Goal: Task Accomplishment & Management: Complete application form

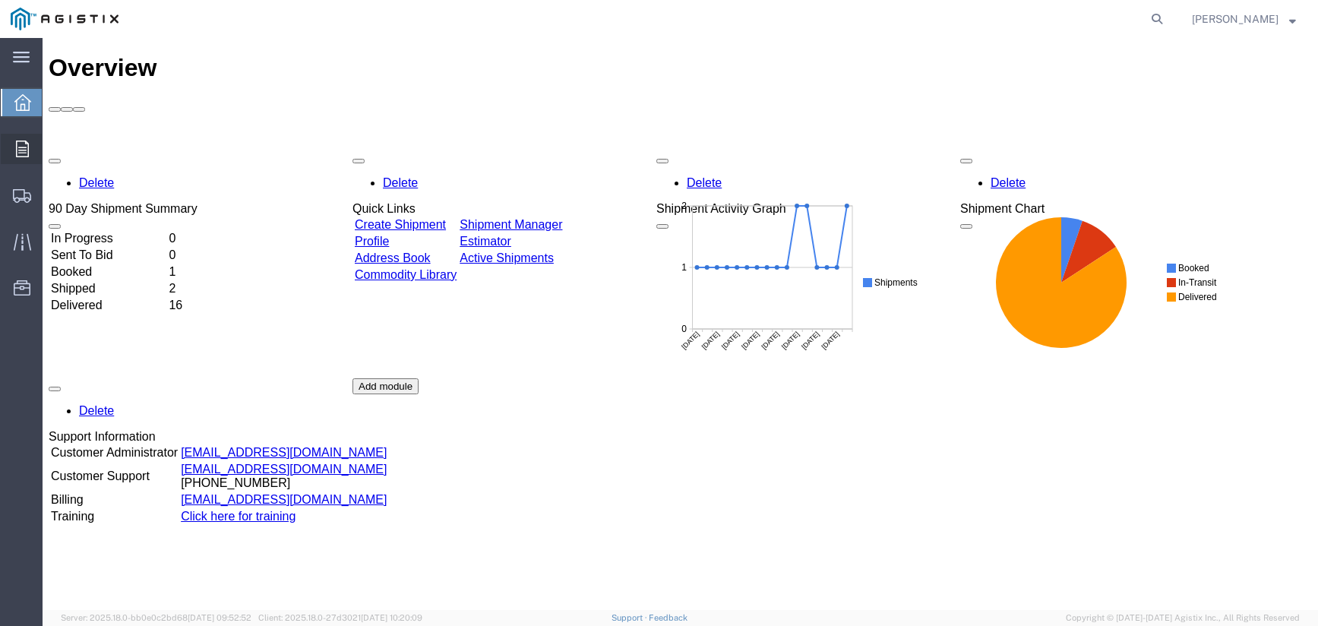
click at [34, 141] on div at bounding box center [22, 149] width 43 height 30
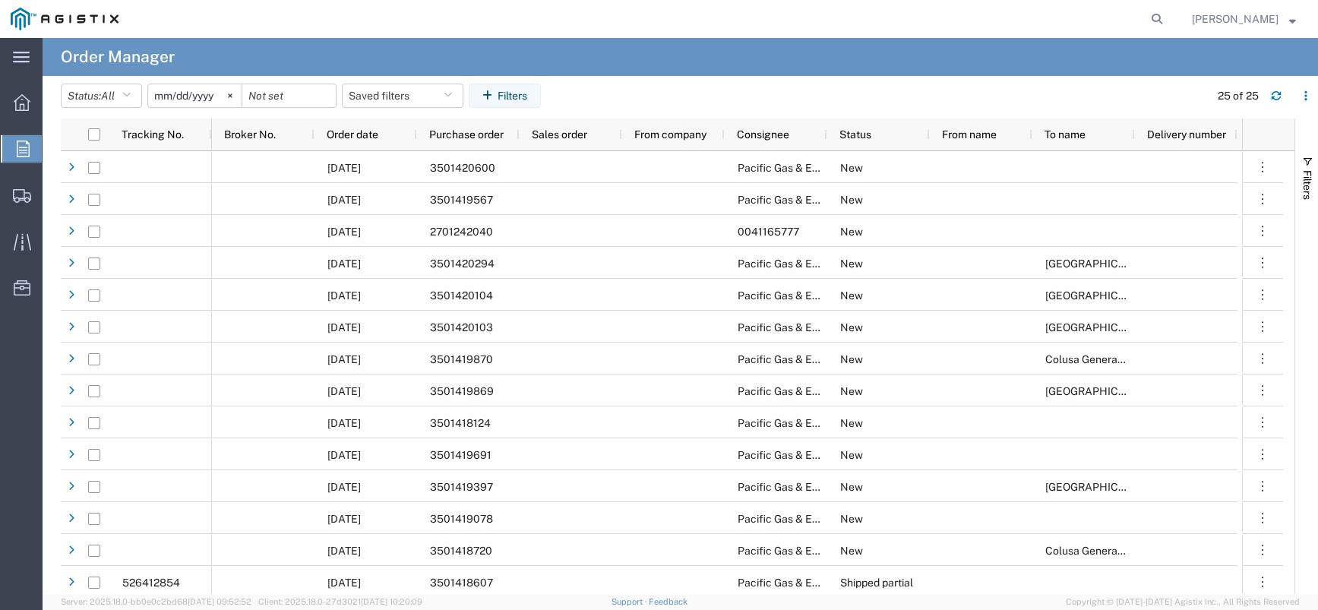
click at [185, 102] on input "[DATE]" at bounding box center [194, 95] width 93 height 23
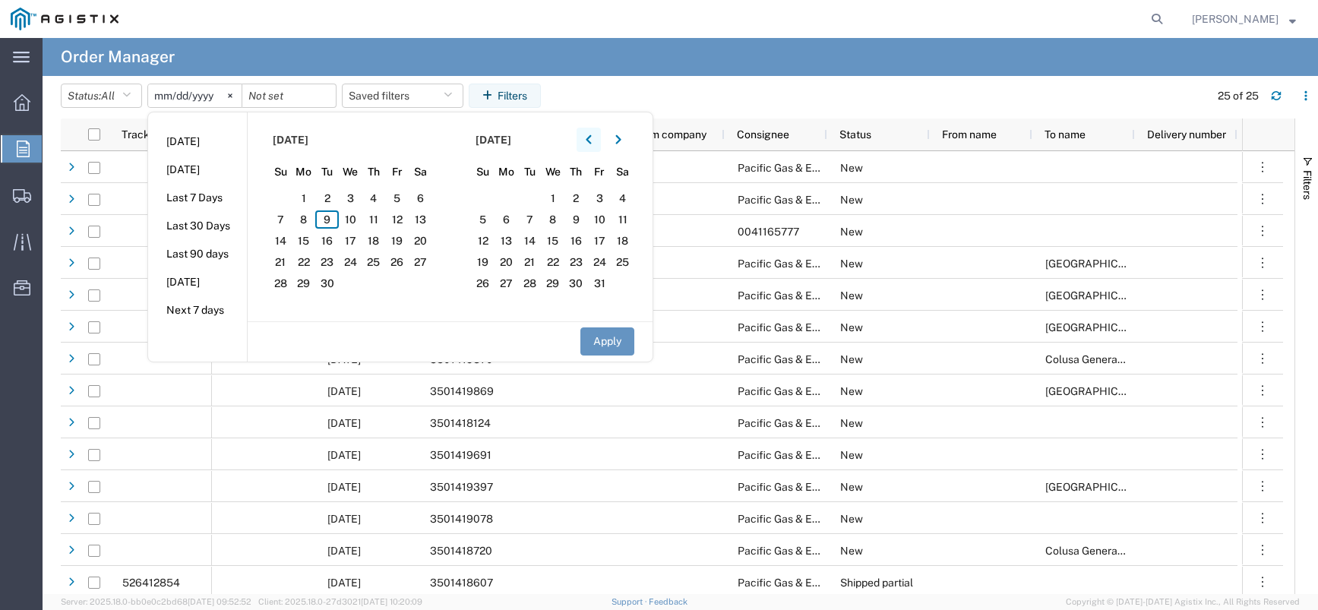
click at [591, 143] on icon "button" at bounding box center [589, 139] width 6 height 11
click at [335, 201] on span "1" at bounding box center [327, 198] width 24 height 18
click at [593, 337] on button "Apply" at bounding box center [608, 342] width 54 height 28
type input "[DATE]"
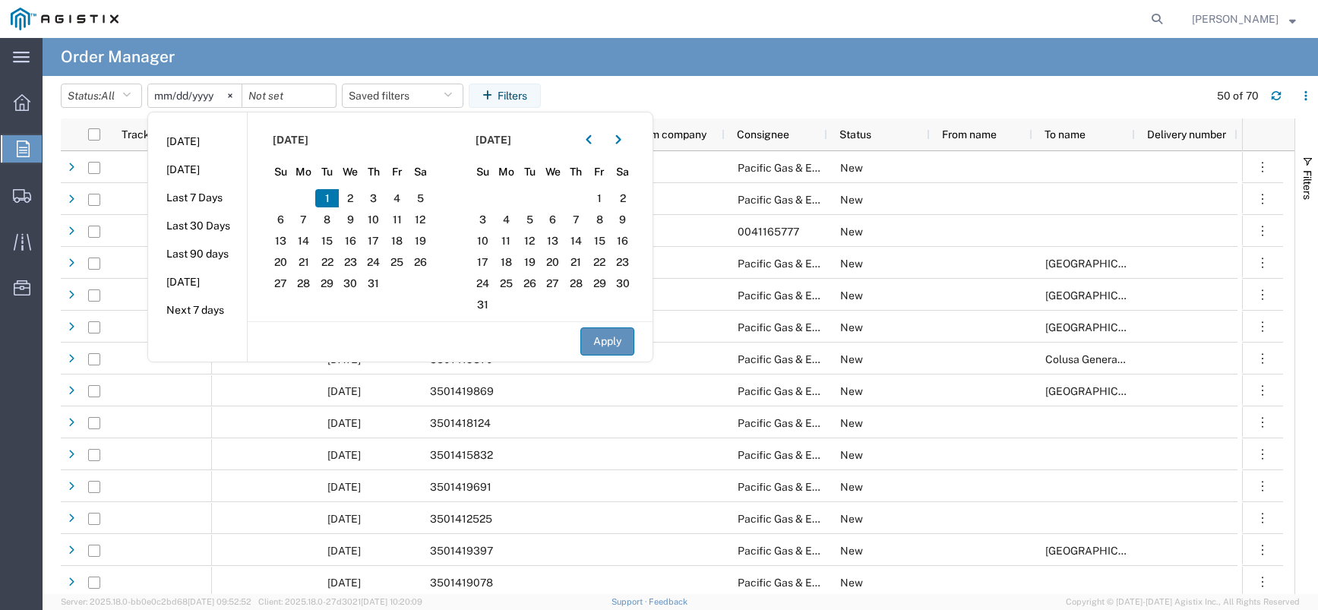
click at [593, 337] on button "Apply" at bounding box center [608, 342] width 54 height 28
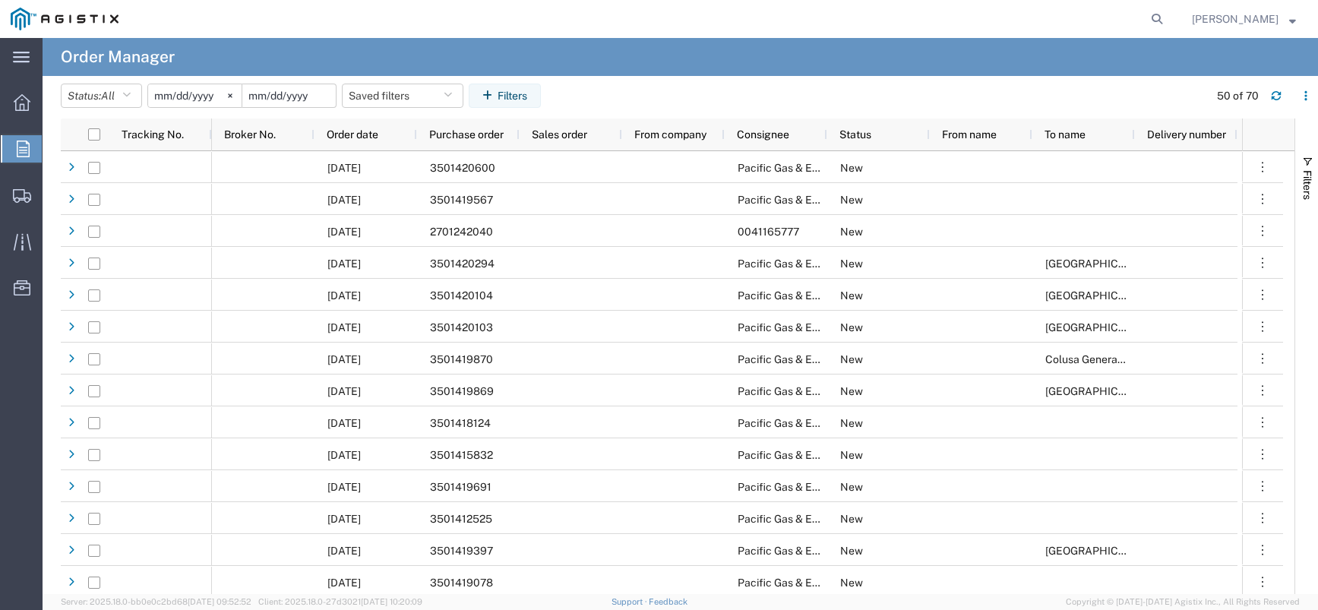
click at [267, 88] on input "date" at bounding box center [288, 95] width 93 height 23
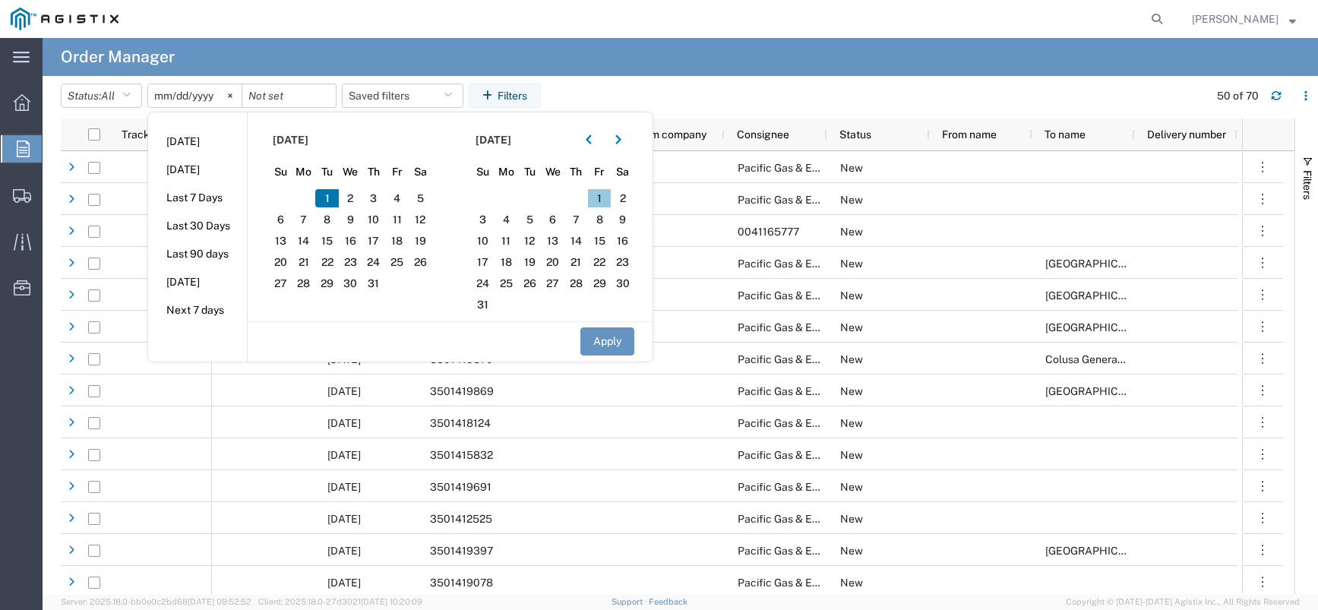
click at [603, 201] on span "1" at bounding box center [600, 198] width 24 height 18
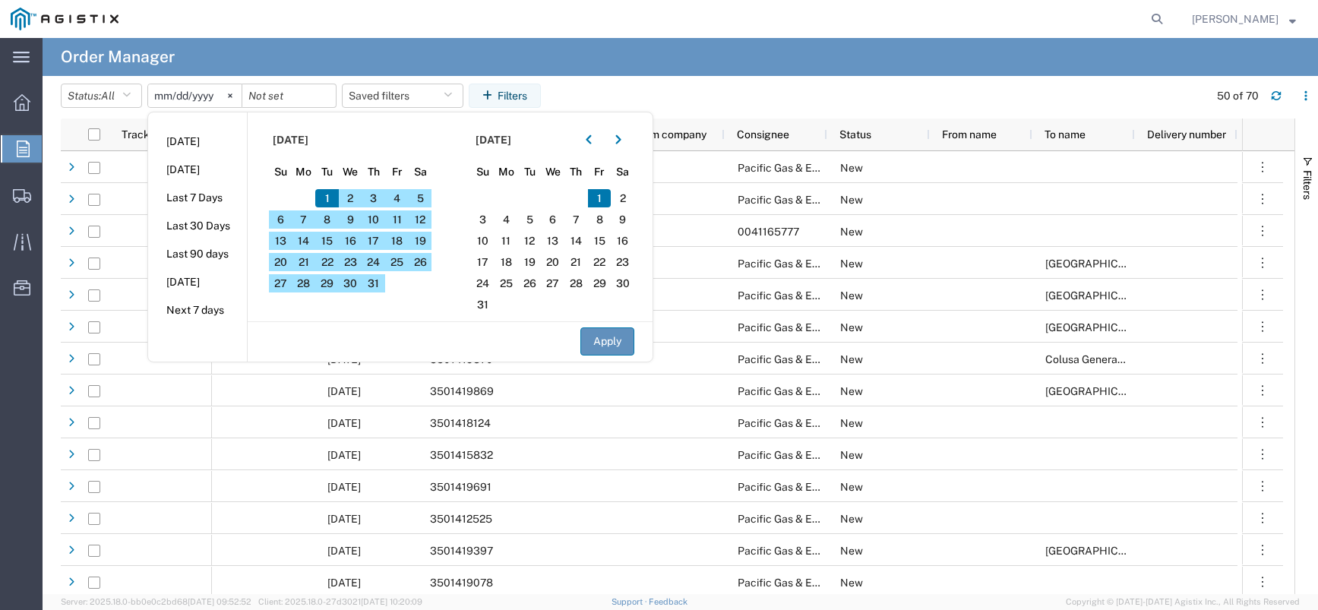
click at [603, 338] on button "Apply" at bounding box center [608, 342] width 54 height 28
type input "[DATE]"
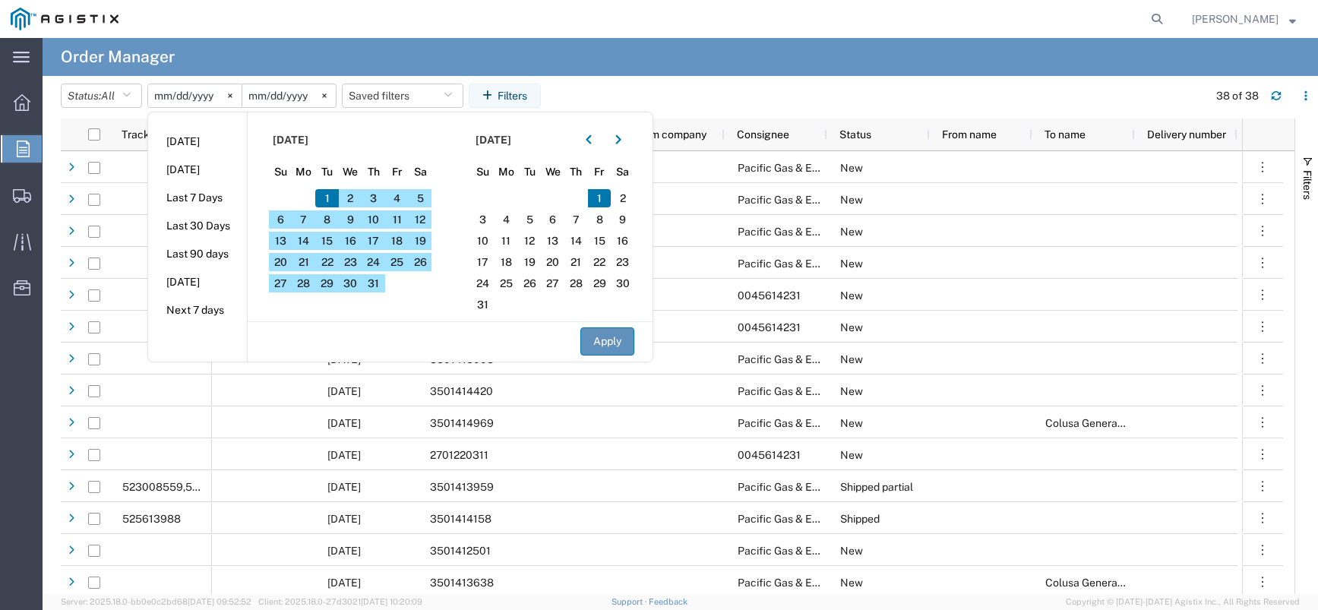
click at [603, 338] on button "Apply" at bounding box center [608, 342] width 54 height 28
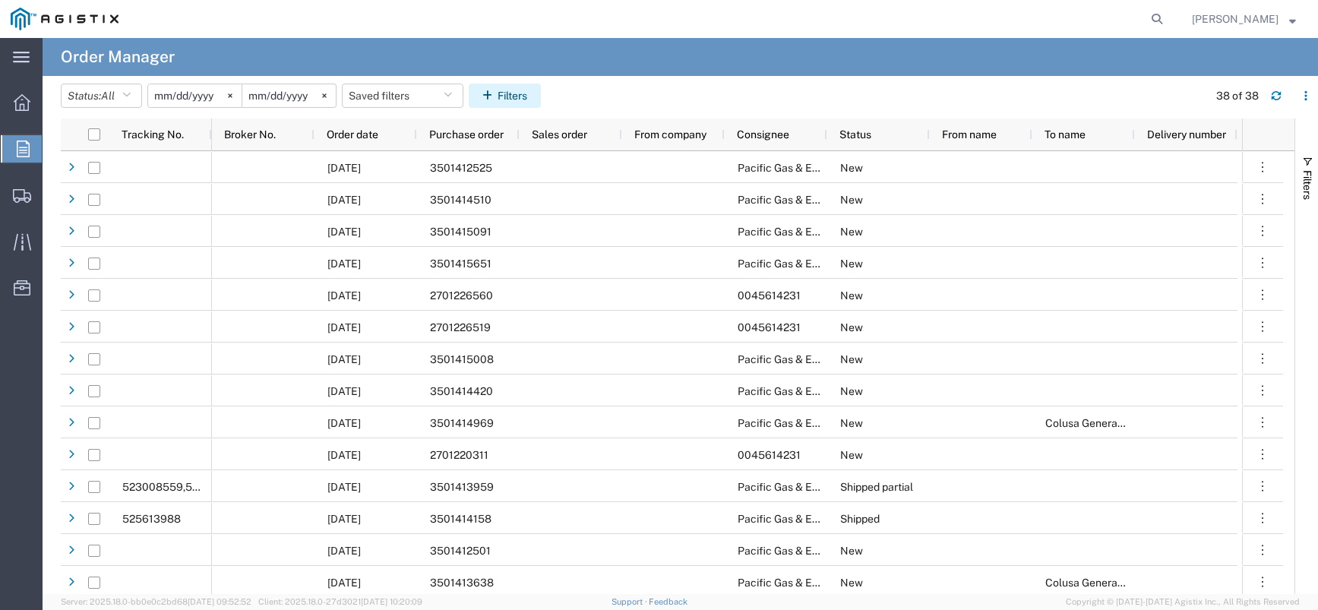
click at [518, 89] on button "Filters" at bounding box center [505, 96] width 72 height 24
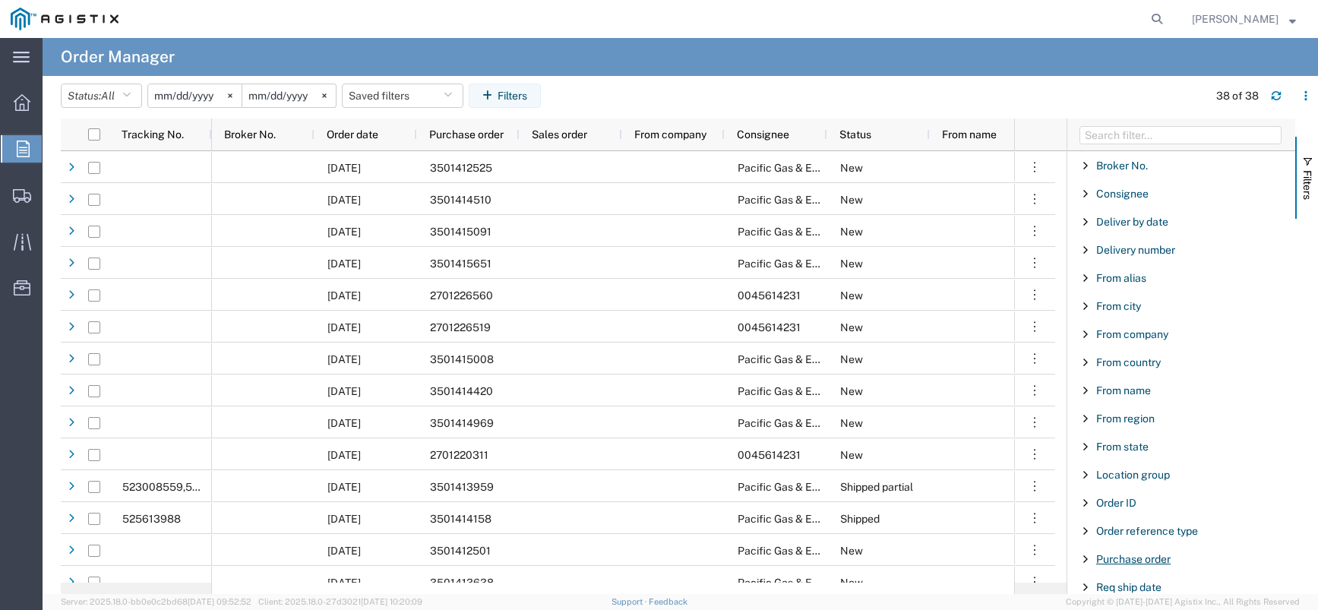
click at [1130, 555] on span "Purchase order" at bounding box center [1133, 559] width 74 height 12
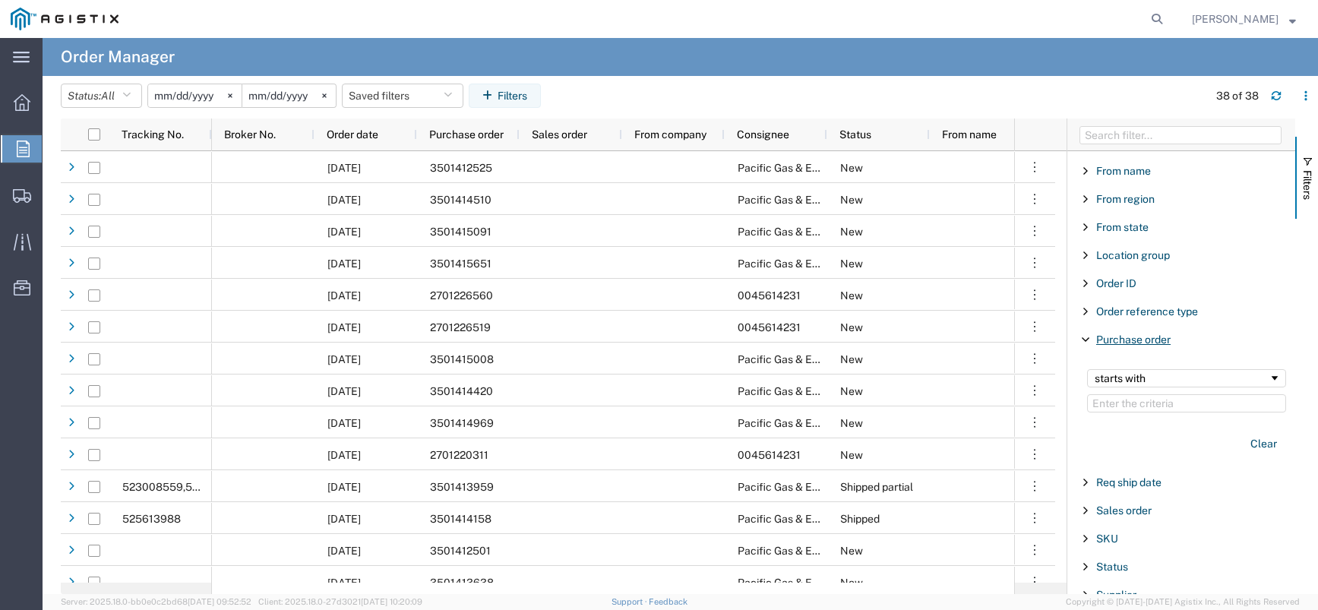
scroll to position [304, 0]
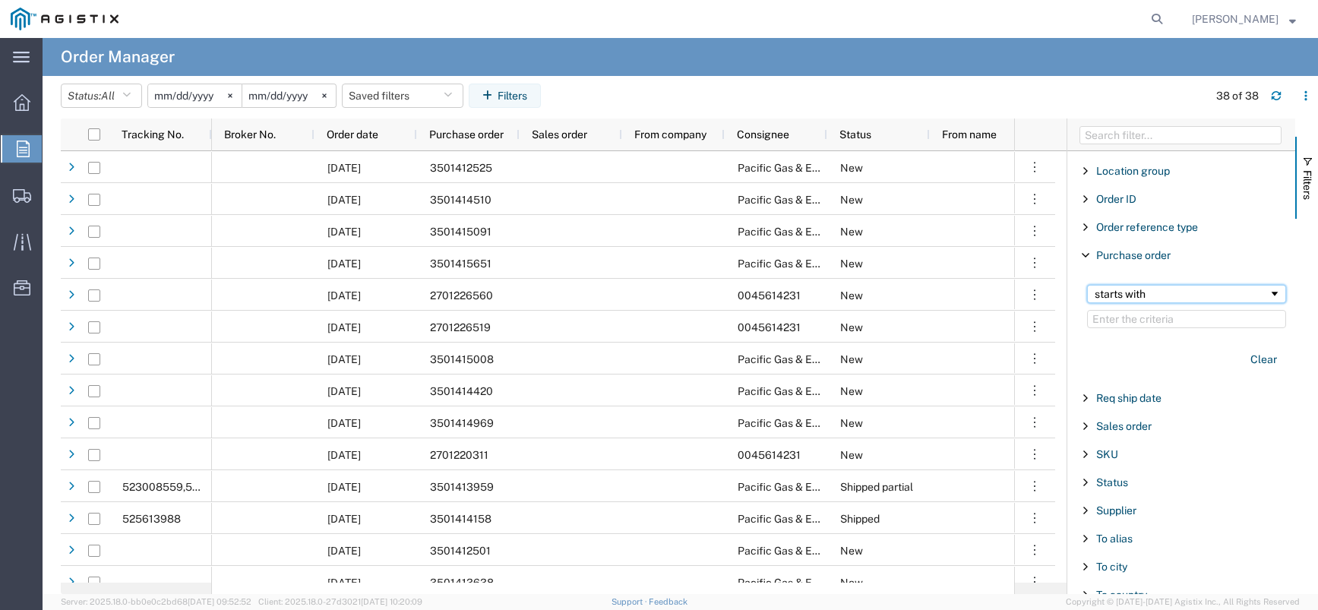
drag, startPoint x: 1129, startPoint y: 322, endPoint x: 1153, endPoint y: 296, distance: 36.0
click at [1153, 296] on div "starts with" at bounding box center [1182, 294] width 174 height 12
paste input "2701224801"
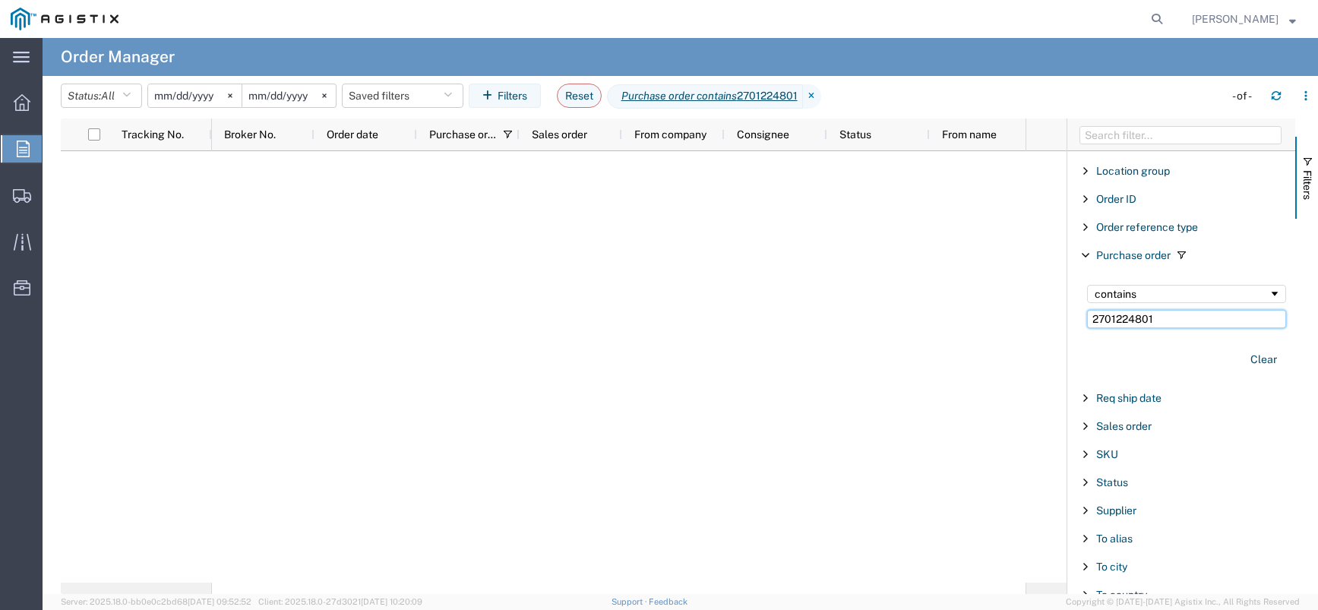
type input "2701224801"
click at [252, 21] on div at bounding box center [649, 19] width 1041 height 38
click at [21, 106] on icon at bounding box center [22, 102] width 17 height 17
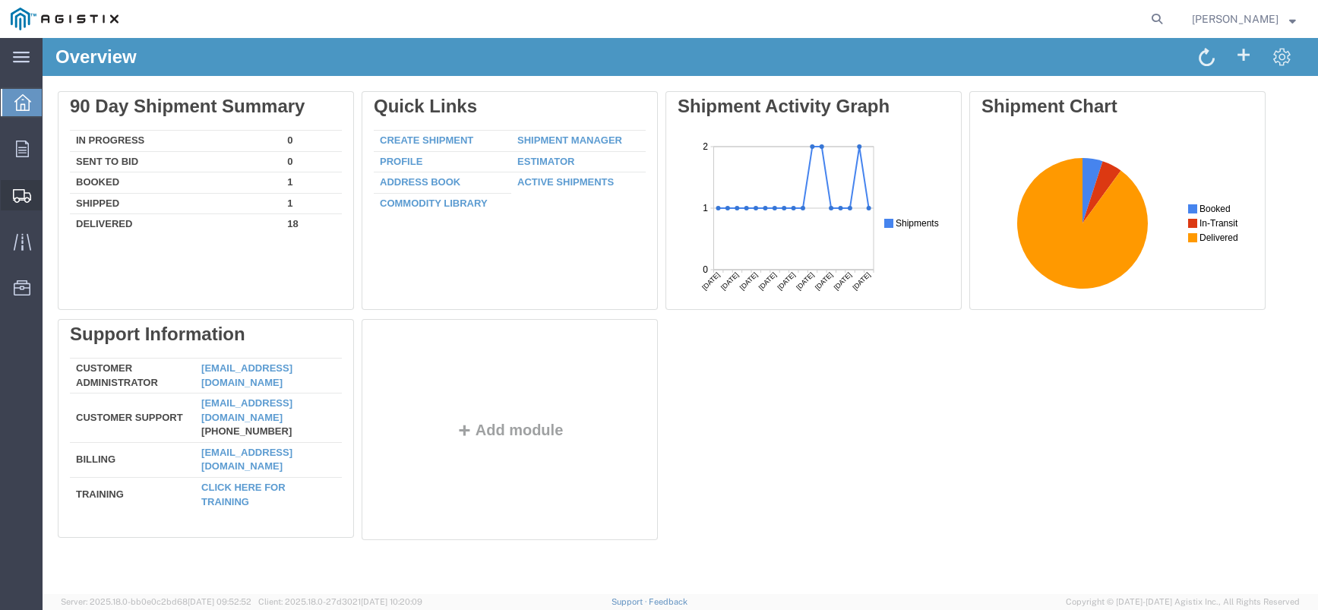
click at [0, 0] on span "Create Shipment" at bounding box center [0, 0] width 0 height 0
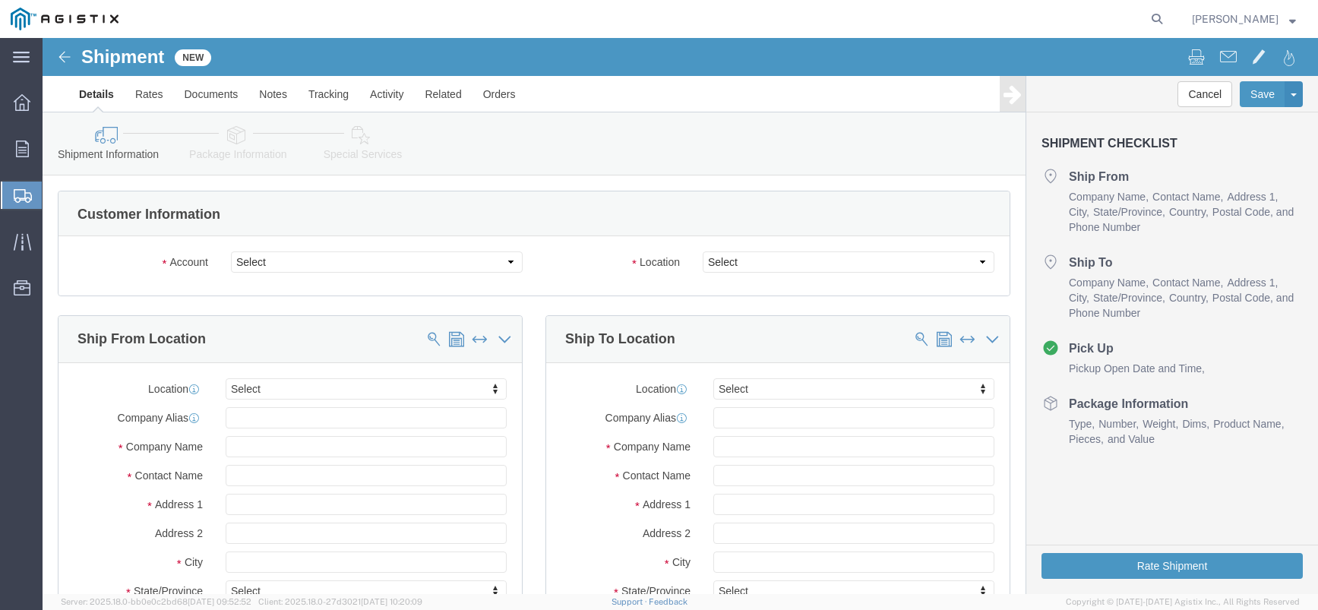
select select
click select "Select Jeta Corp PG&E"
select select "9596"
click select "Select Jeta Corp PG&E"
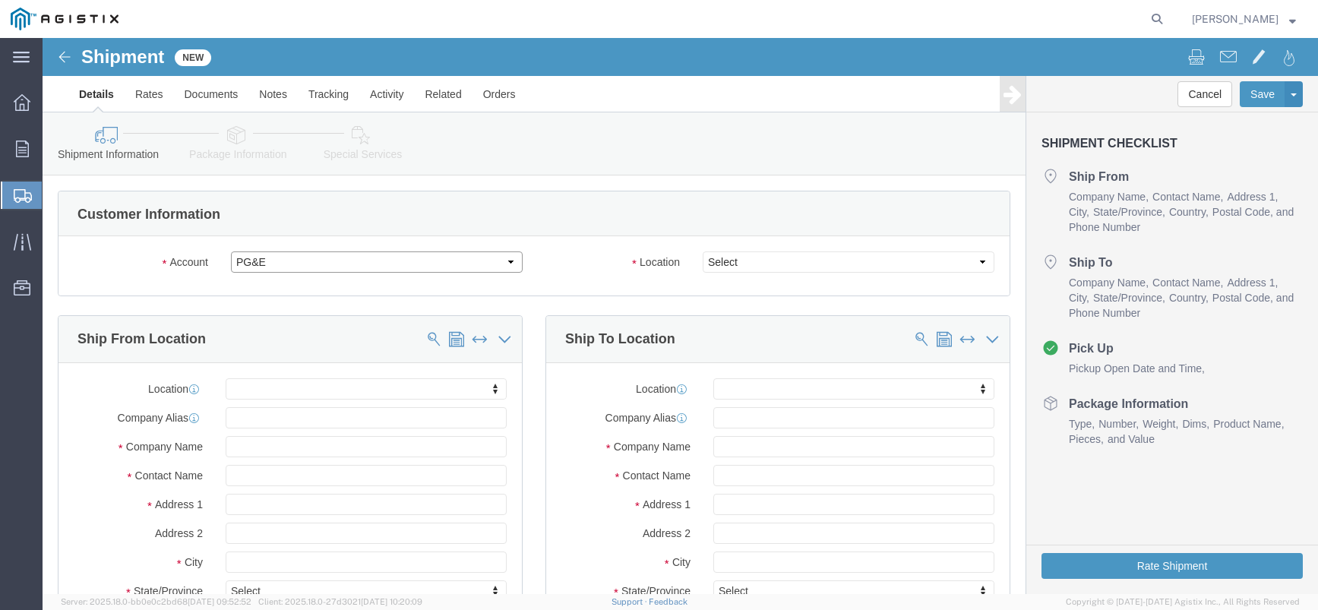
select select
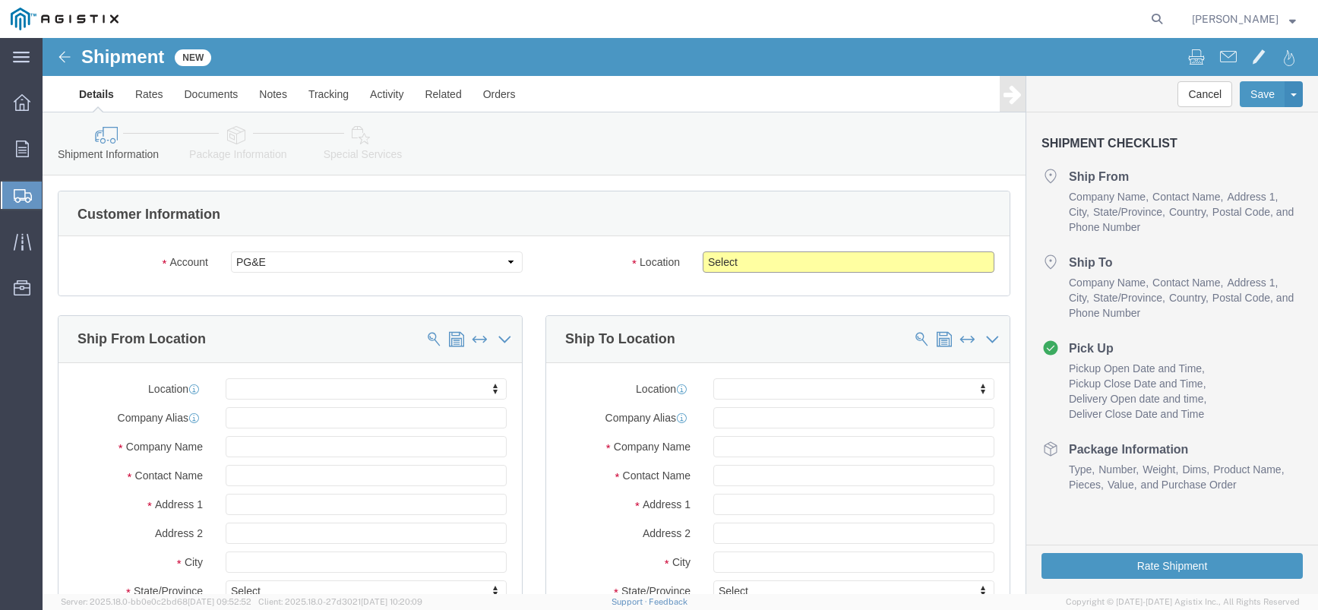
click select "Select All Others [GEOGRAPHIC_DATA] [GEOGRAPHIC_DATA] [GEOGRAPHIC_DATA] [GEOGRA…"
select select "23082"
click select "Select All Others [GEOGRAPHIC_DATA] [GEOGRAPHIC_DATA] [GEOGRAPHIC_DATA] [GEOGRA…"
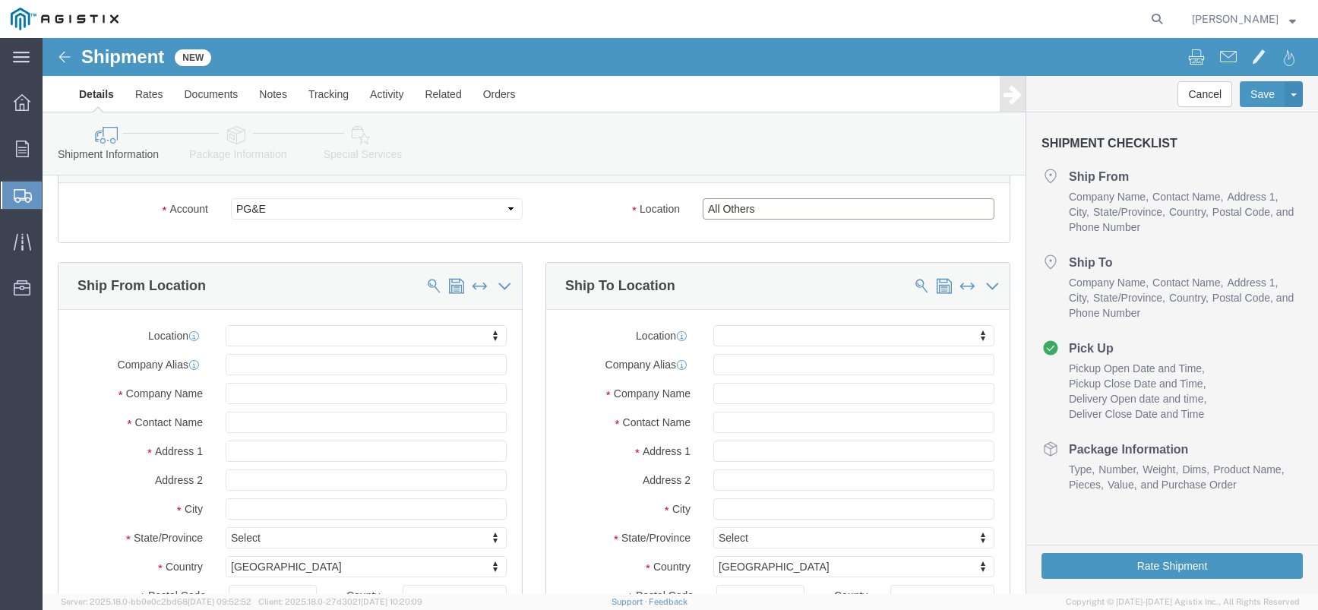
scroll to position [76, 0]
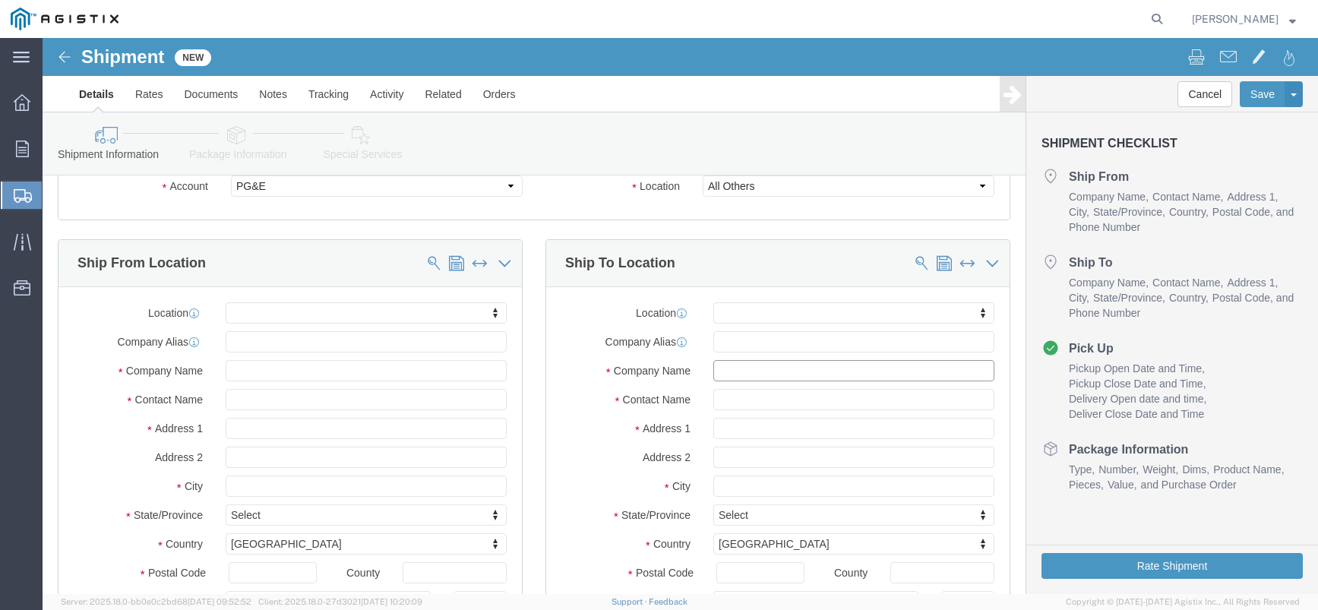
click input "text"
paste input "PG&E [GEOGRAPHIC_DATA]"
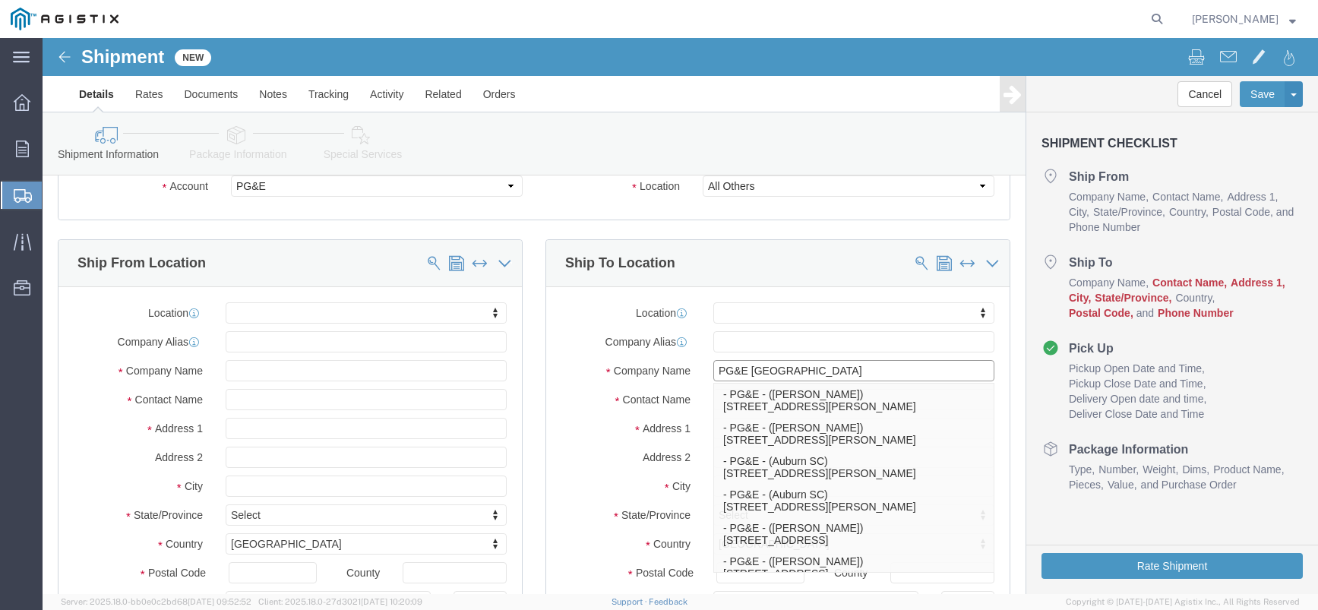
type input "PG&E [GEOGRAPHIC_DATA]"
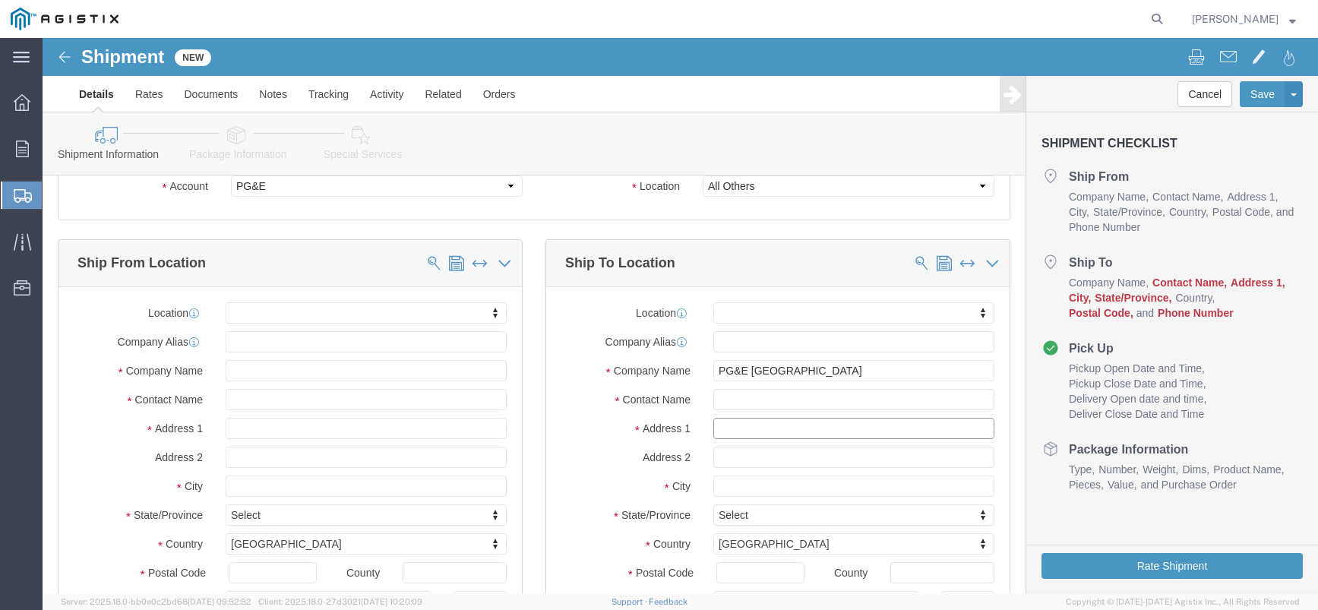
click input "text"
paste input "[STREET_ADDRESS]"
type input "[STREET_ADDRESS]"
click input "text"
paste input "MICHAELGOURLEY"
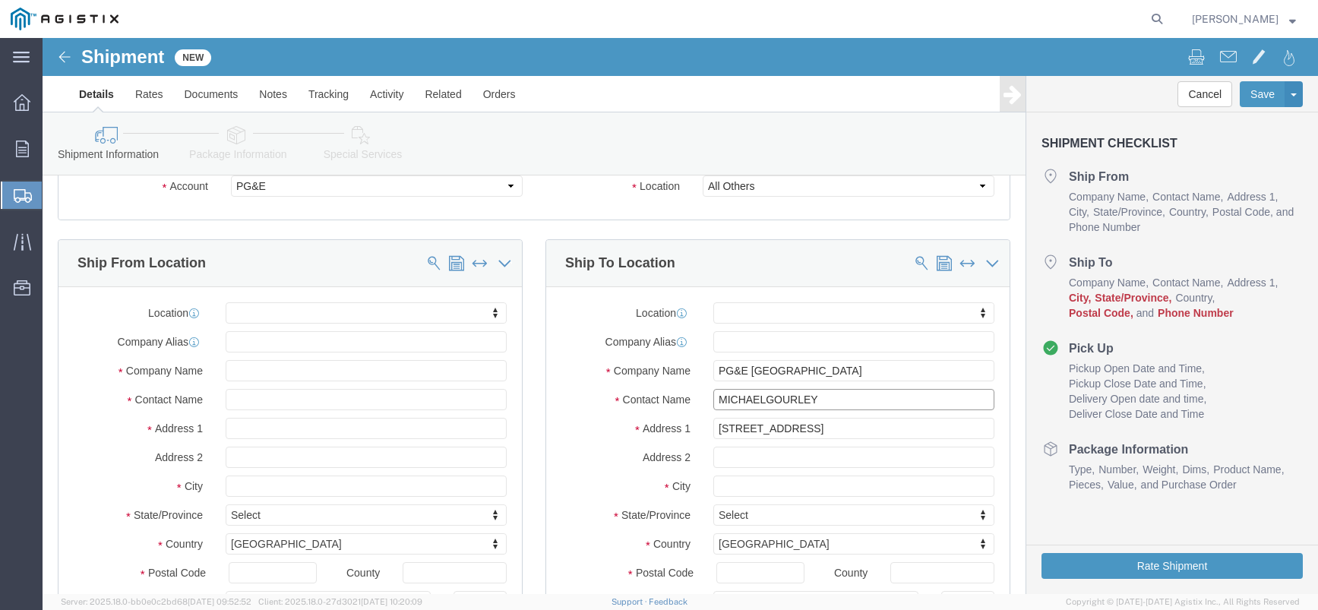
type input "MICHAELGOURLEY"
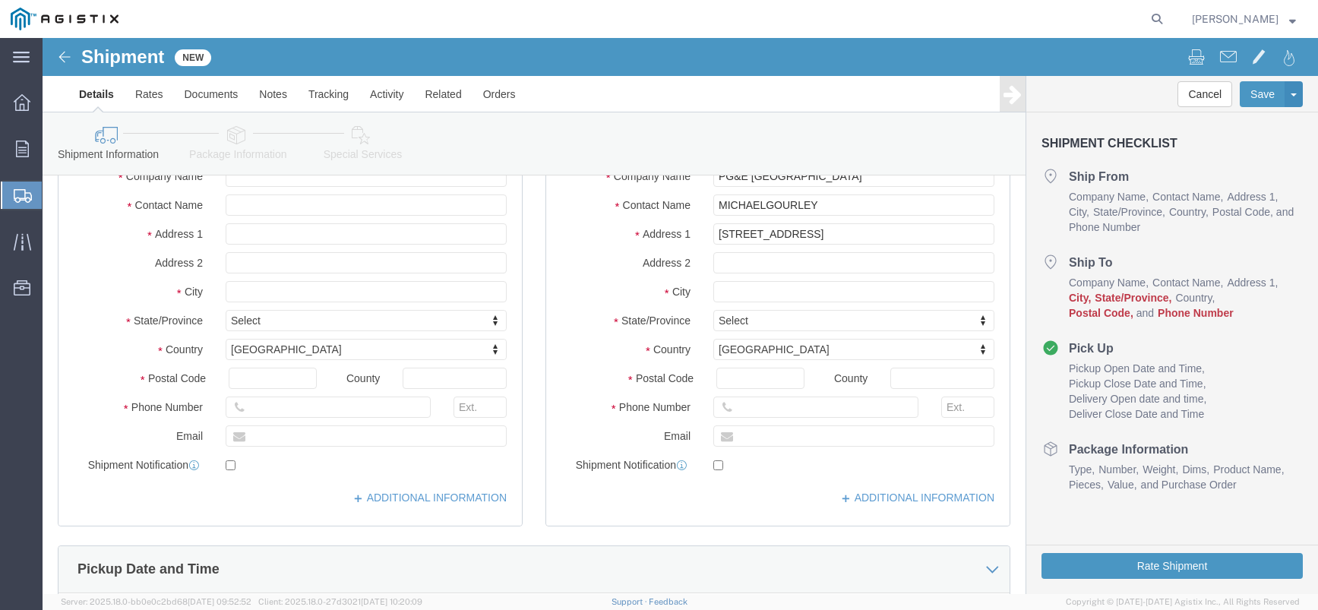
scroll to position [304, 0]
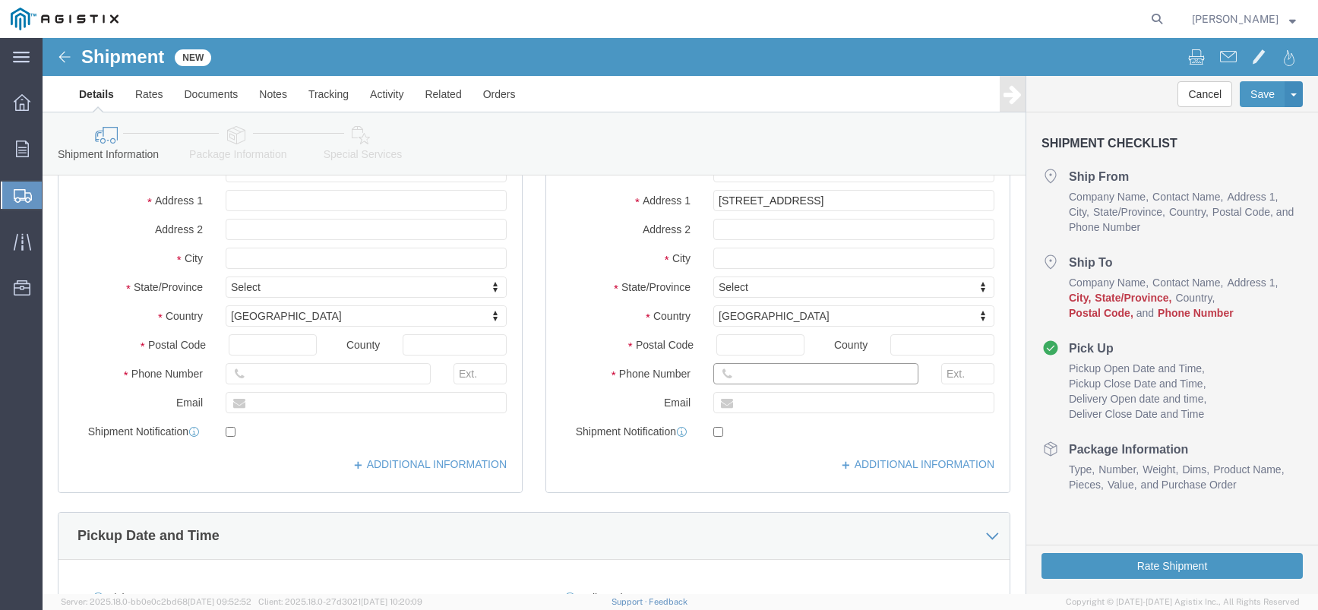
click input "text"
paste input "[PHONE_NUMBER]"
type input "12097430174"
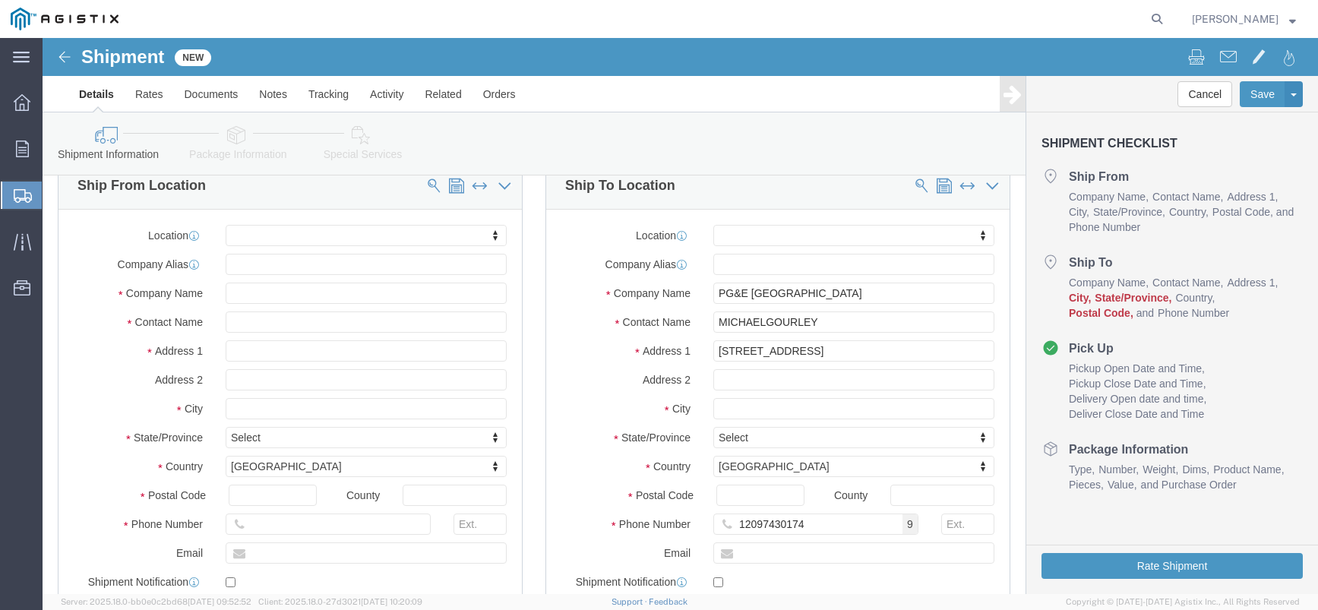
scroll to position [152, 0]
click input "text"
paste input "SONORA"
type input "SONORA"
click input "Postal Code"
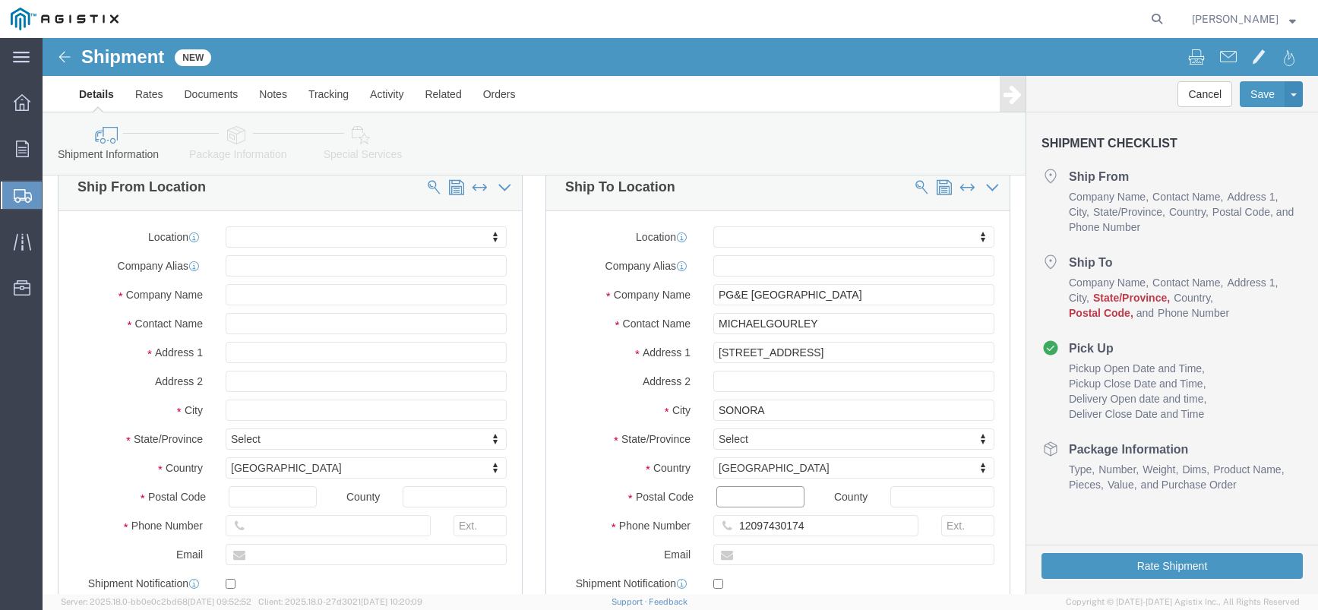
paste input "95370"
type input "95370"
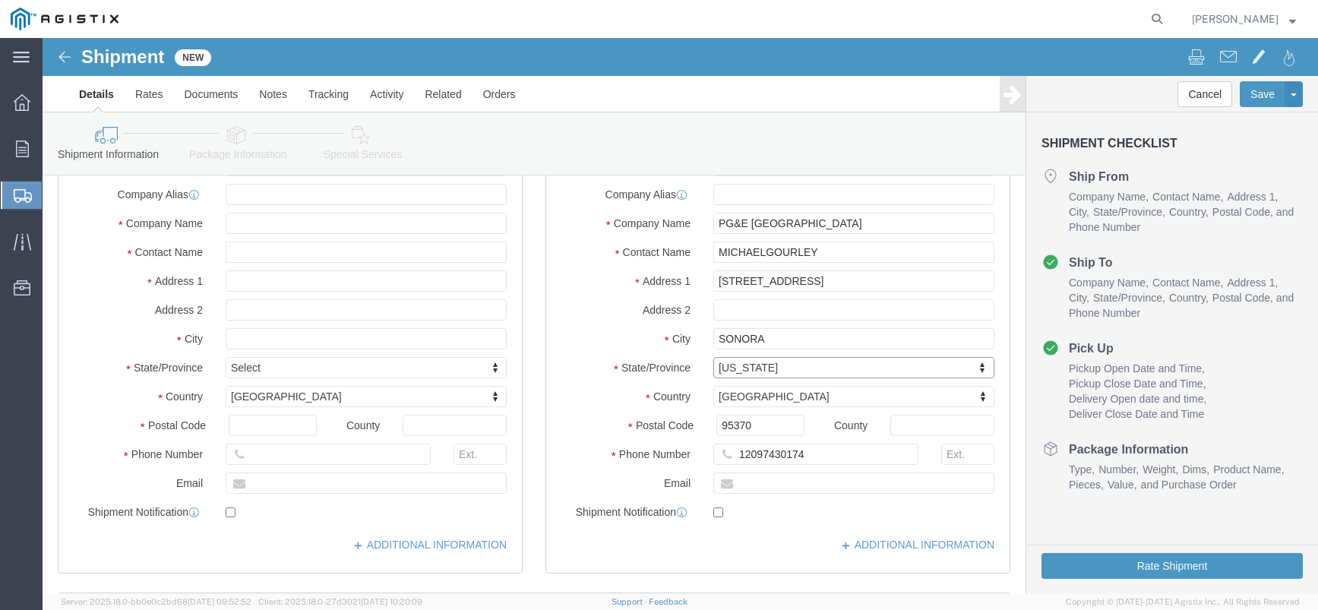
scroll to position [228, 0]
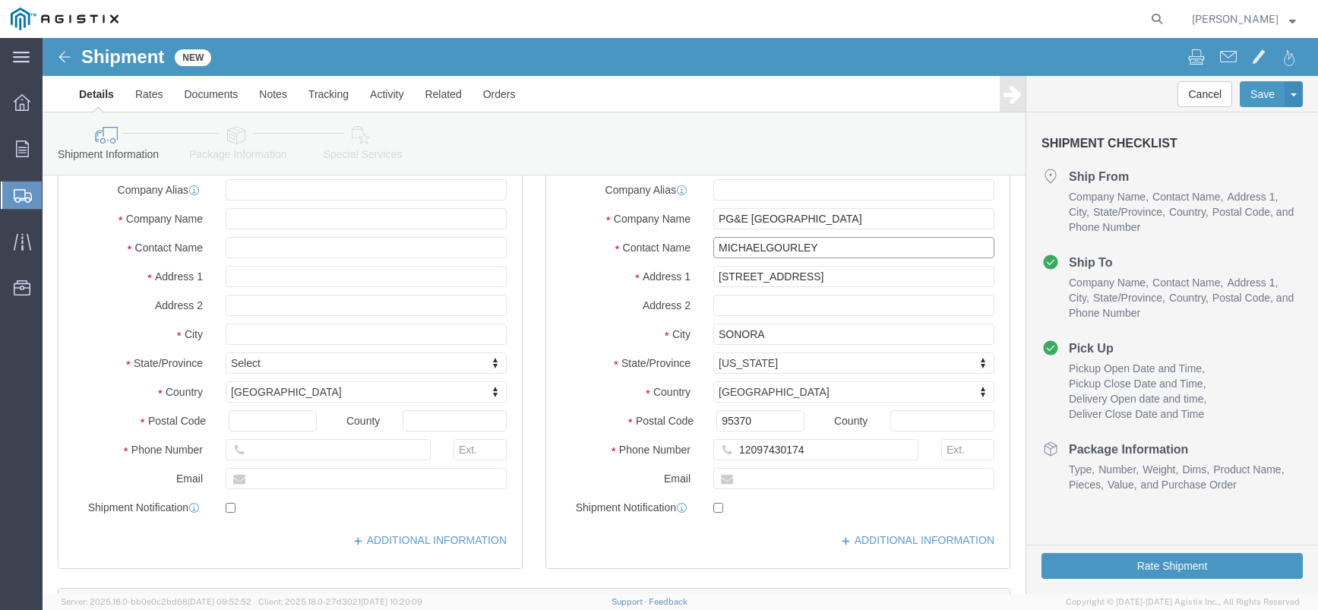
click input "MICHAELGOURLEY"
type input "[PERSON_NAME]"
click input "text"
paste input "[EMAIL_ADDRESS][DOMAIN_NAME]>"
type input "[EMAIL_ADDRESS][DOMAIN_NAME]"
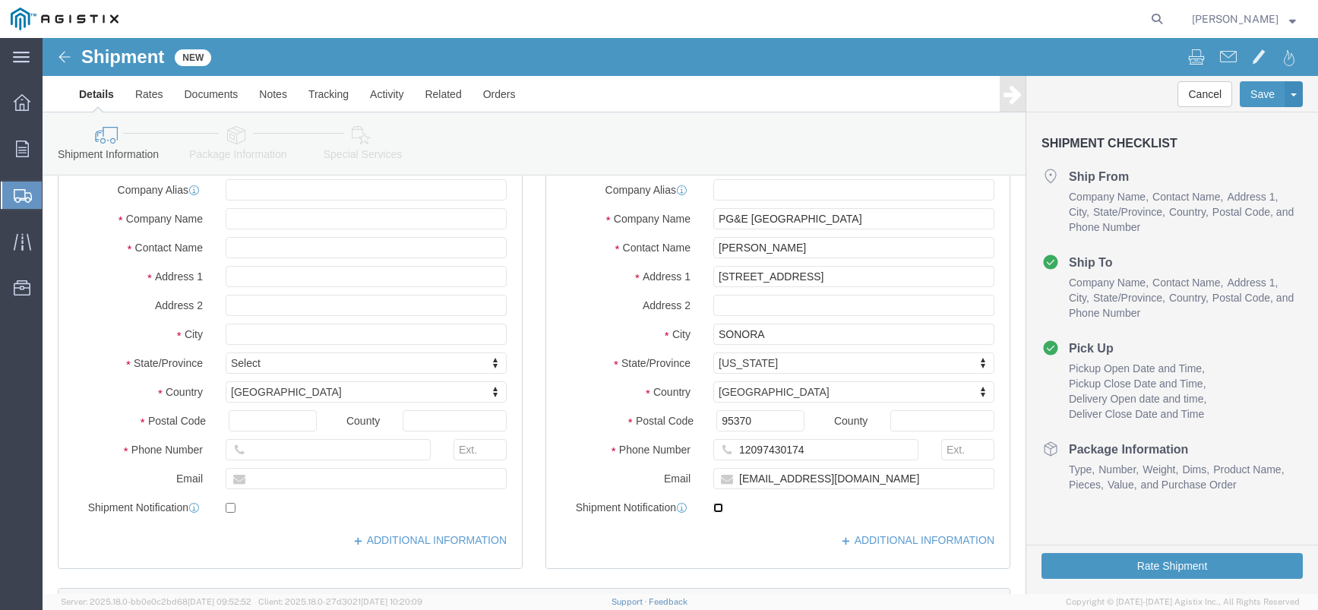
click input "checkbox"
checkbox input "true"
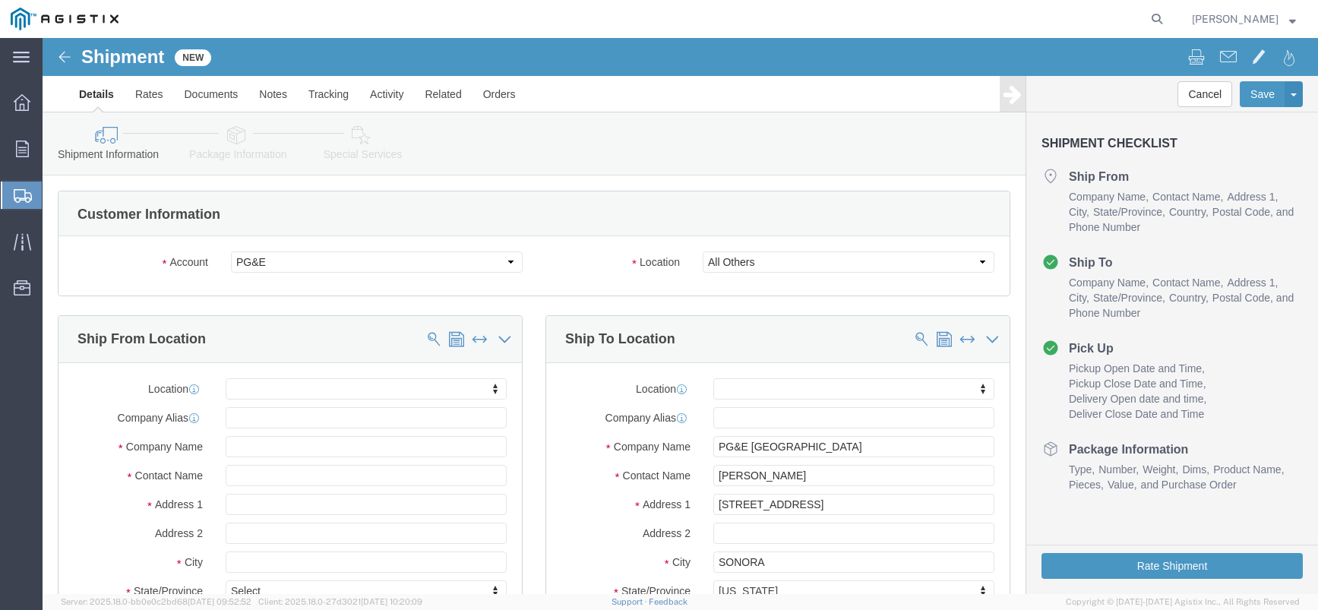
scroll to position [76, 0]
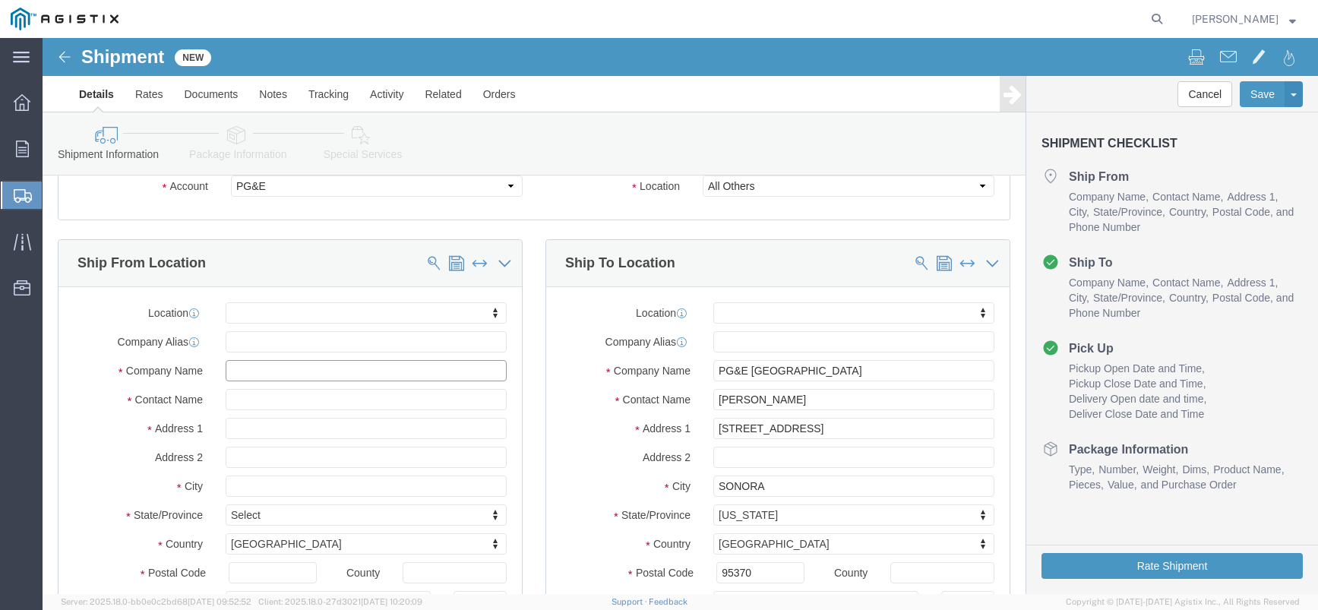
paste input "[PERSON_NAME] LUMBER"
type input "[PERSON_NAME] LUMBER"
click div
click input "text"
type input "[STREET_ADDRESS]"
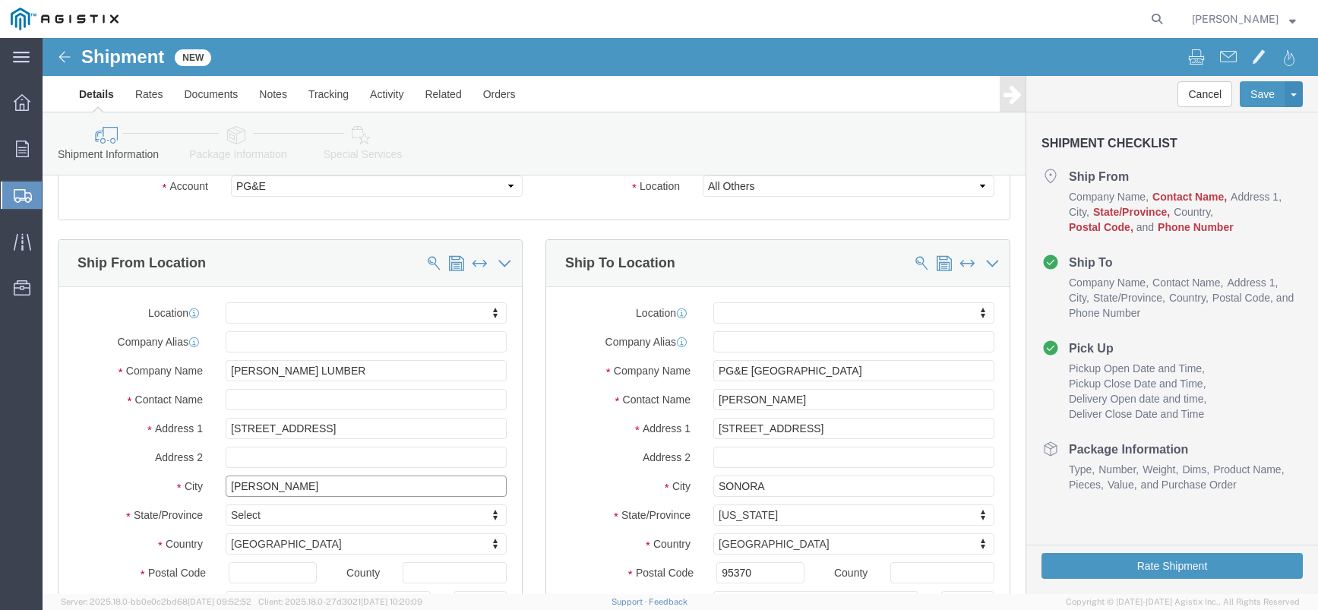
type input "[PERSON_NAME]"
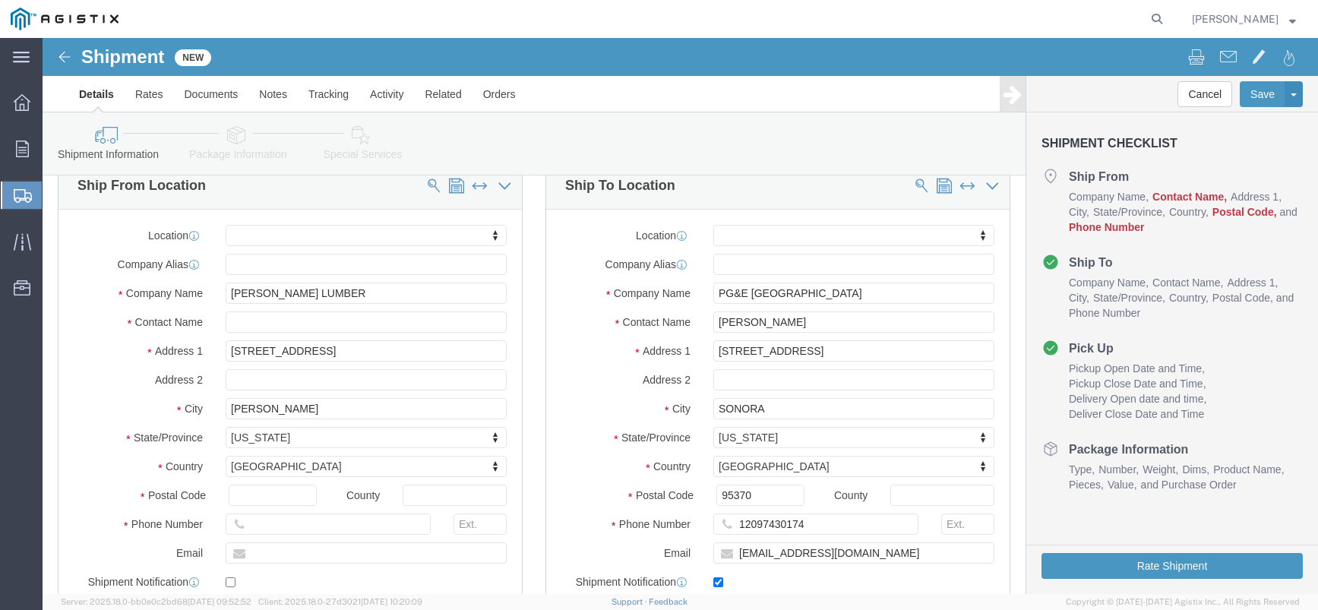
scroll to position [0, 0]
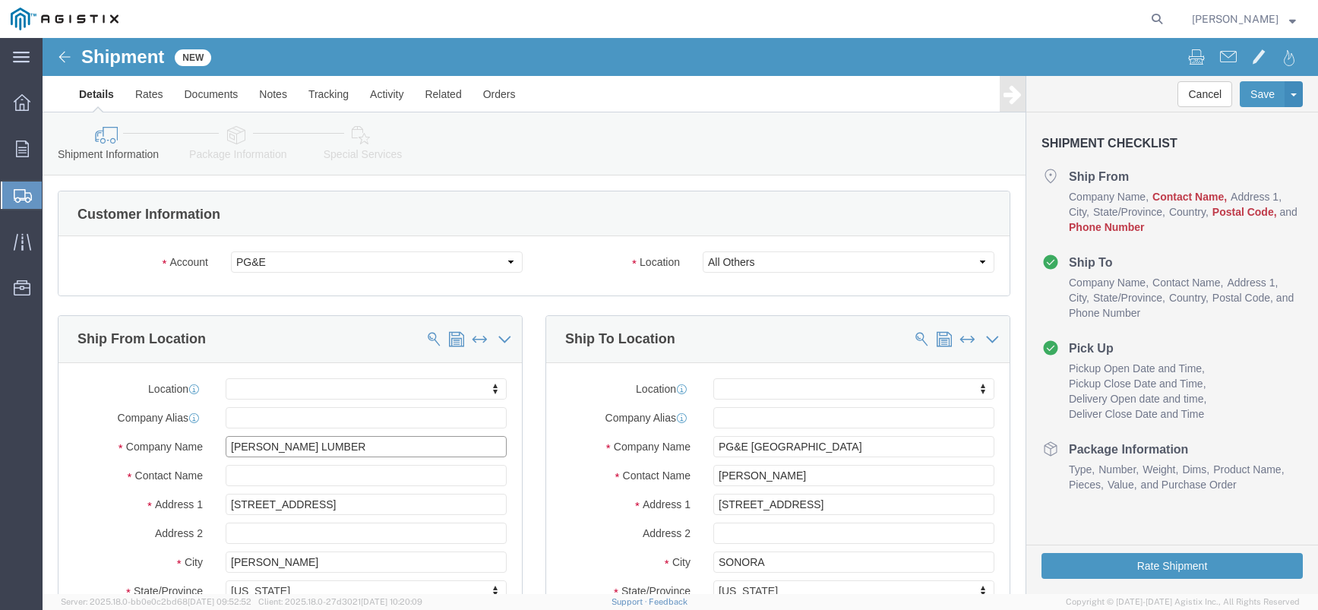
drag, startPoint x: 294, startPoint y: 406, endPoint x: 35, endPoint y: 405, distance: 259.1
click div "Company Name [PERSON_NAME] LUMBER"
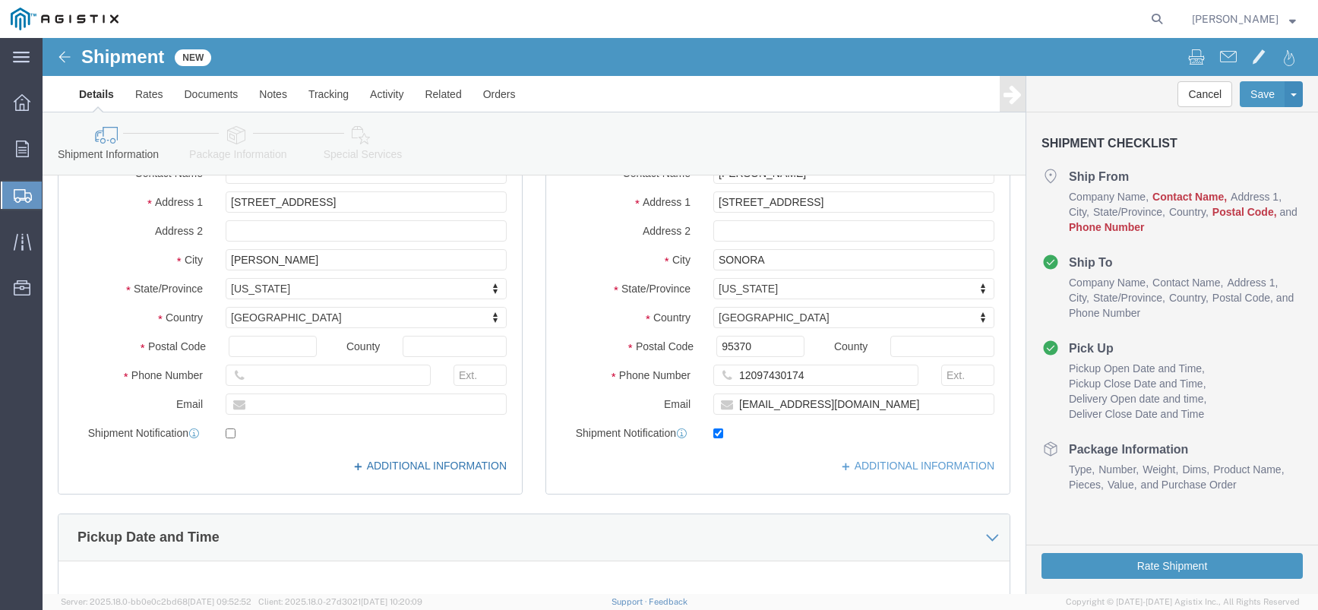
scroll to position [304, 0]
type input "HOMEWOOD"
click input "text"
type input "96007"
paste input "[PERSON_NAME][EMAIL_ADDRESS][PERSON_NAME][DOMAIN_NAME]"
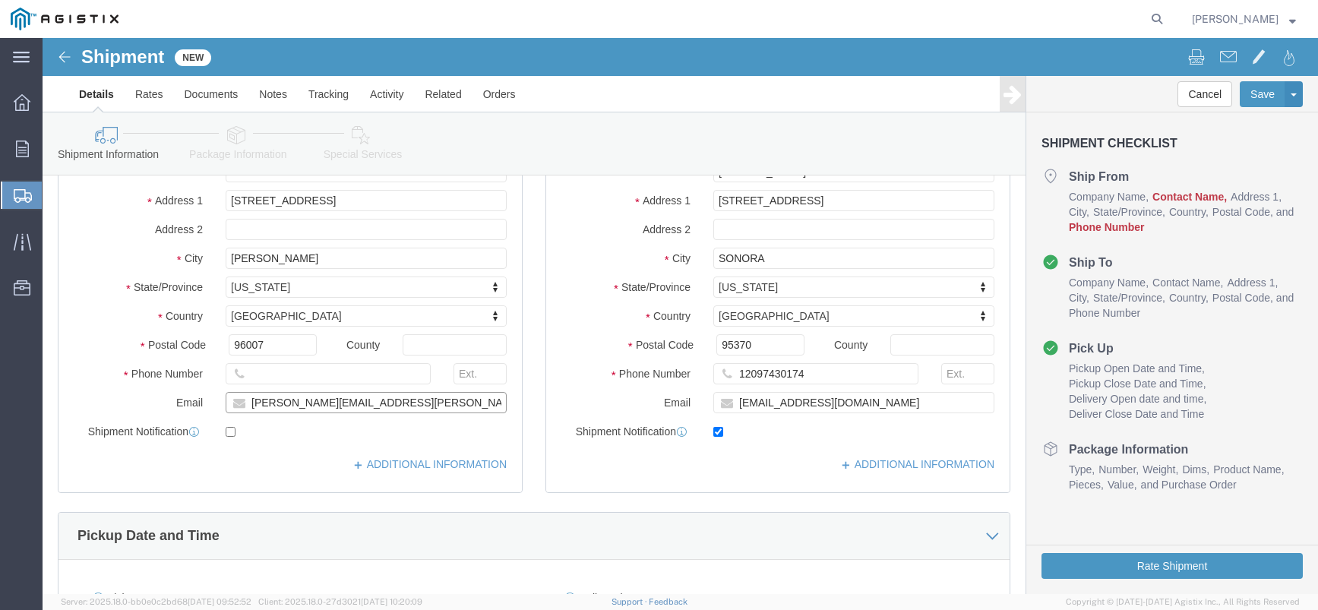
click input "[PERSON_NAME][EMAIL_ADDRESS][PERSON_NAME][DOMAIN_NAME]"
type input "[PERSON_NAME][EMAIL_ADDRESS][PERSON_NAME][DOMAIN_NAME]"
click input "text"
paste input "[PHONE_NUMBER]"
type input "15302419191"
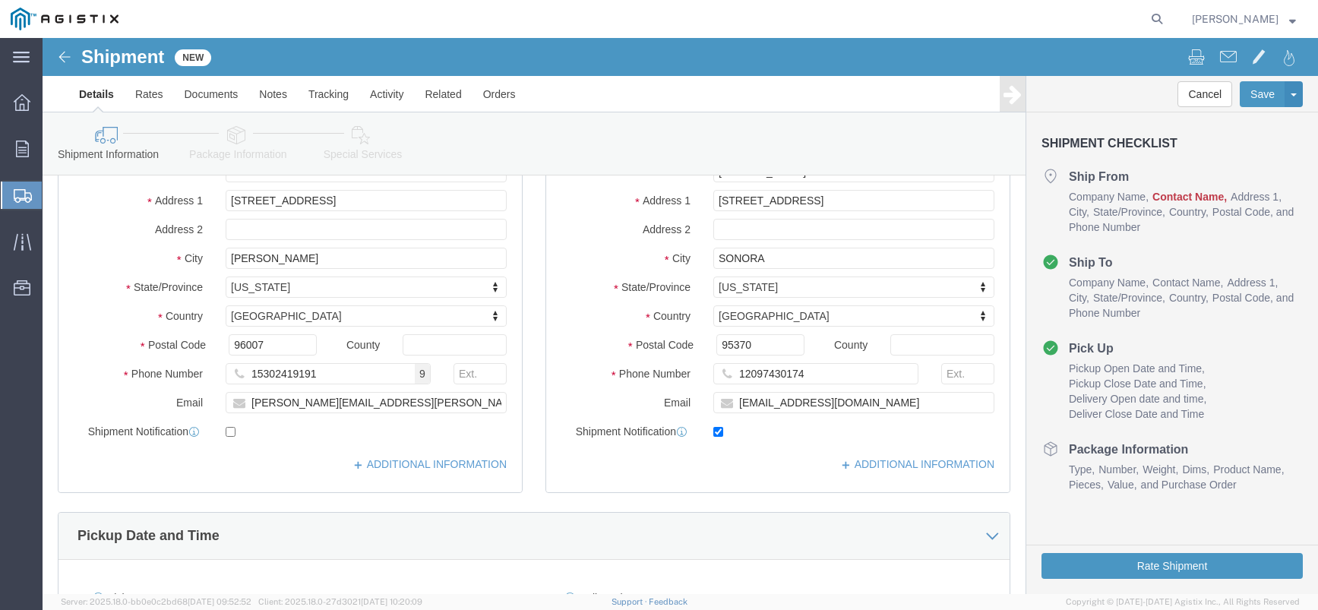
click div "ADDITIONAL INFORMATION"
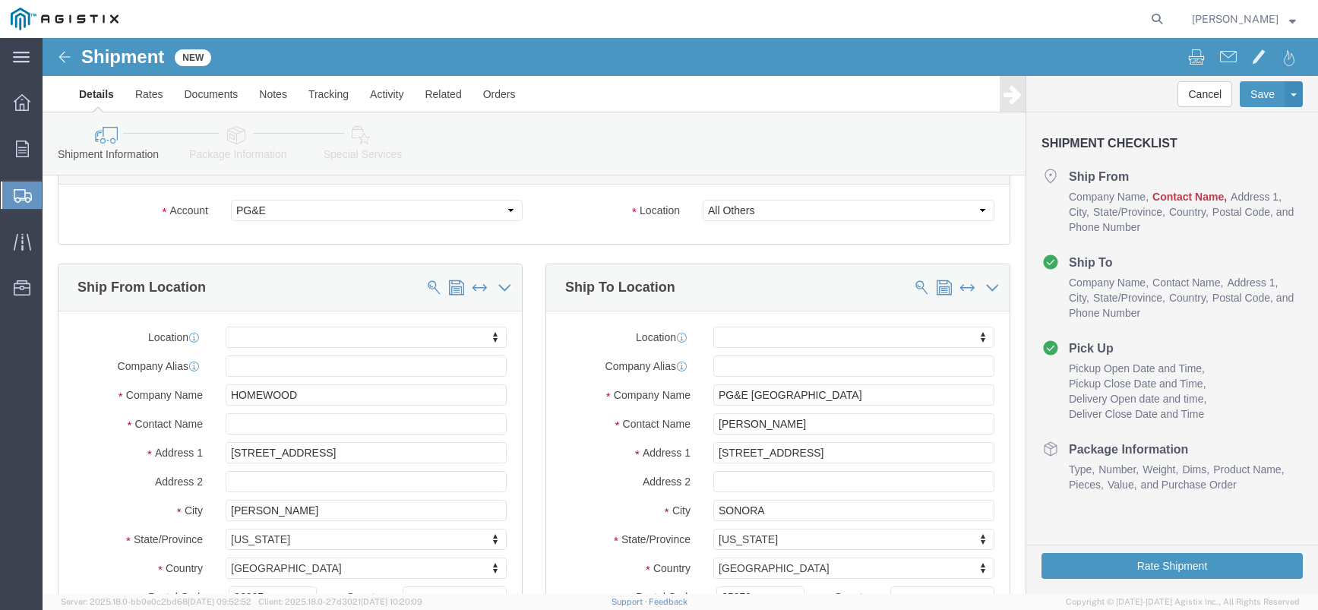
scroll to position [76, 0]
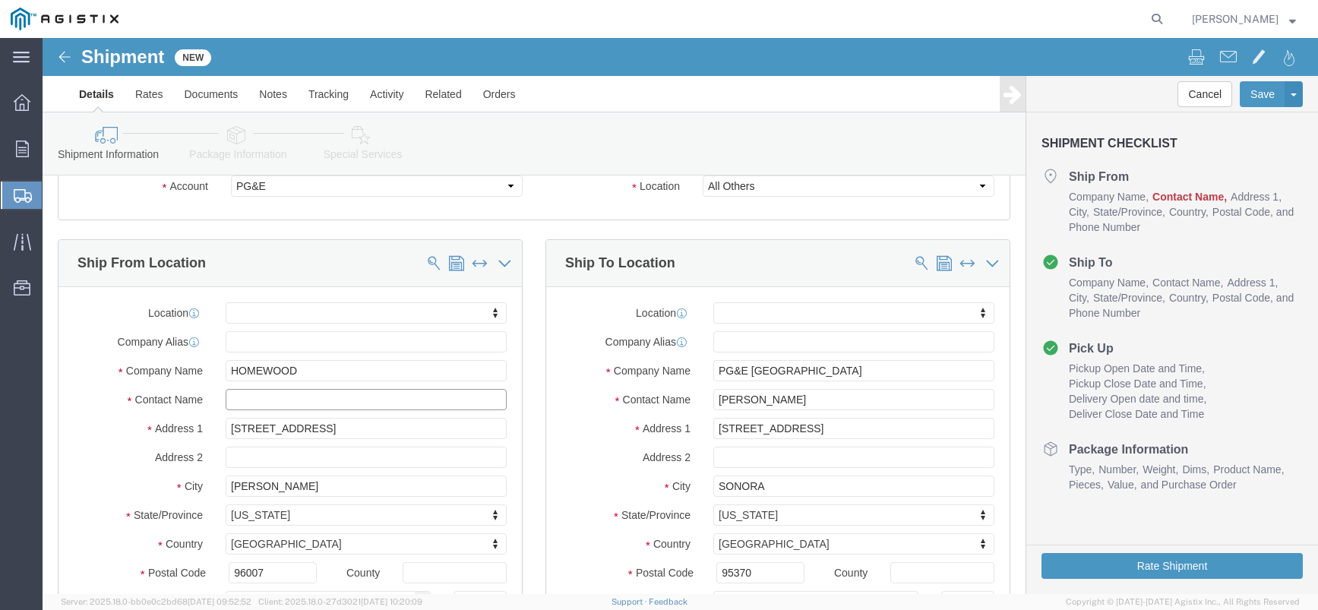
click input "text"
type input "[PERSON_NAME]"
click input "text"
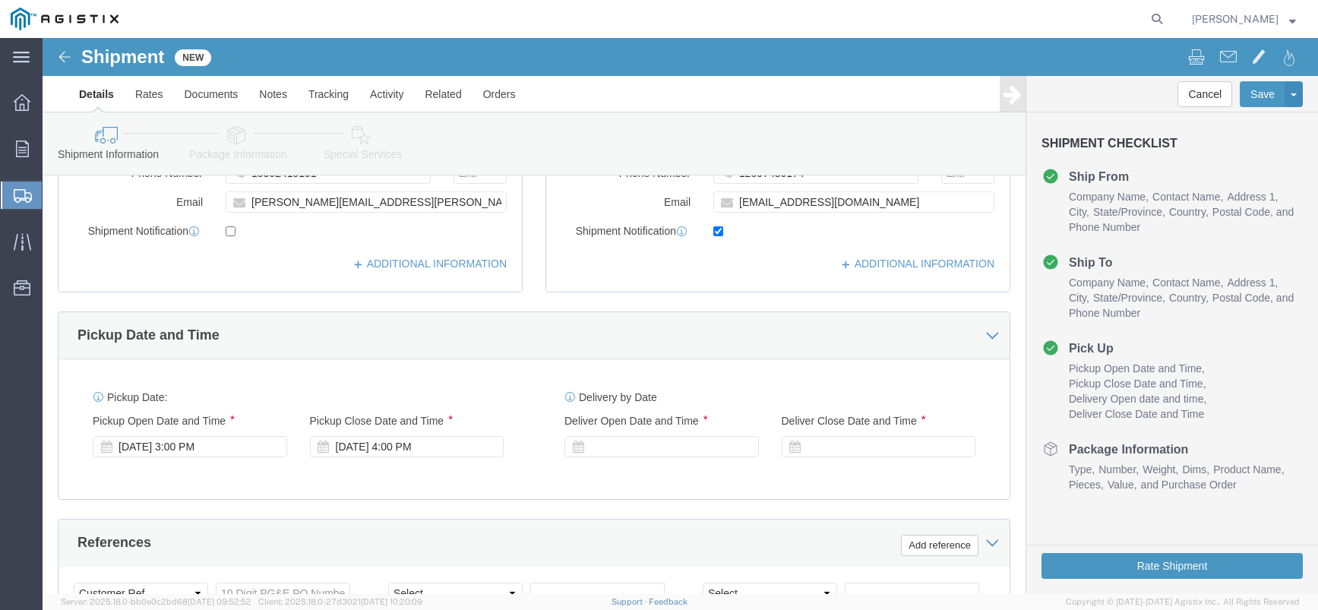
scroll to position [532, 0]
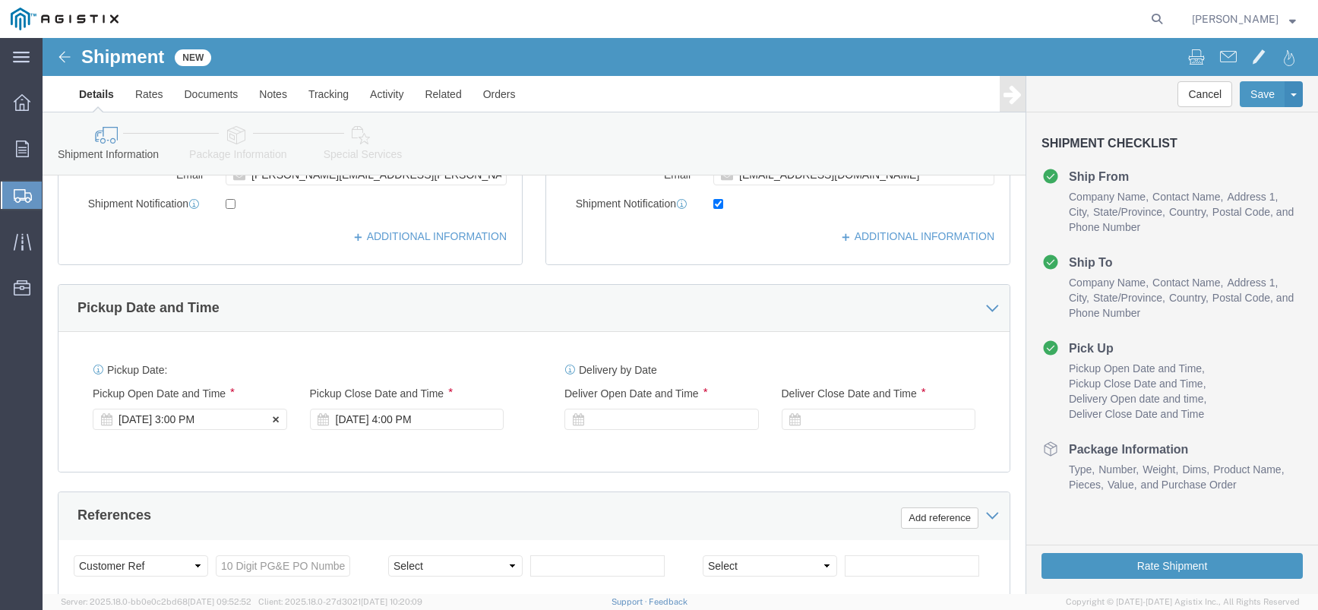
click div "[DATE] 3:00 PM"
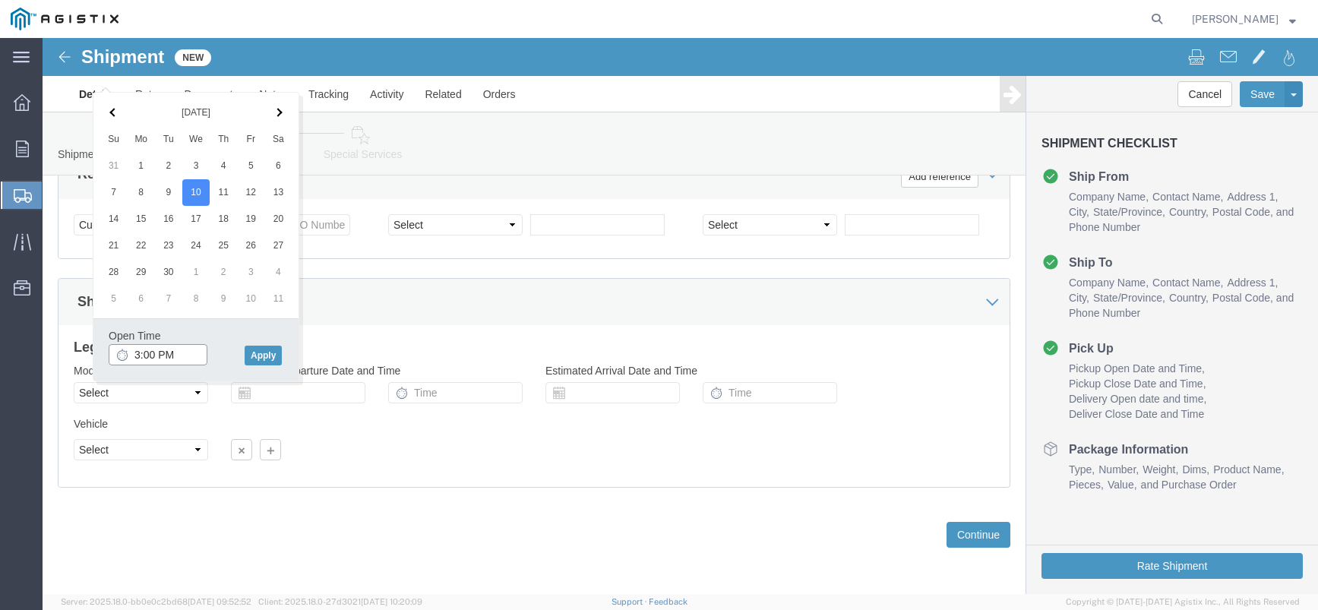
click input "3:00 PM"
type input "9:00 AM"
click button "Apply"
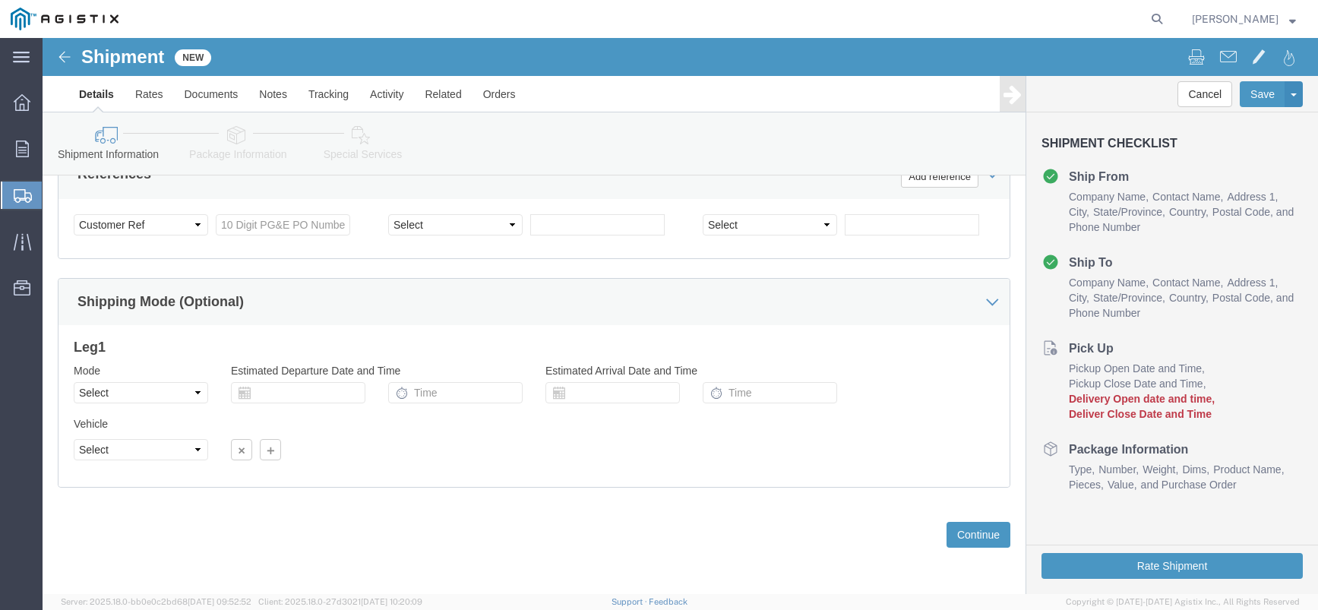
scroll to position [645, 0]
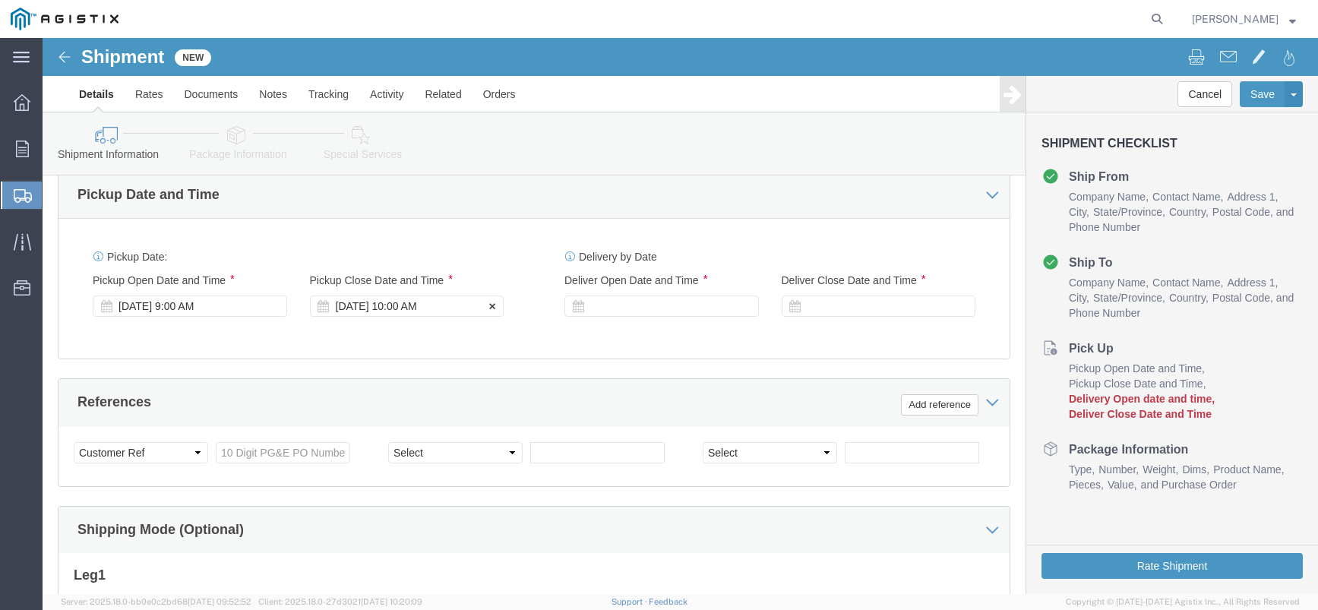
click div "[DATE] 10:00 AM"
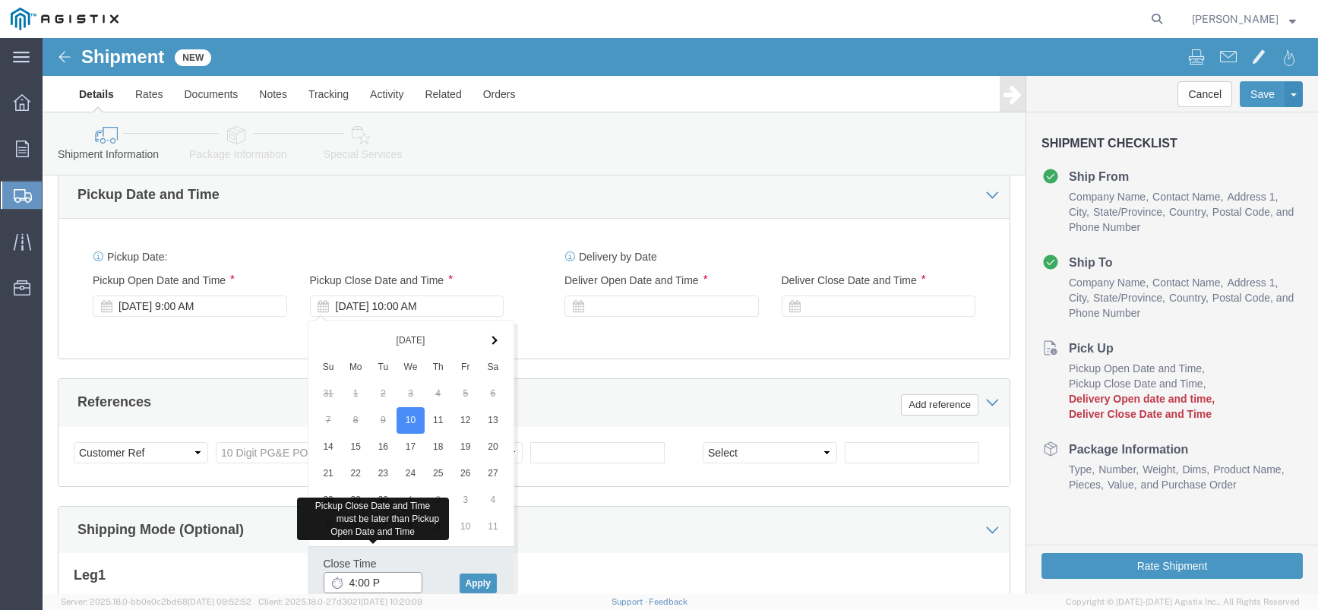
type input "4:00 PM"
click button "Apply"
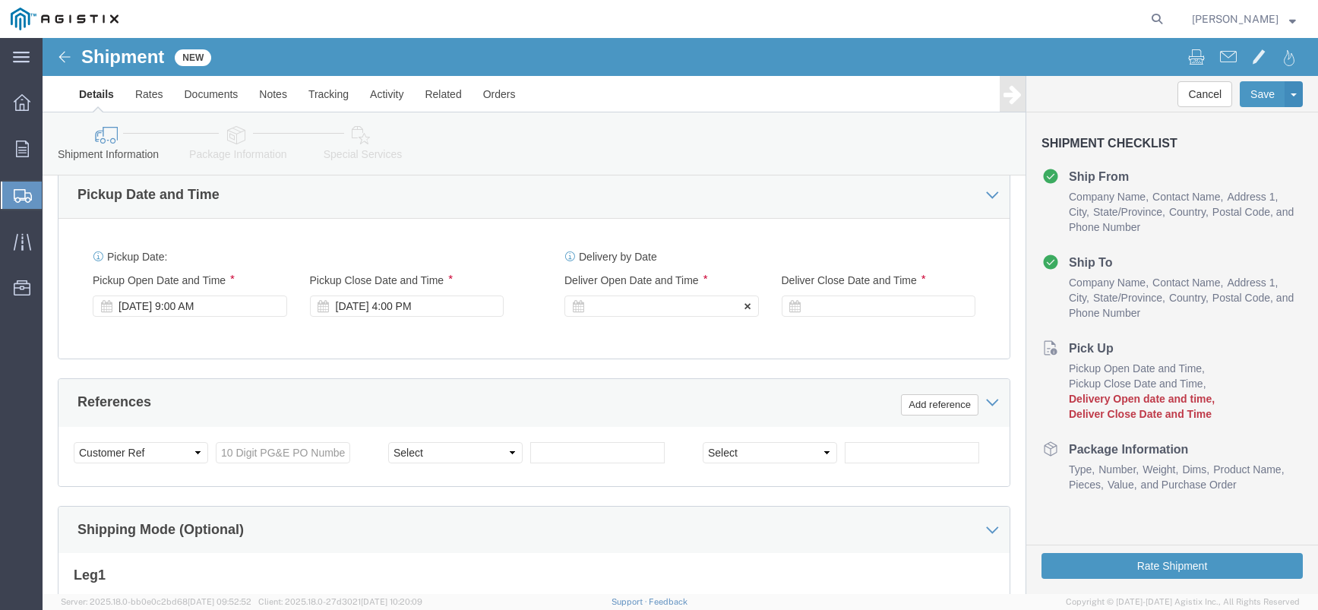
click div
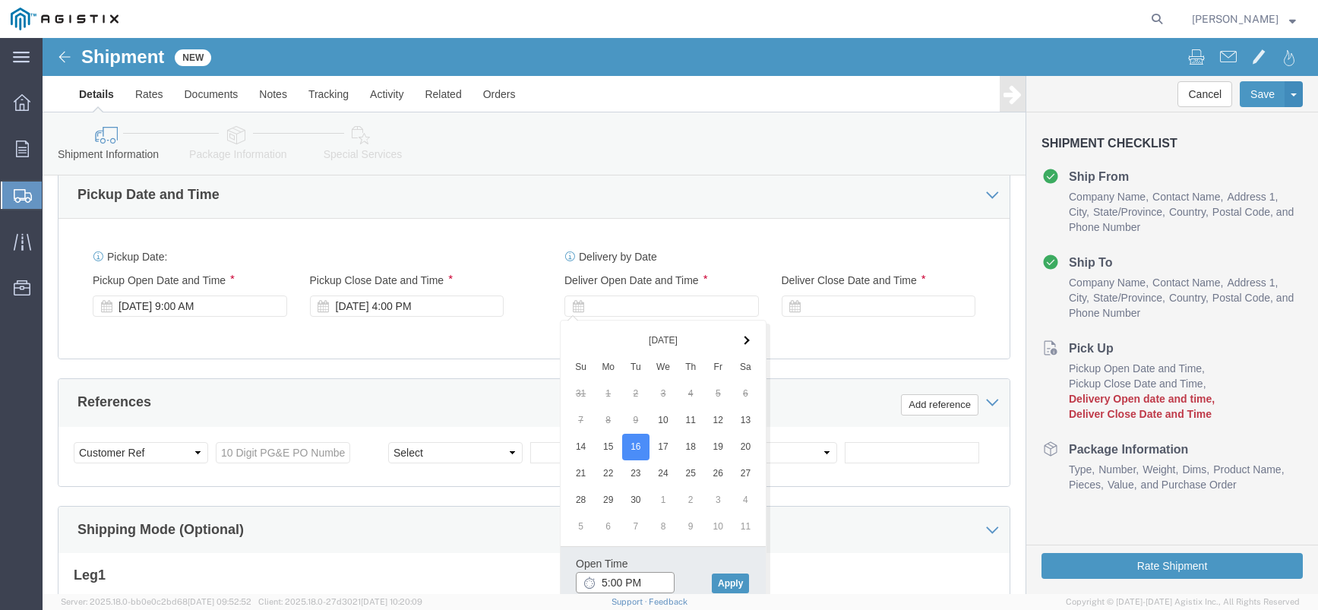
click input "5:00 PM"
type input "8:00 AM"
click button "Apply"
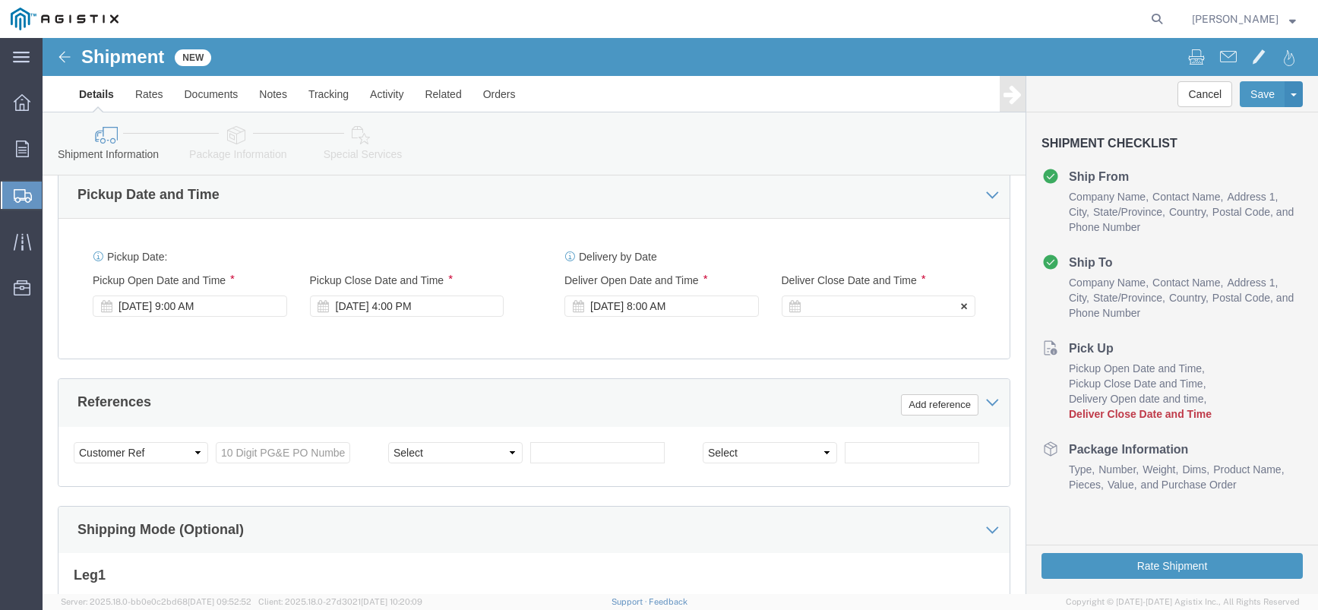
click div
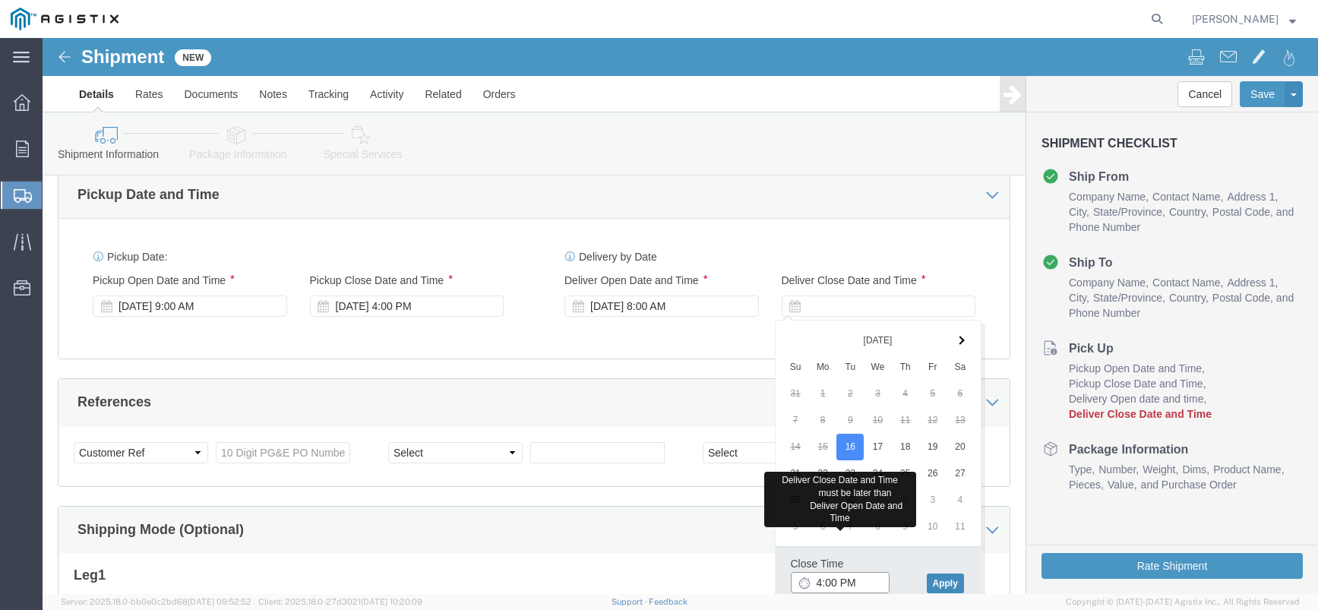
type input "4:00 PM"
click button "Apply"
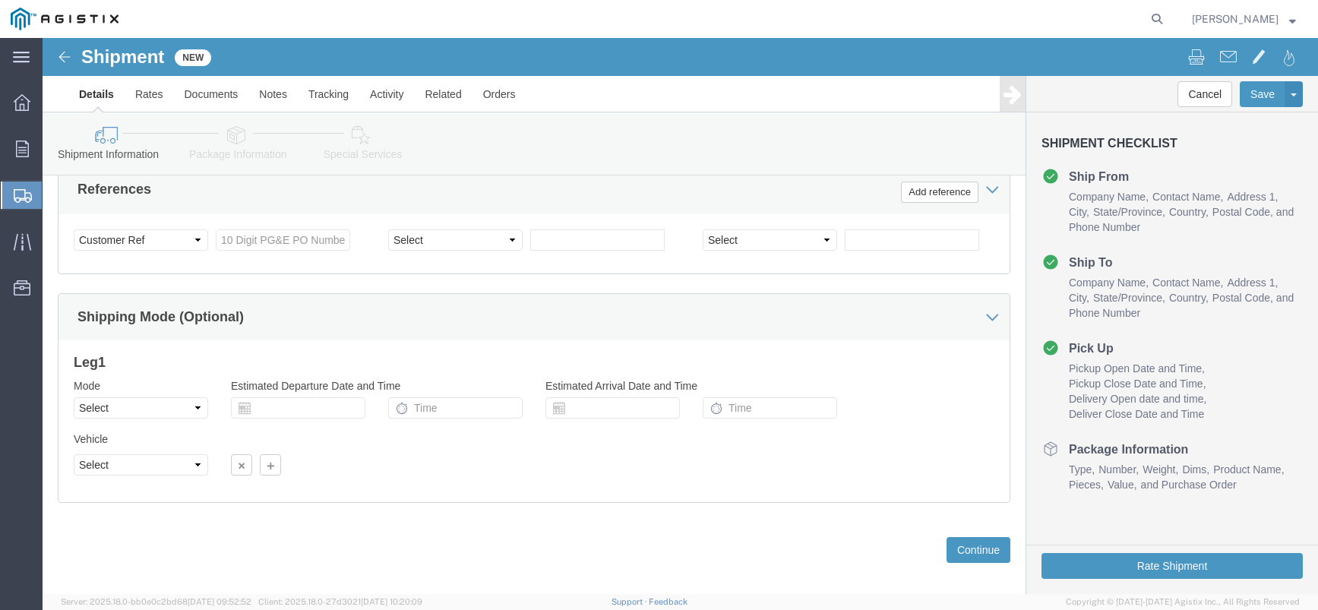
scroll to position [873, 0]
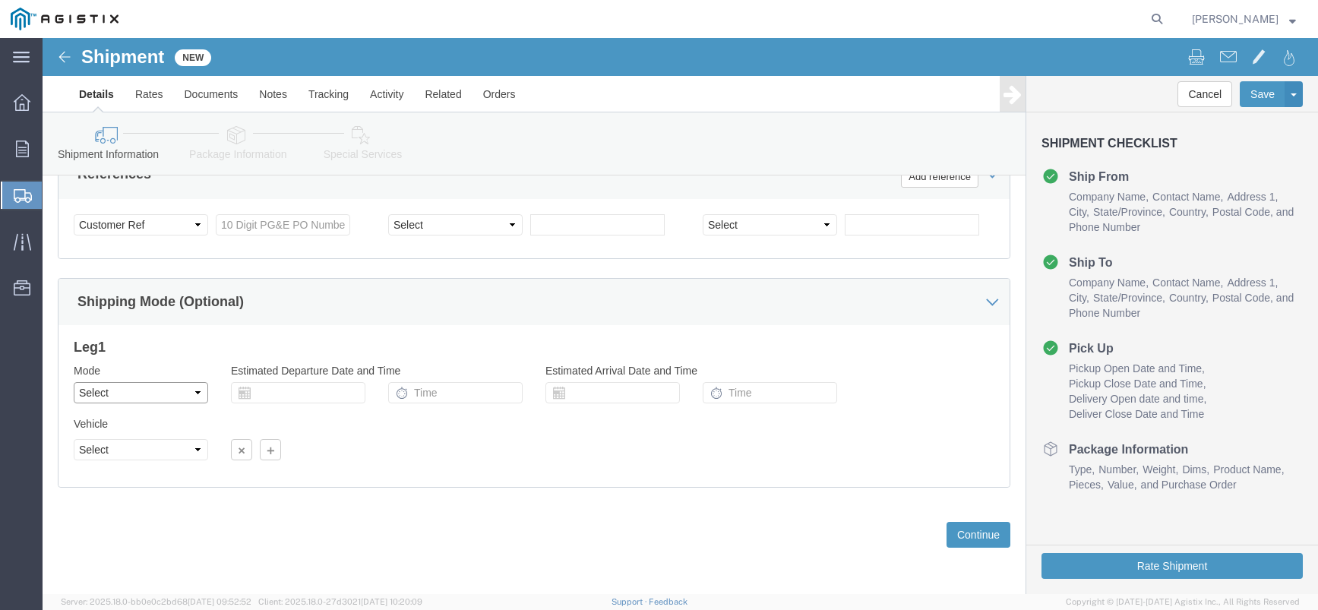
click select "Select Air Less than Truckload Multi-Leg Ocean Freight Rail Small Parcel Truckl…"
select select "LTL"
click select "Select Air Less than Truckload Multi-Leg Ocean Freight Rail Small Parcel Truckl…"
click select "Select Straight Truck"
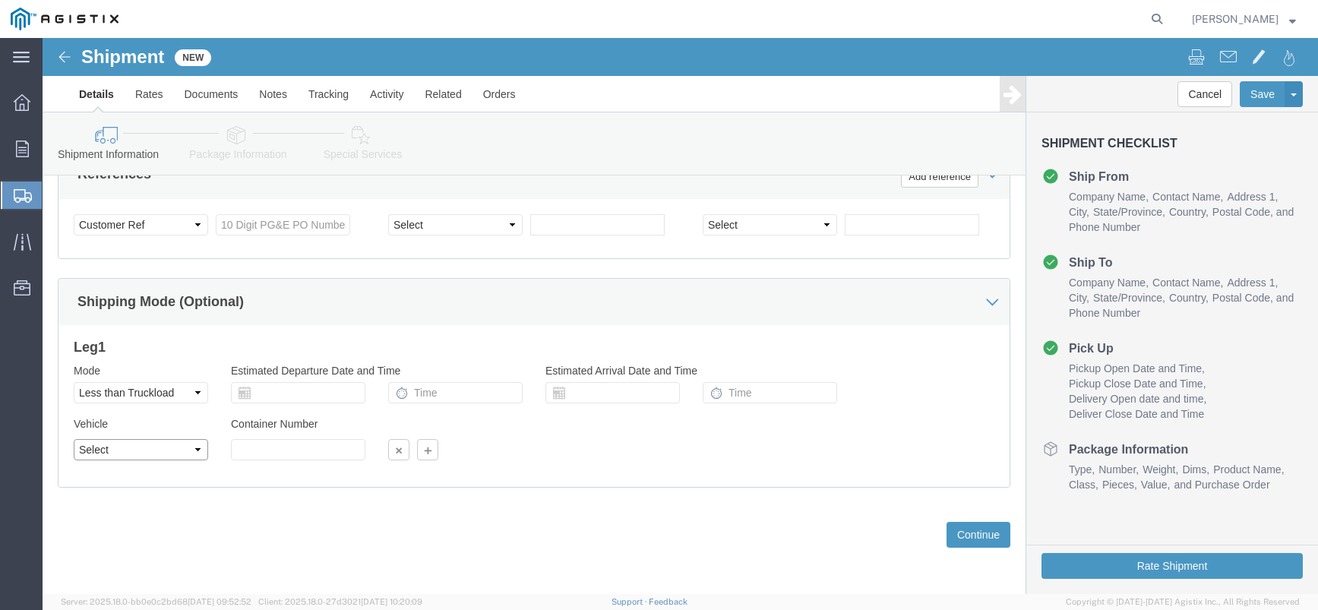
click select "Select Straight Truck"
select select "STTR"
click select "Select Straight Truck"
click select "Select Air Less than Truckload Multi-Leg Ocean Freight Rail Small Parcel Truckl…"
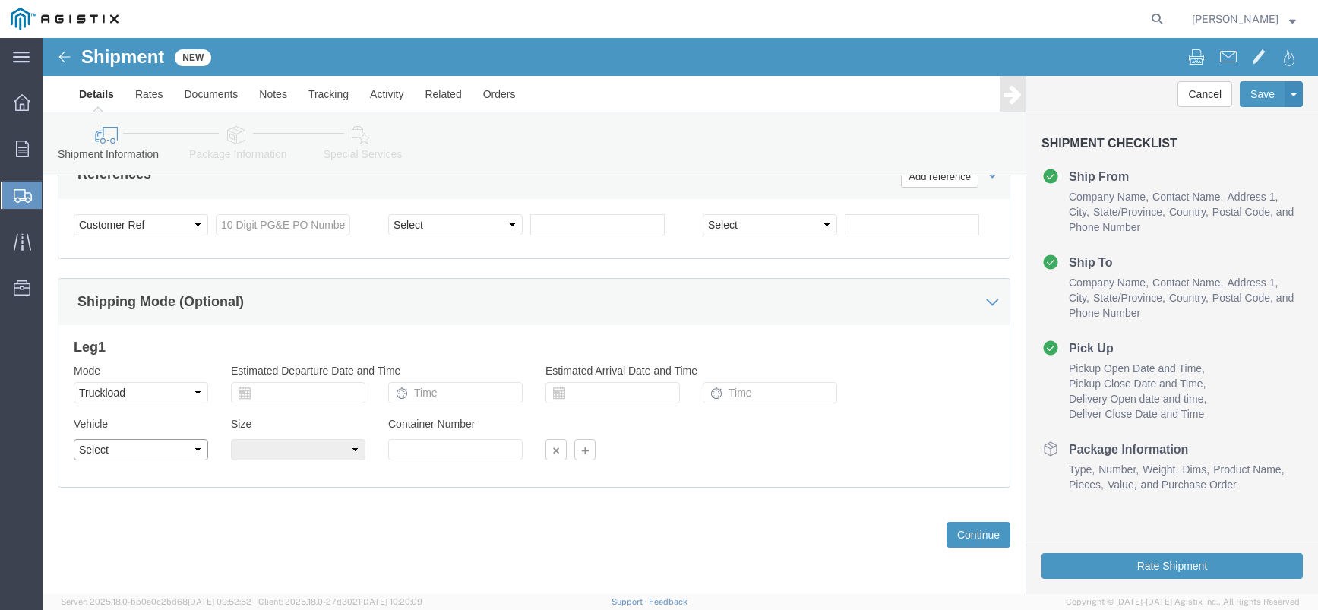
drag, startPoint x: 76, startPoint y: 422, endPoint x: 68, endPoint y: 434, distance: 14.8
click div "Vehicle Select 1-Ton (PSS) 10 Wheel 10 Yard Dump Truck 20 Yard Dump Truck Bobta…"
click div "Previous Continue"
click select "Select Air Less than Truckload Multi-Leg Ocean Freight Rail Small Parcel Truckl…"
select select "LTL"
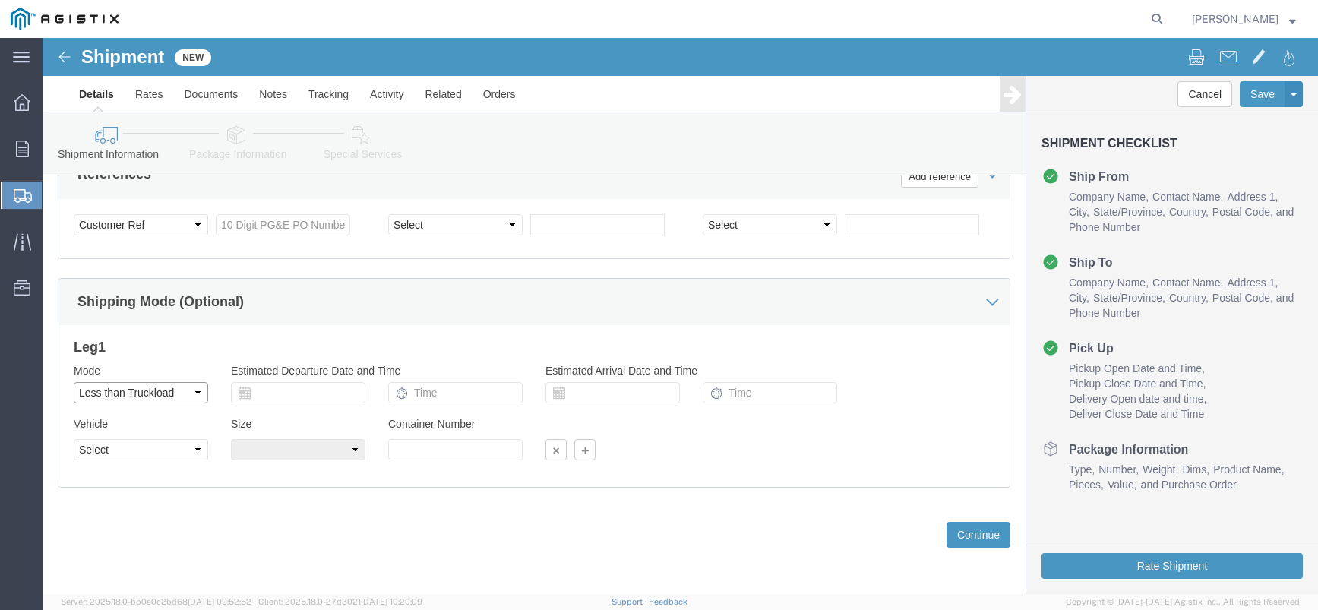
click select "Select Air Less than Truckload Multi-Leg Ocean Freight Rail Small Parcel Truckl…"
click select "Select Straight Truck"
click div "Please fix the following errors Customer Information Account Select Jeta Corp P…"
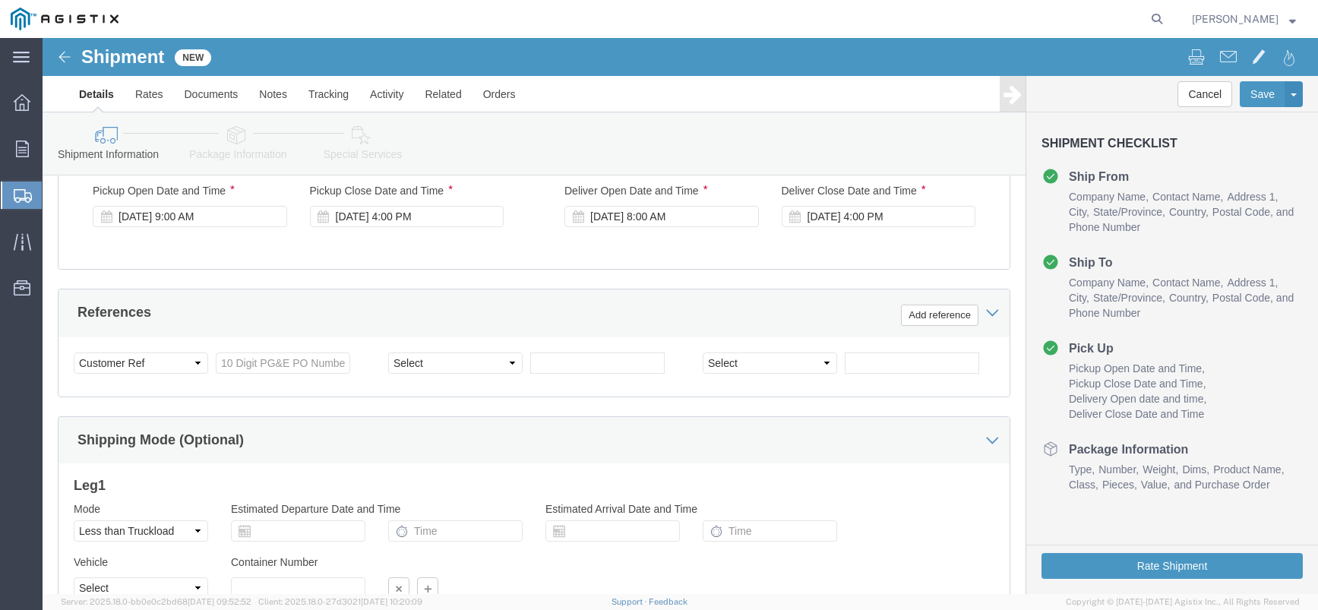
scroll to position [721, 0]
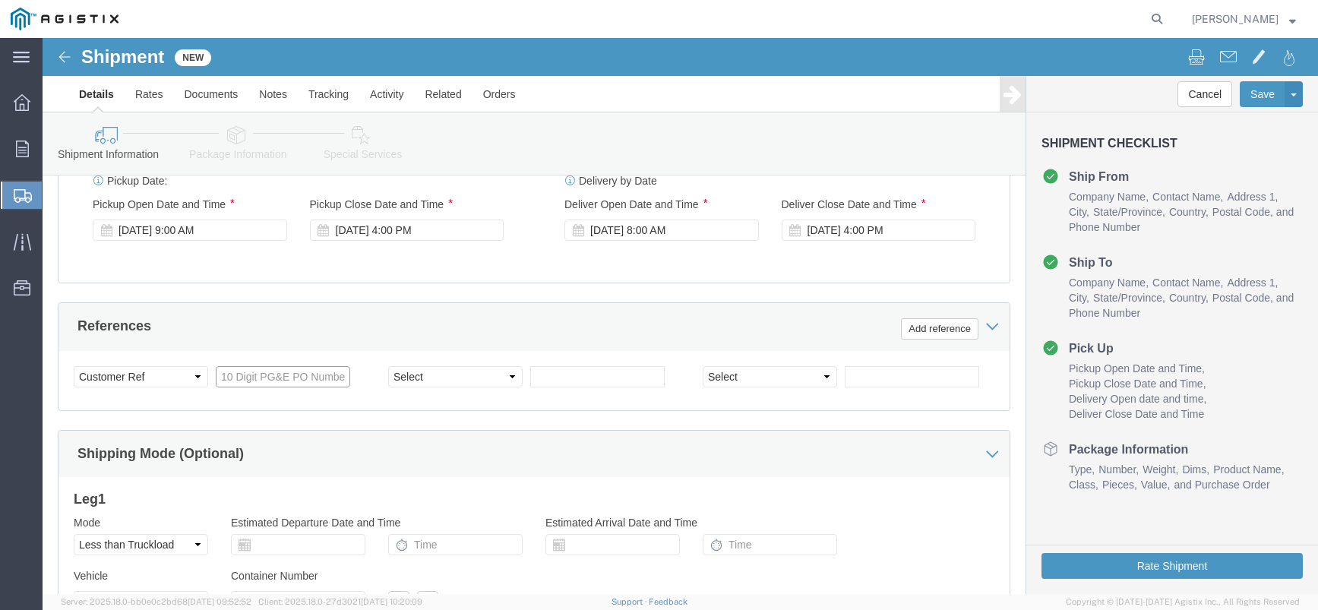
click input "text"
paste input "2701224801"
type input "2701224801"
click select "Select Account Type Activity ID Airline Appointment Number ASN Batch Request # …"
click div "Vehicle Select Straight Truck Size Container Number Owner Select Shipper Vessel"
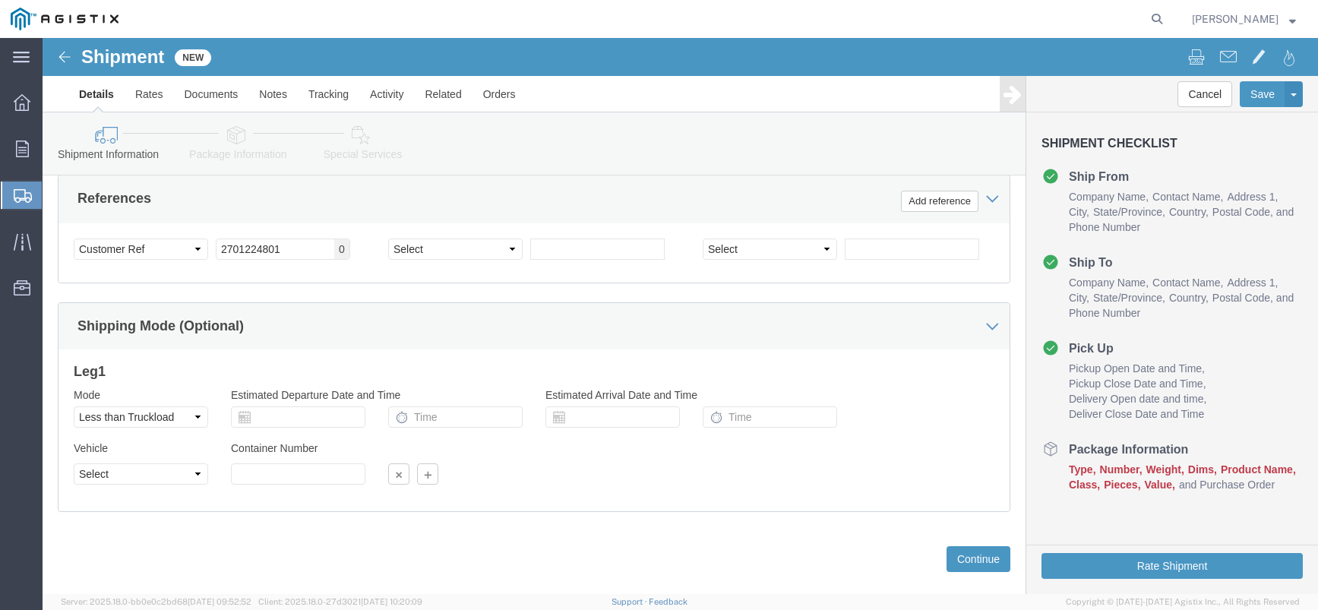
scroll to position [873, 0]
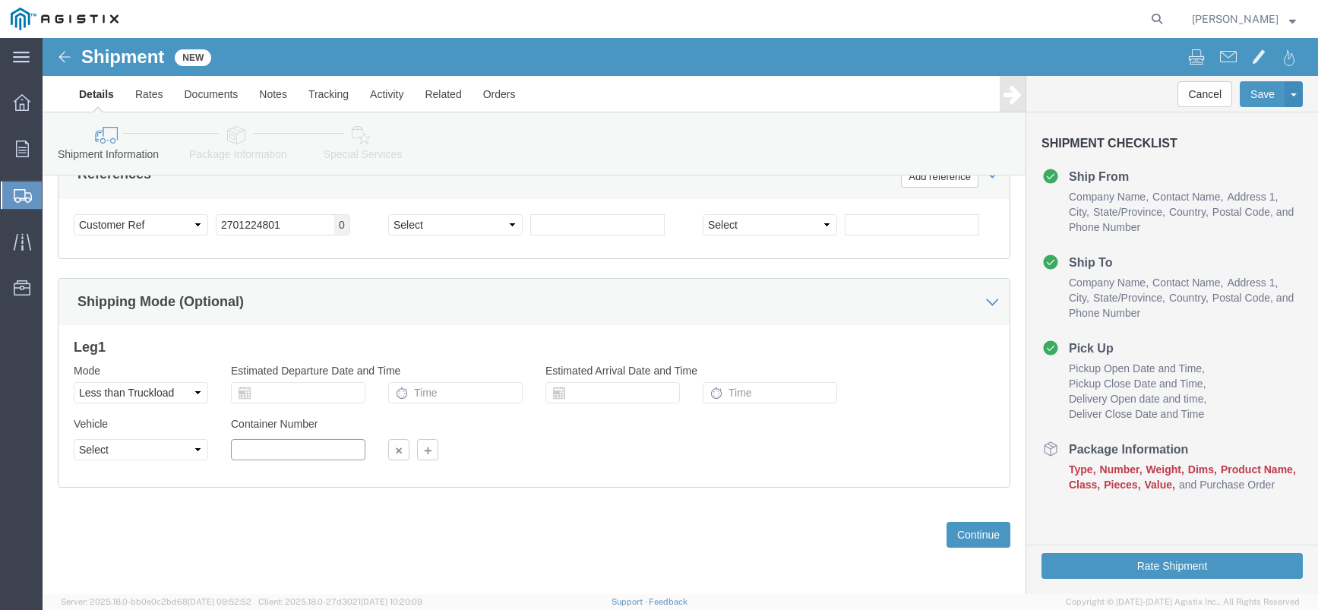
click input "text"
click select "Select Air Less than Truckload Multi-Leg Ocean Freight Rail Small Parcel Truckl…"
click select "Select Straight Truck"
select select "STTR"
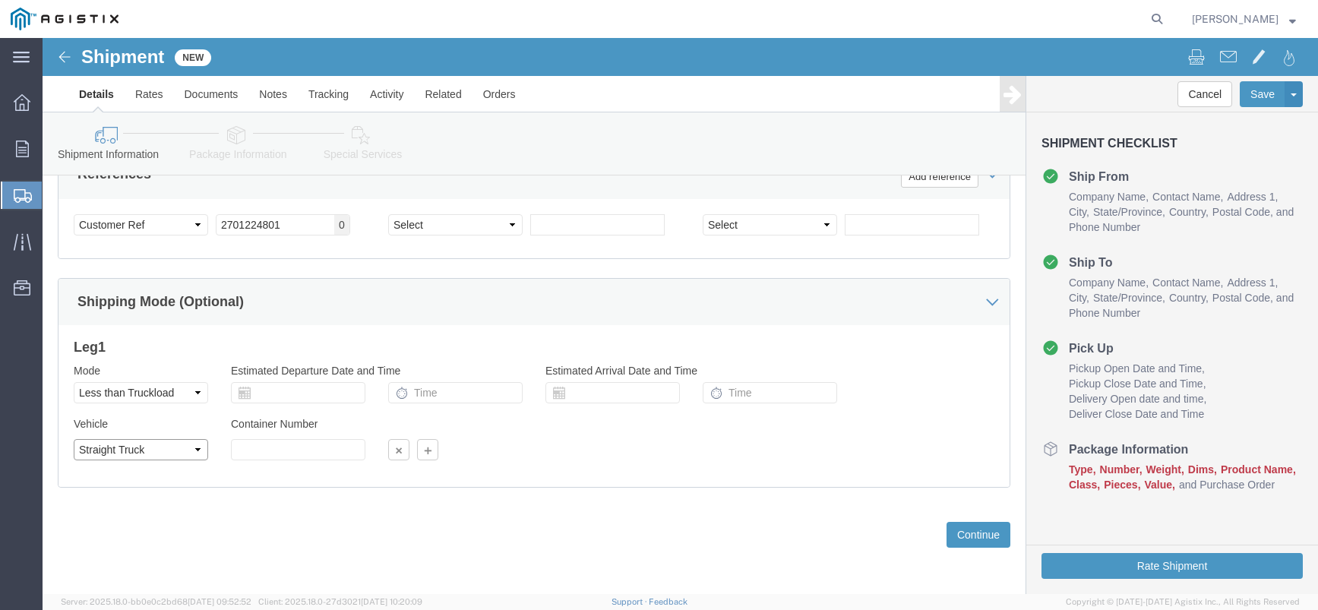
click select "Select Straight Truck"
click input "text"
click select "Select Straight Truck"
select select
click select "Select Straight Truck"
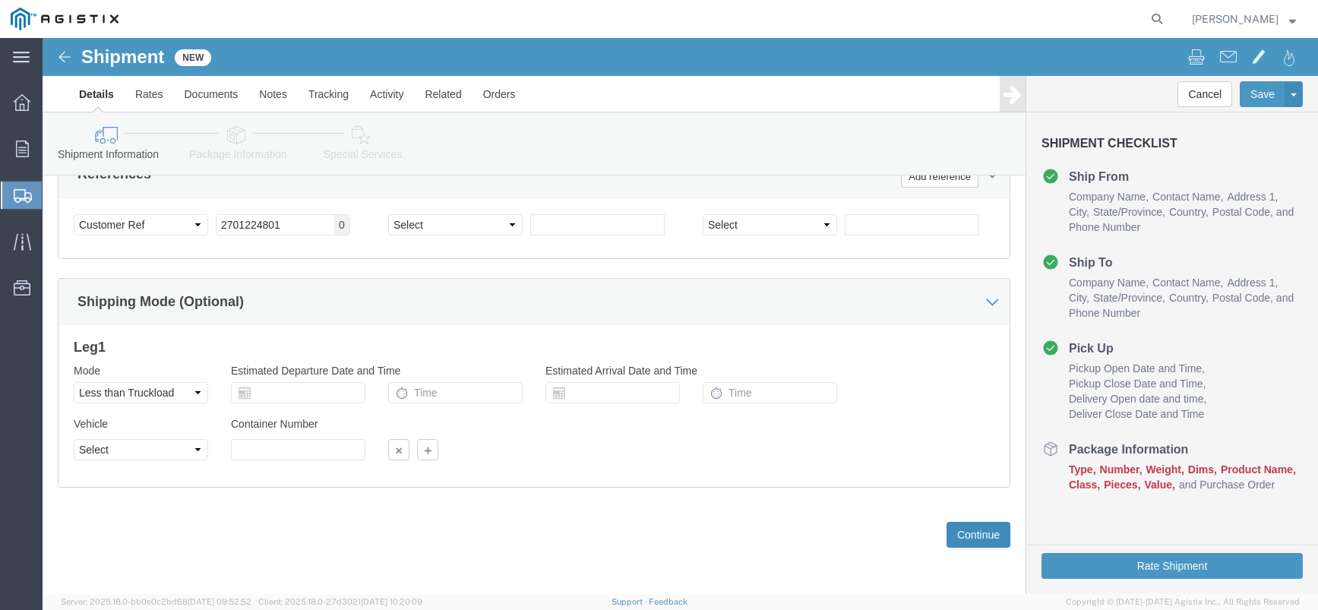
click button "Continue"
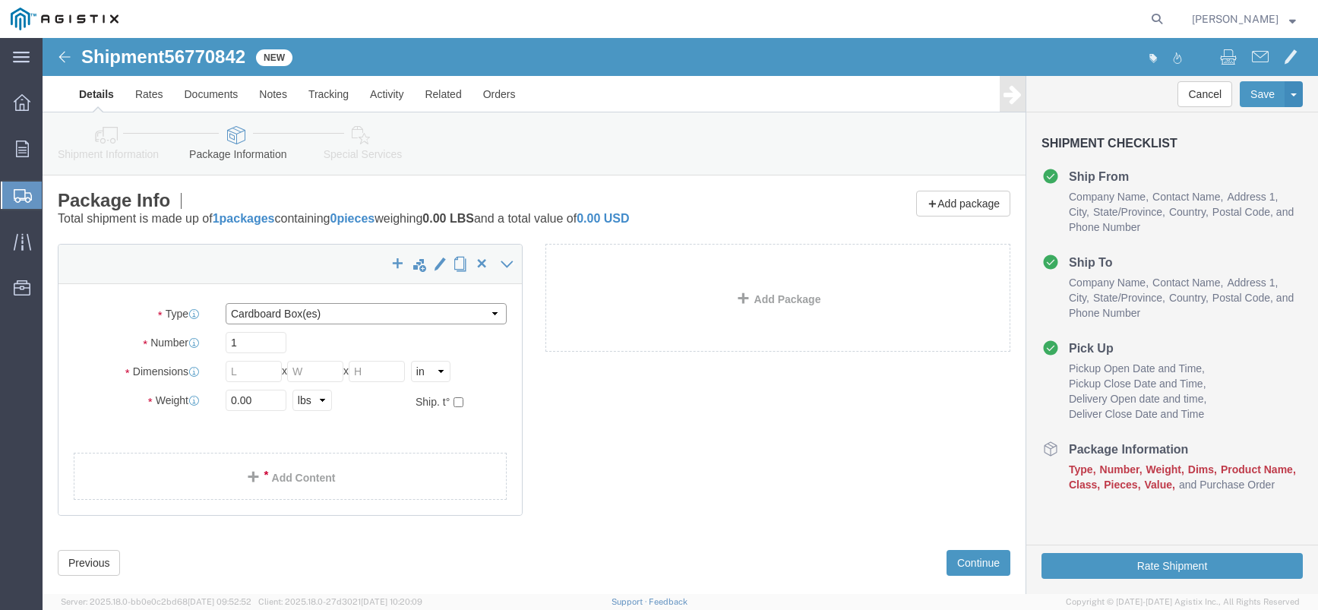
click select "Select Bulk Bundle(s) Cardboard Box(es) Carton(s) Crate(s) Drum(s) (Fiberboard)…"
select select "BNDL"
click select "Select Bulk Bundle(s) Cardboard Box(es) Carton(s) Crate(s) Drum(s) (Fiberboard)…"
click input "text"
click span
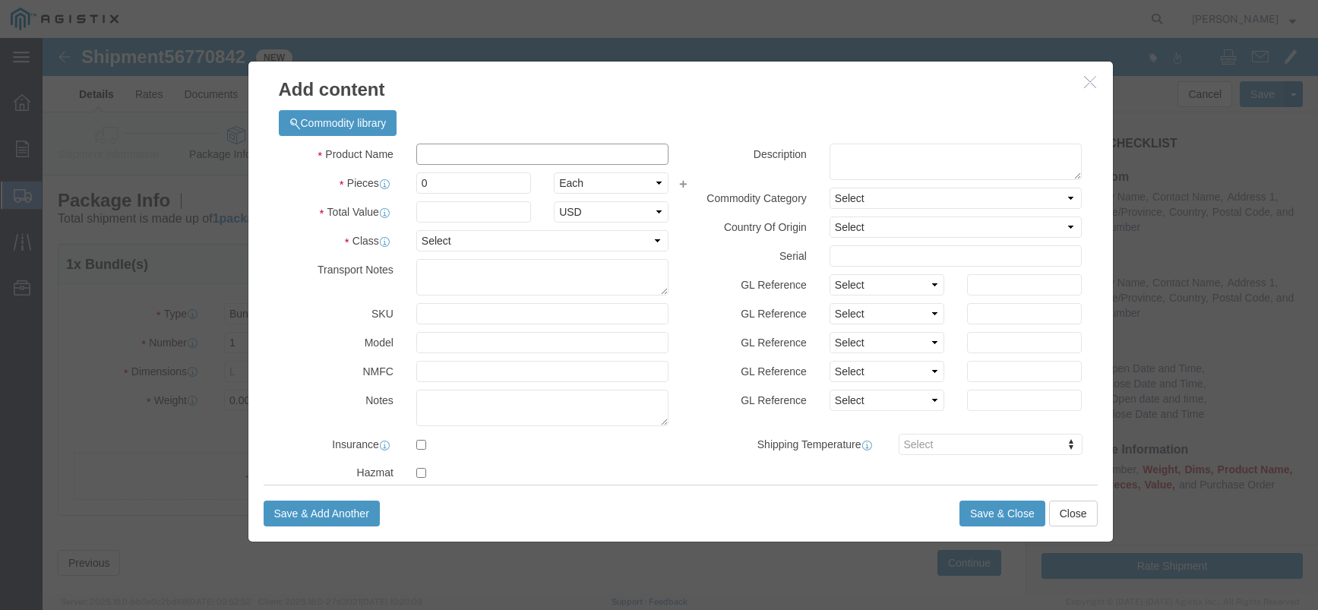
click input "text"
paste input "GLULAM BEAM 4 X 6 X21' -4 W/97'-10" IR"
type input "GLULAM BEAM 4 X 6 X21' -4 W/97'-10" IR"
click input "text"
click input "0"
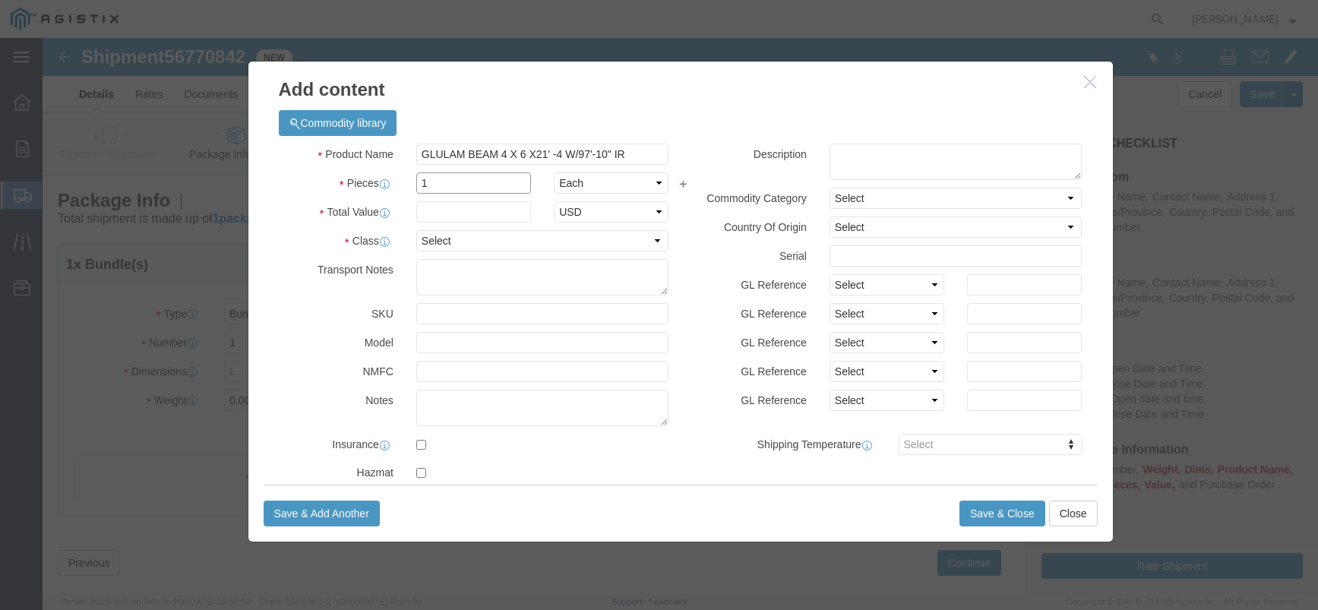
click input "1"
type input "1"
click input "text"
type input "2866.00"
click select "Select 50 55 60 65 70 85 92.5 100 125 175 250 300 400"
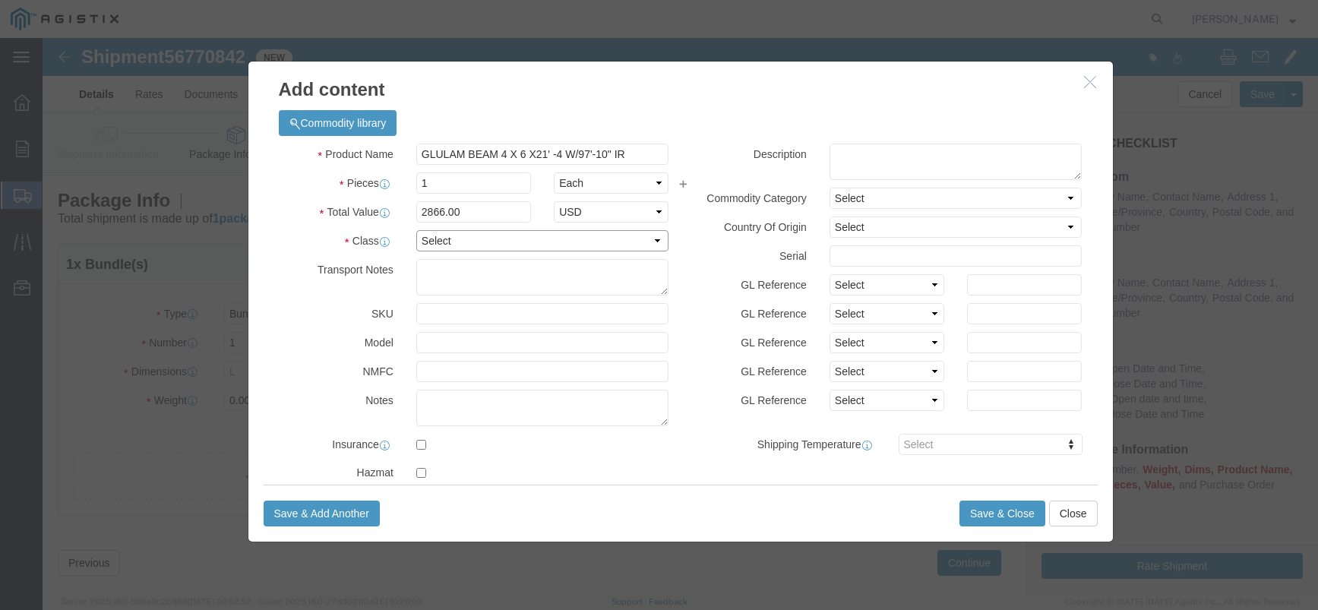
select select "55"
click select "Select 50 55 60 65 70 85 92.5 100 125 175 250 300 400"
click button "Save & Close"
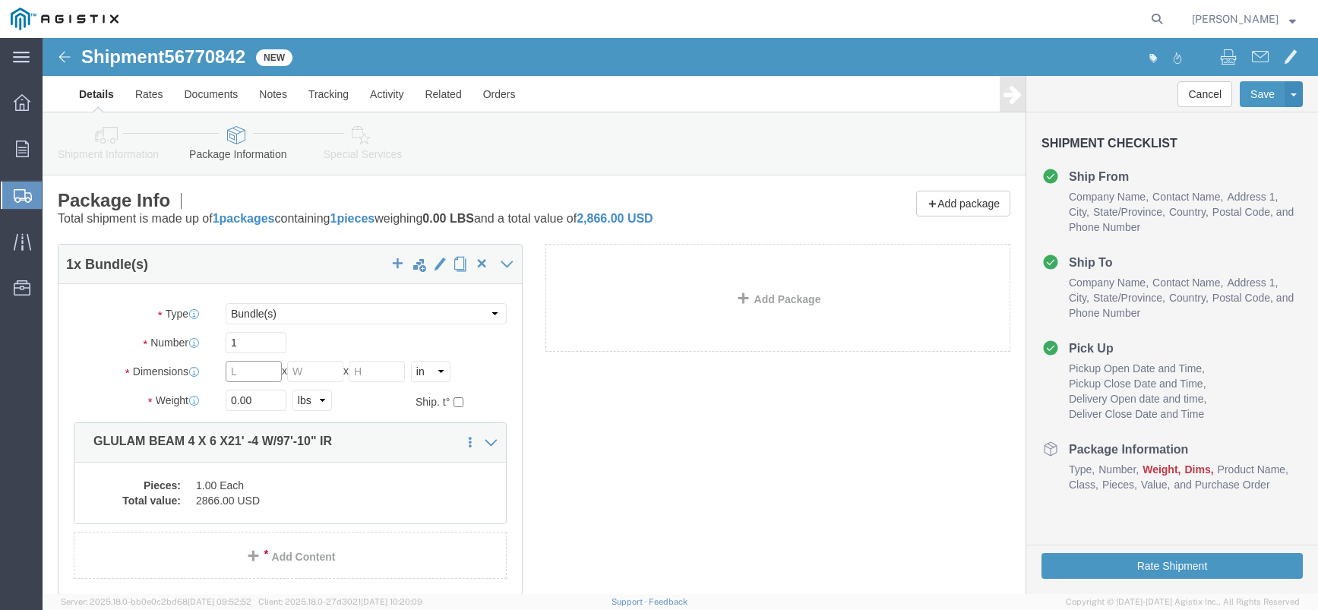
click input "text"
drag, startPoint x: 207, startPoint y: 337, endPoint x: 147, endPoint y: 332, distance: 61.0
click div "Dimensions Separate dimensions for each package, Length x Width x Height Length…"
type input "264"
click div "1 x Bundle(s) Package Type Select Bulk Bundle(s) Cardboard Box(es) Carton(s) Cr…"
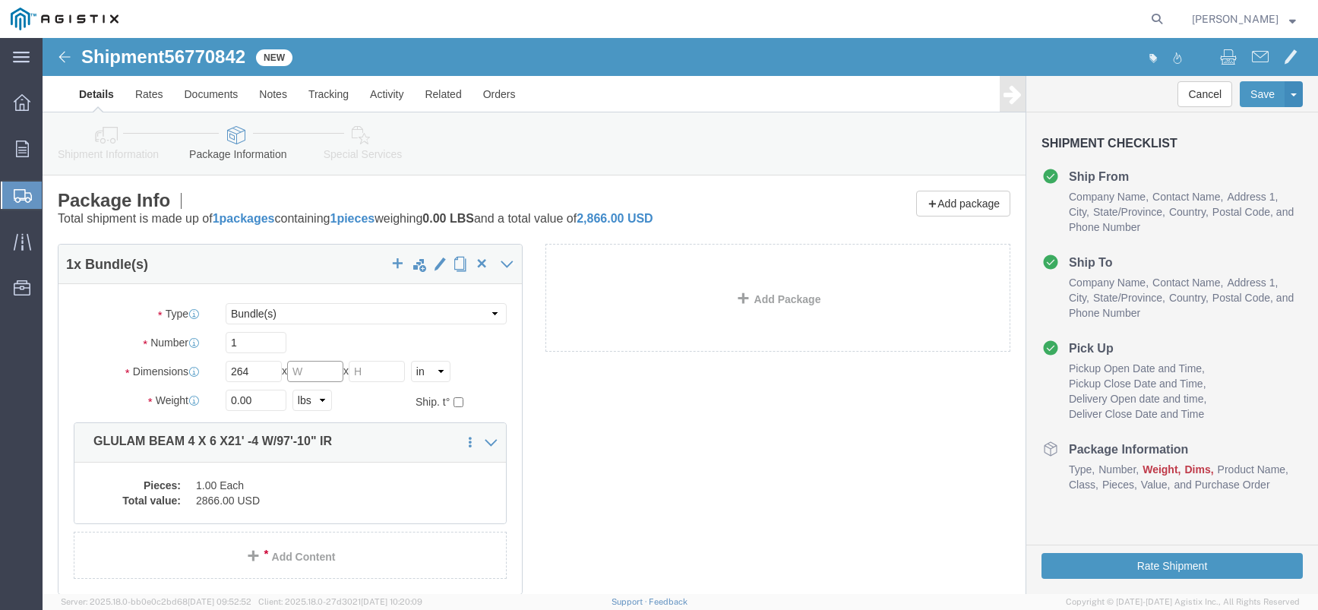
click input "text"
type input "4"
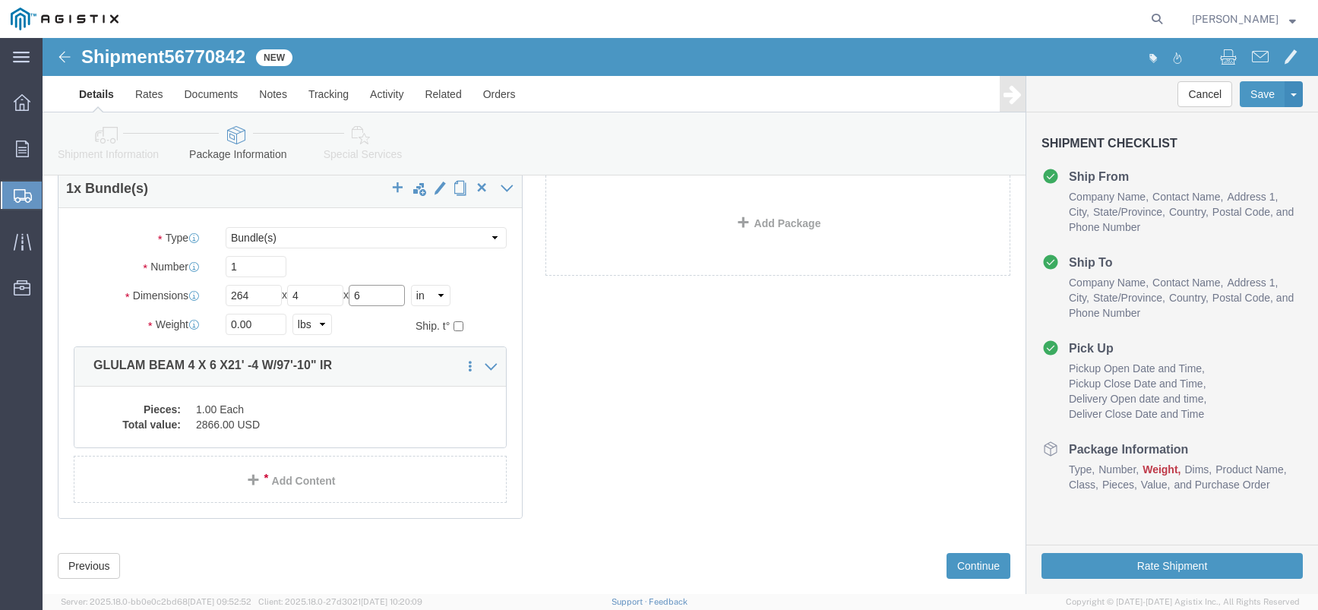
scroll to position [107, 0]
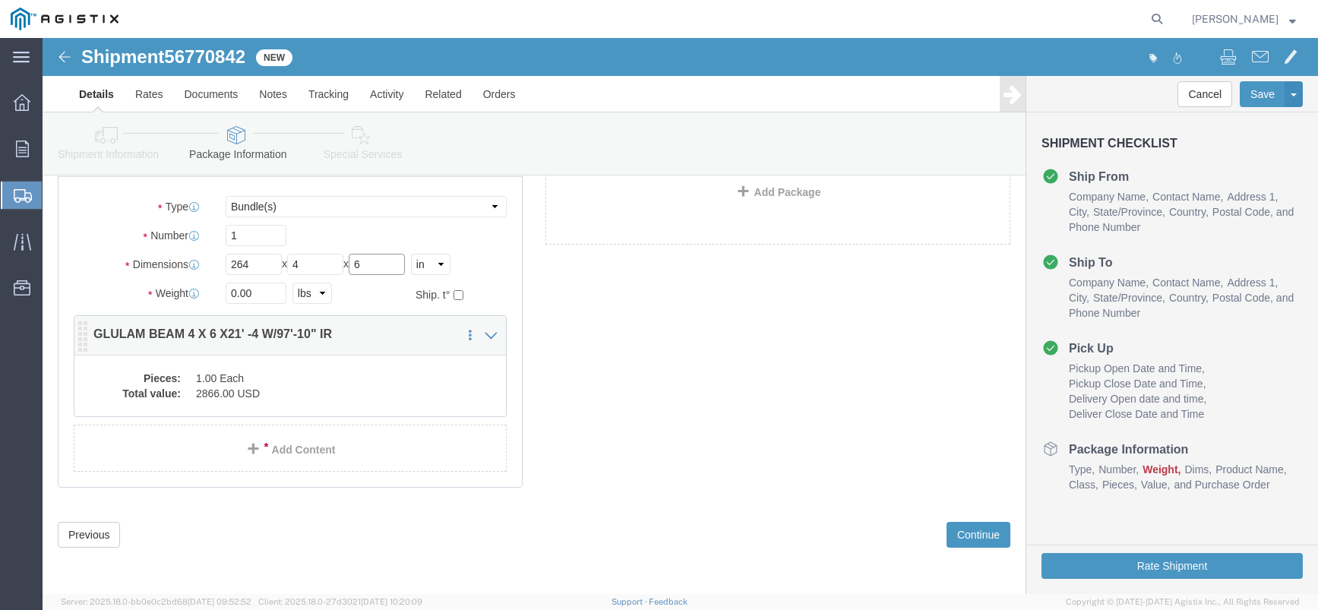
type input "6"
click div "1 x Bundle(s) Package Type Select Bulk Bundle(s) Cardboard Box(es) Carton(s) Cr…"
click dd "1.00 Each"
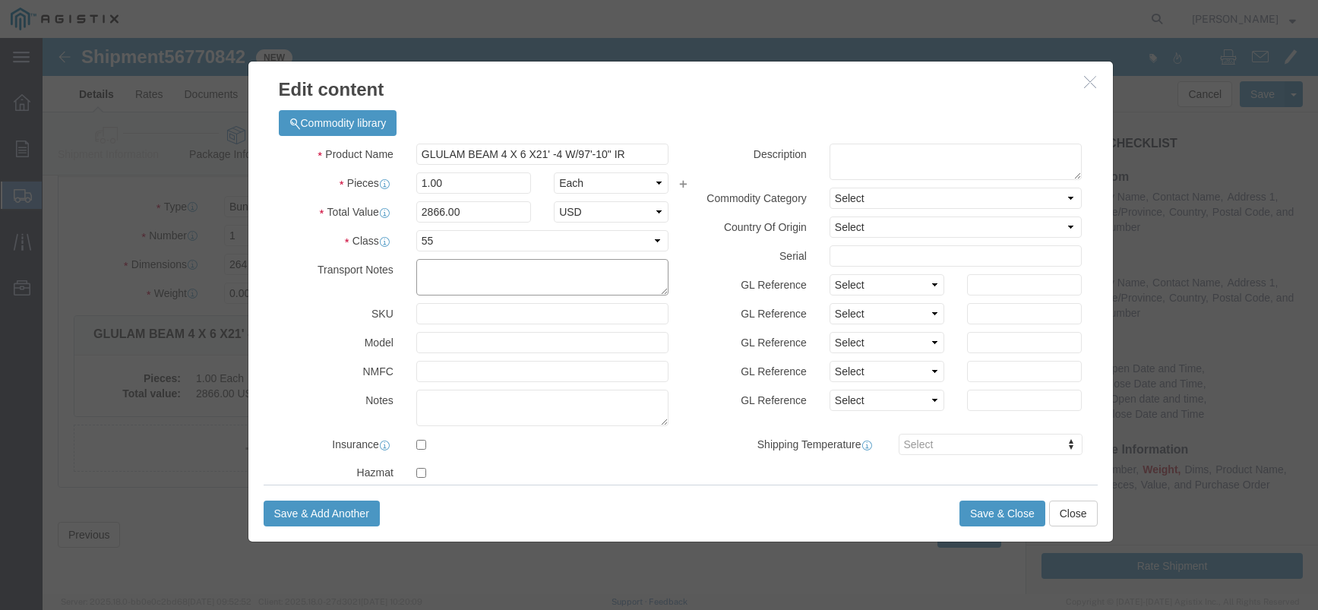
click textarea
click textarea "FLATBED"
type textarea "FLATBED TRUCK NEEDED"
click button "Save & Close"
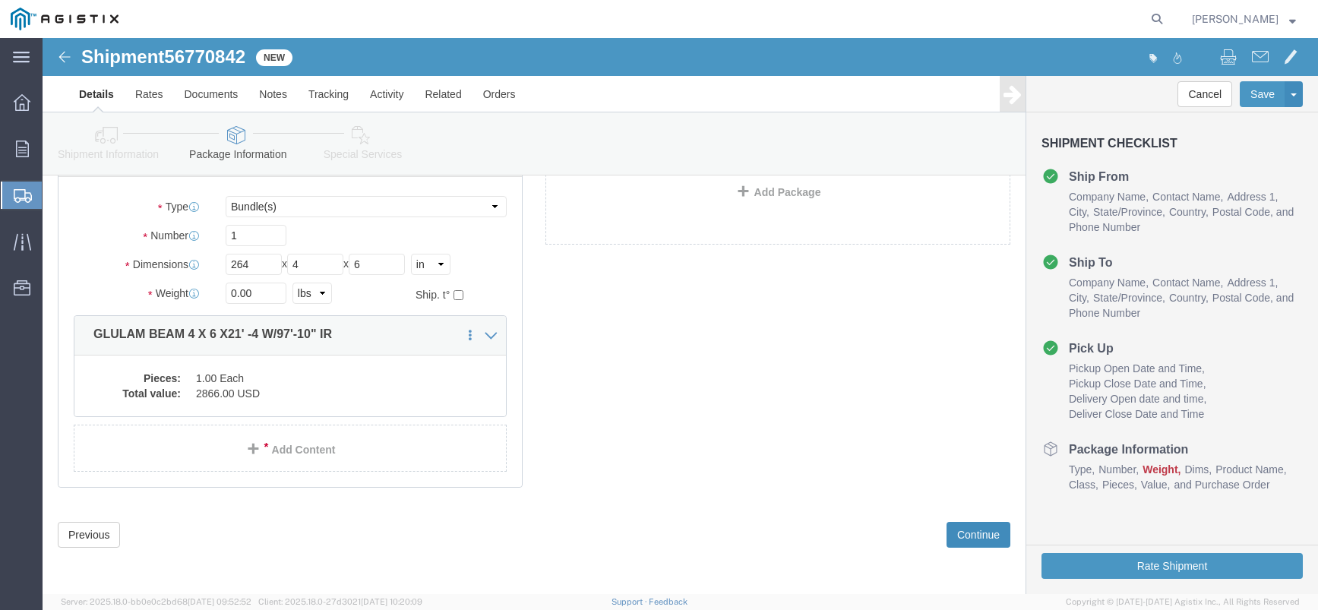
click button "Continue"
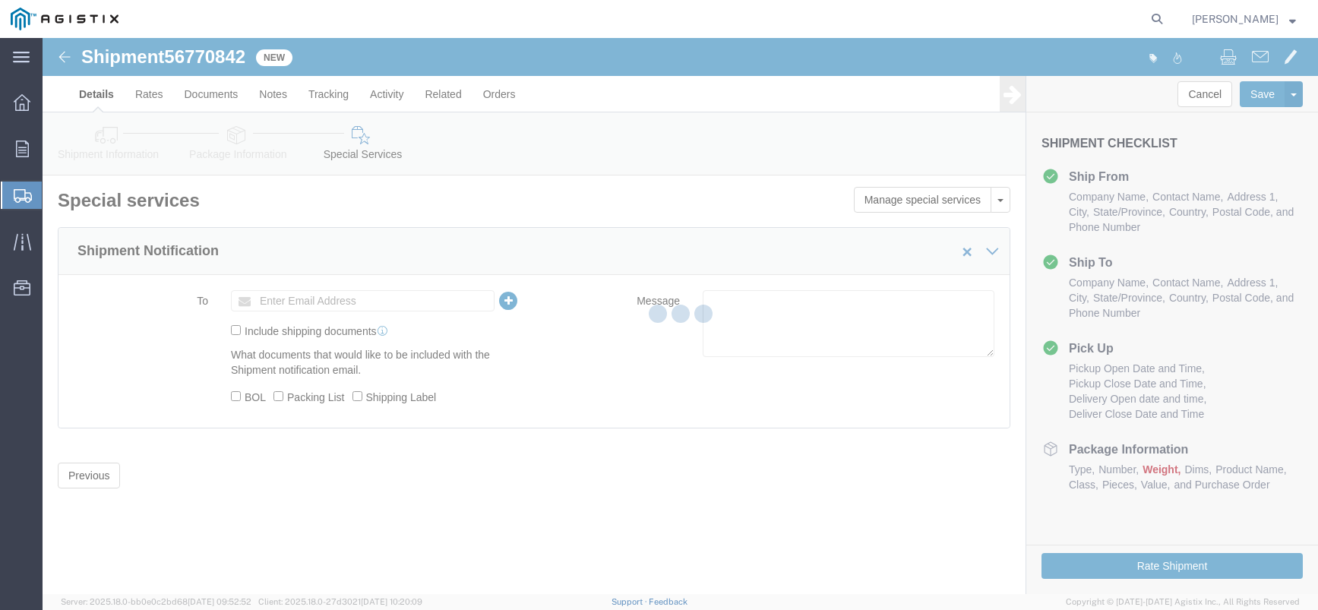
scroll to position [0, 0]
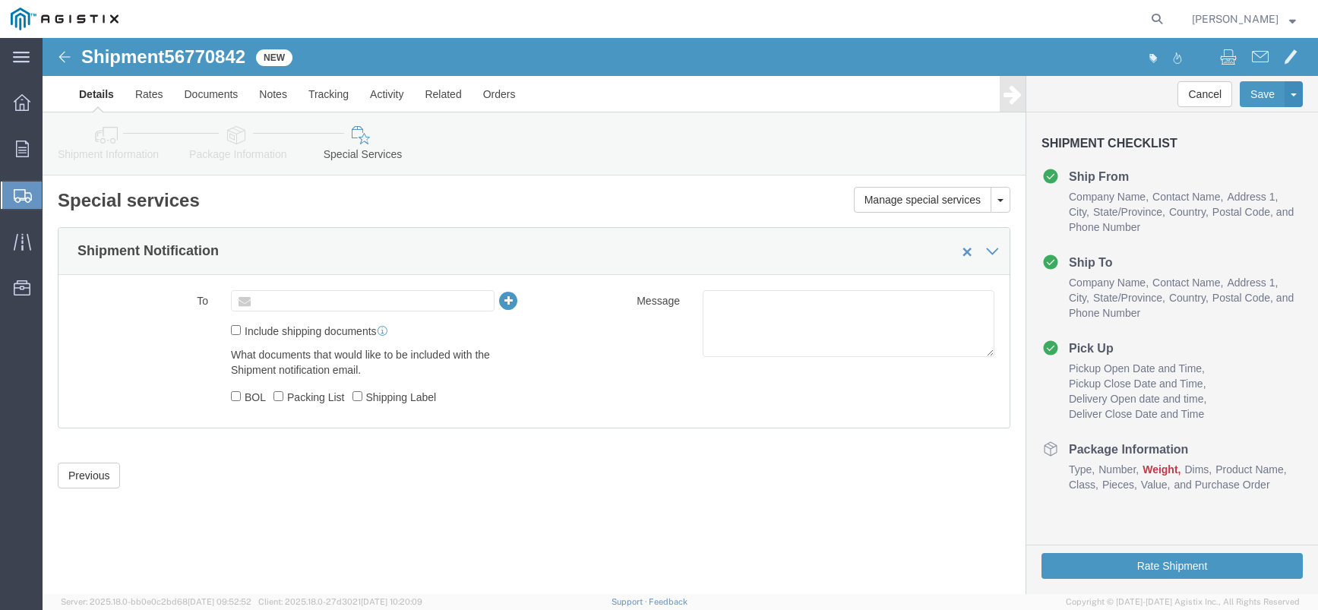
click input "text"
type input "N"
type input "[EMAIL_ADDRESS][DOMAIN_NAME]"
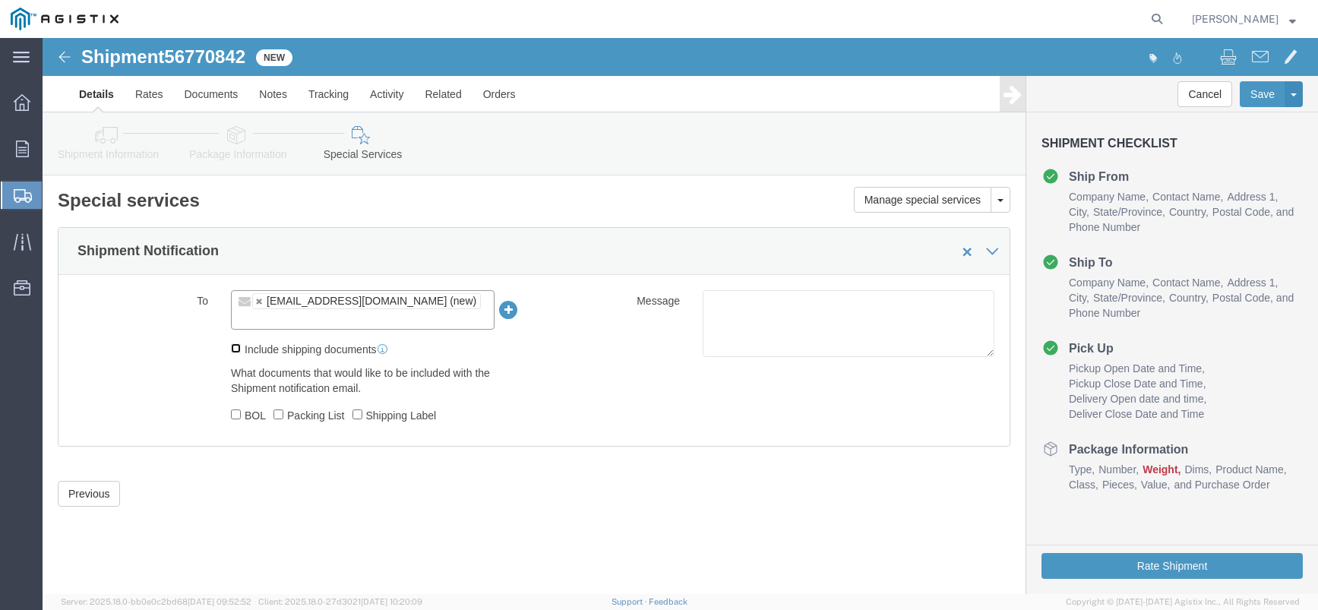
click input "Include shipping documents"
checkbox input "true"
click label "BOL"
click input "BOL"
checkbox input "true"
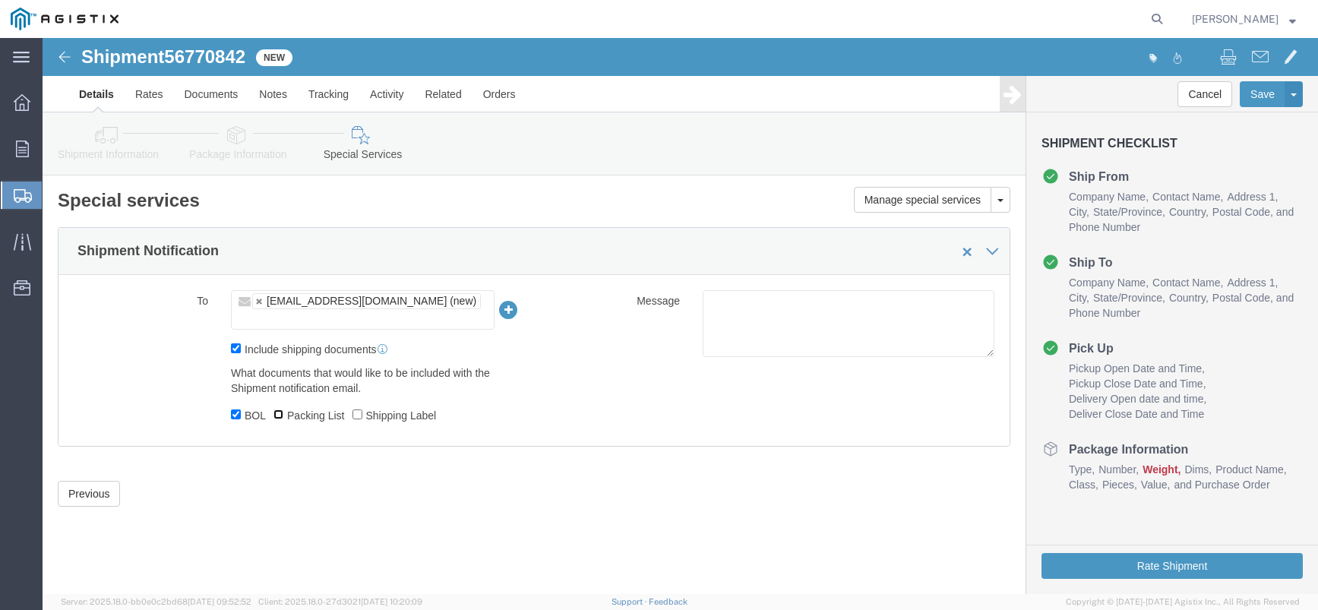
click input "Packing List"
checkbox input "true"
click input "Shipping Label"
checkbox input "true"
click button "Rate Shipment"
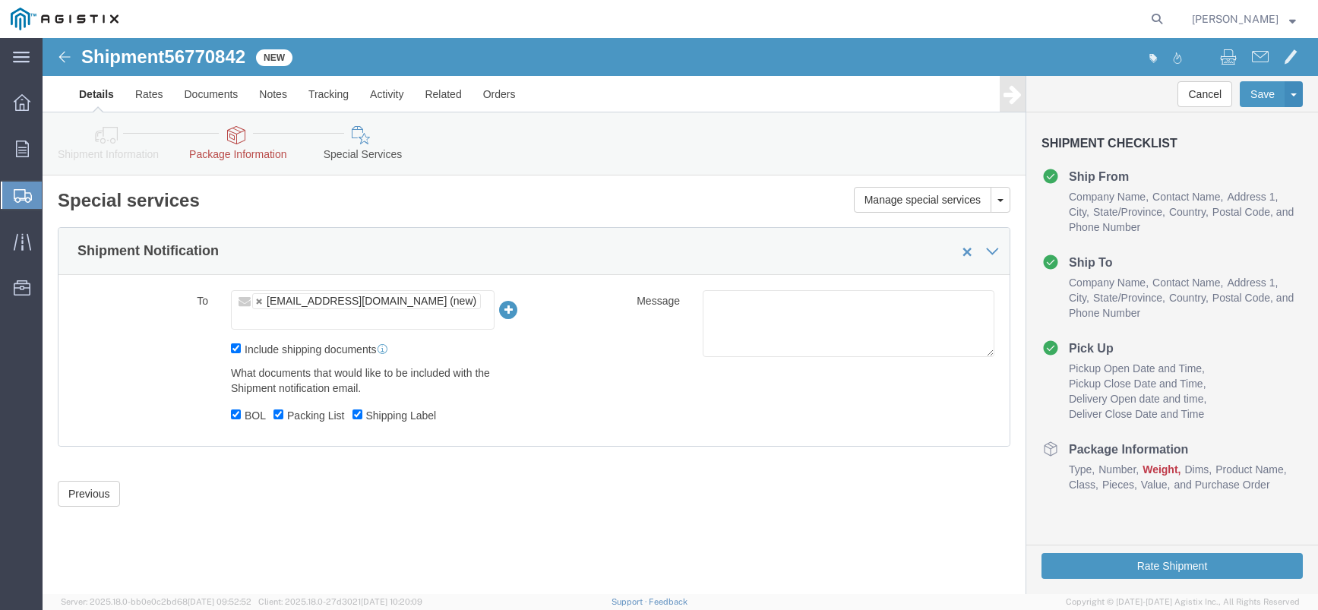
click link "Package Information"
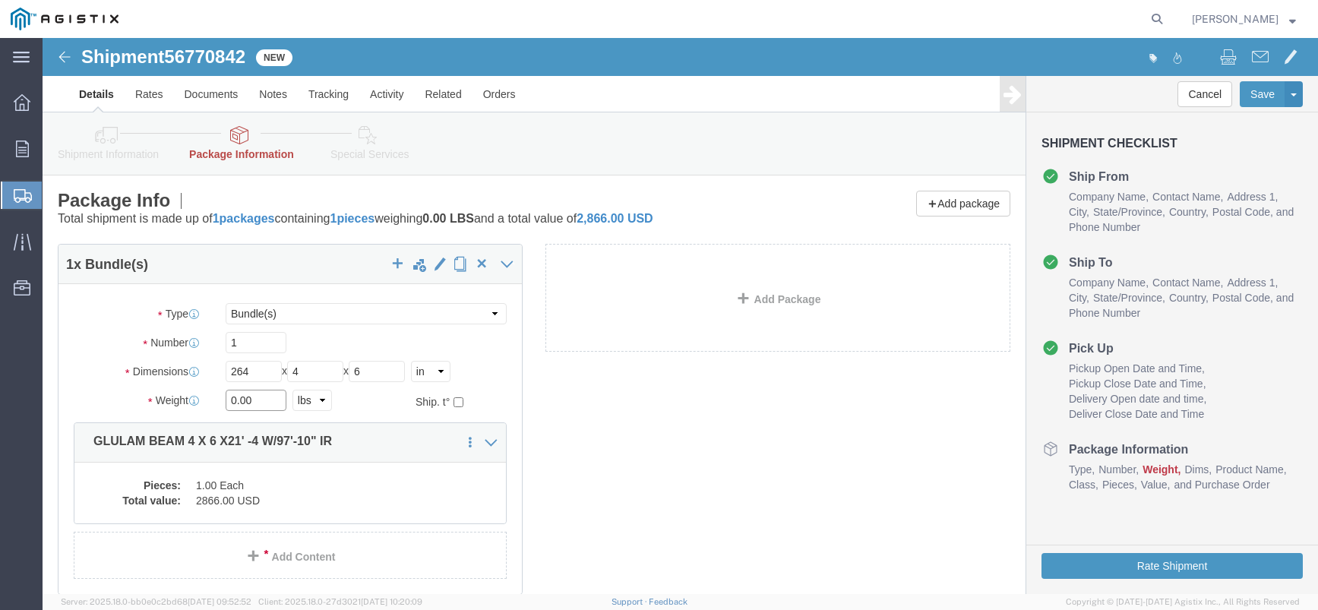
click input "0.00"
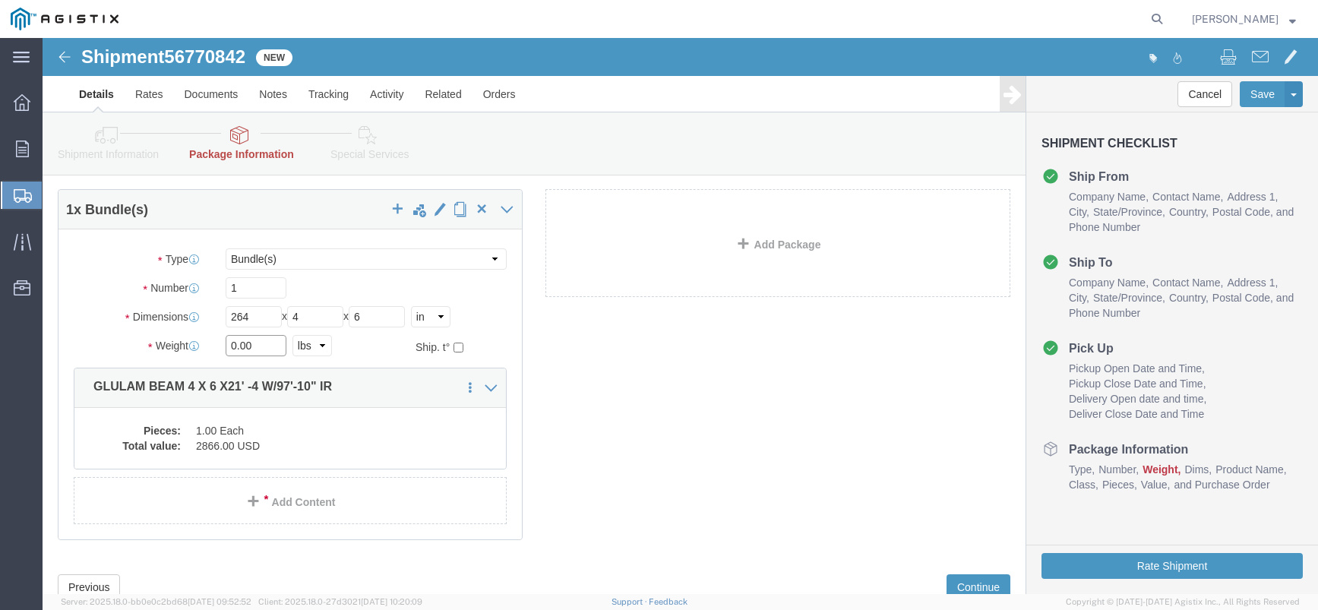
scroll to position [31, 0]
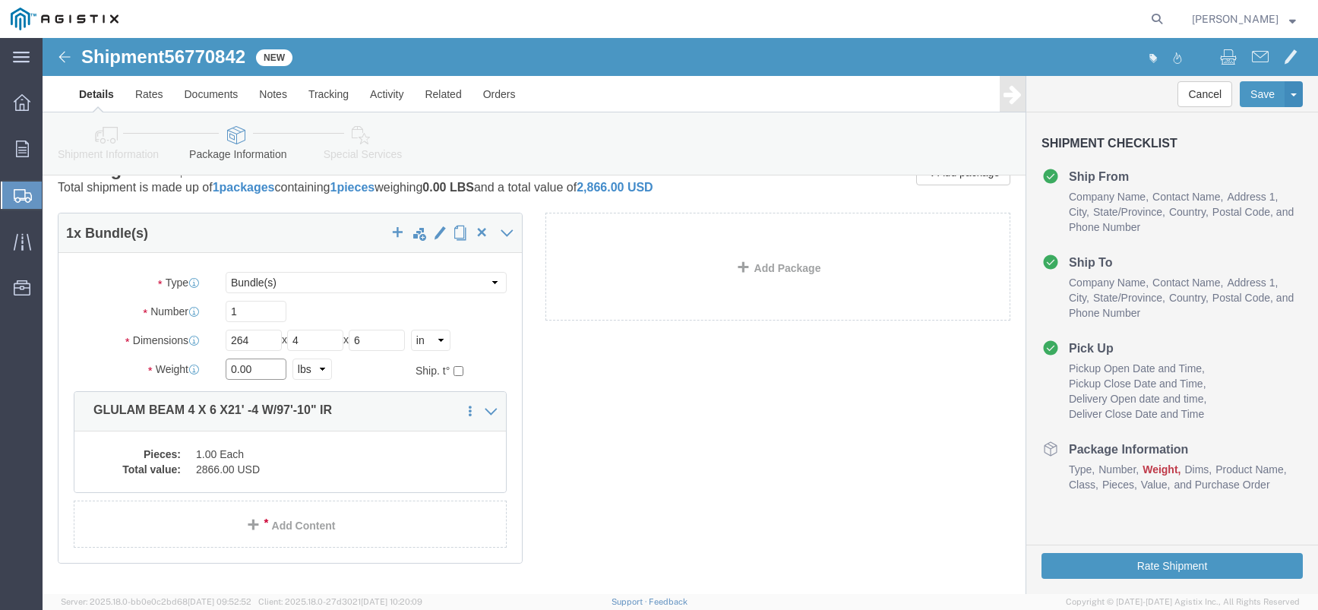
click input "0.00"
type input "0"
type input "130"
click div "1 x Bundle(s) Package Type Select Bulk Bundle(s) Cardboard Box(es) Carton(s) Cr…"
click div "Pieces: 1.00 Each Total value: 2866.00 USD"
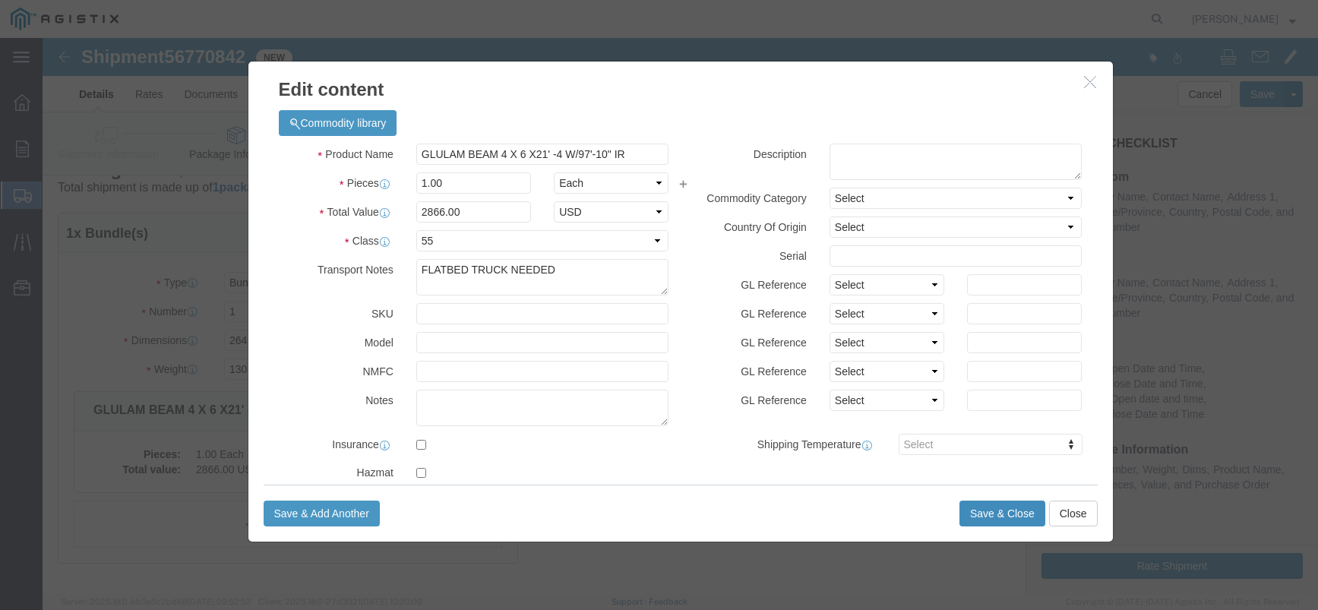
click button "Save & Close"
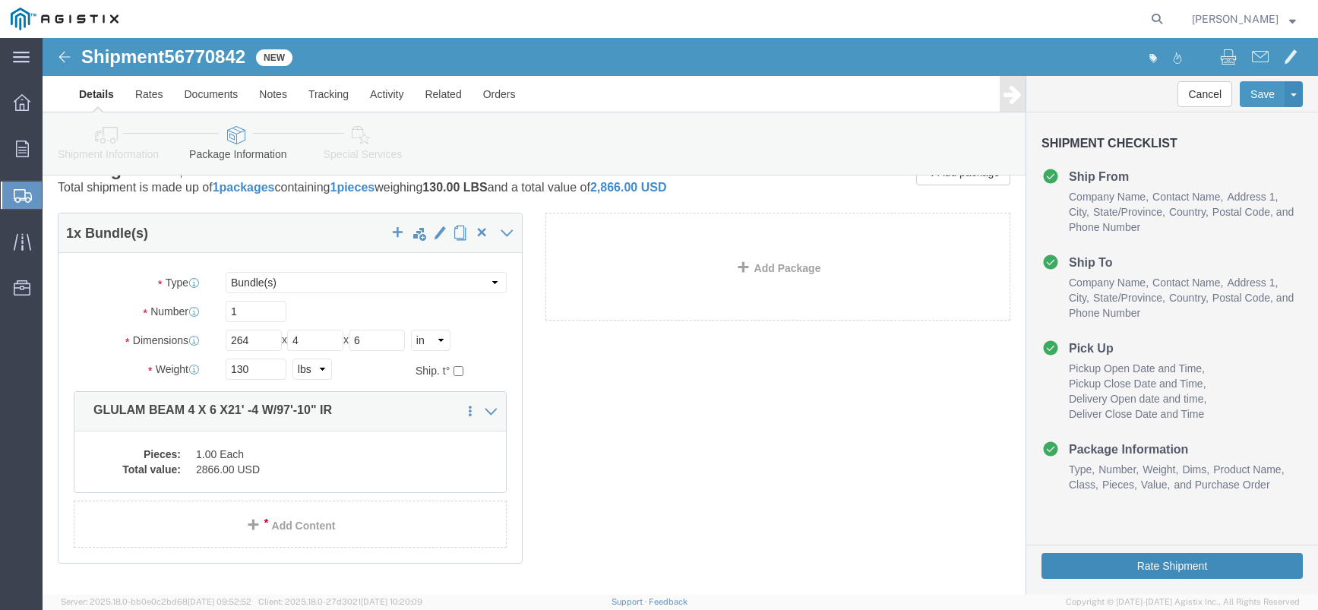
click button "Rate Shipment"
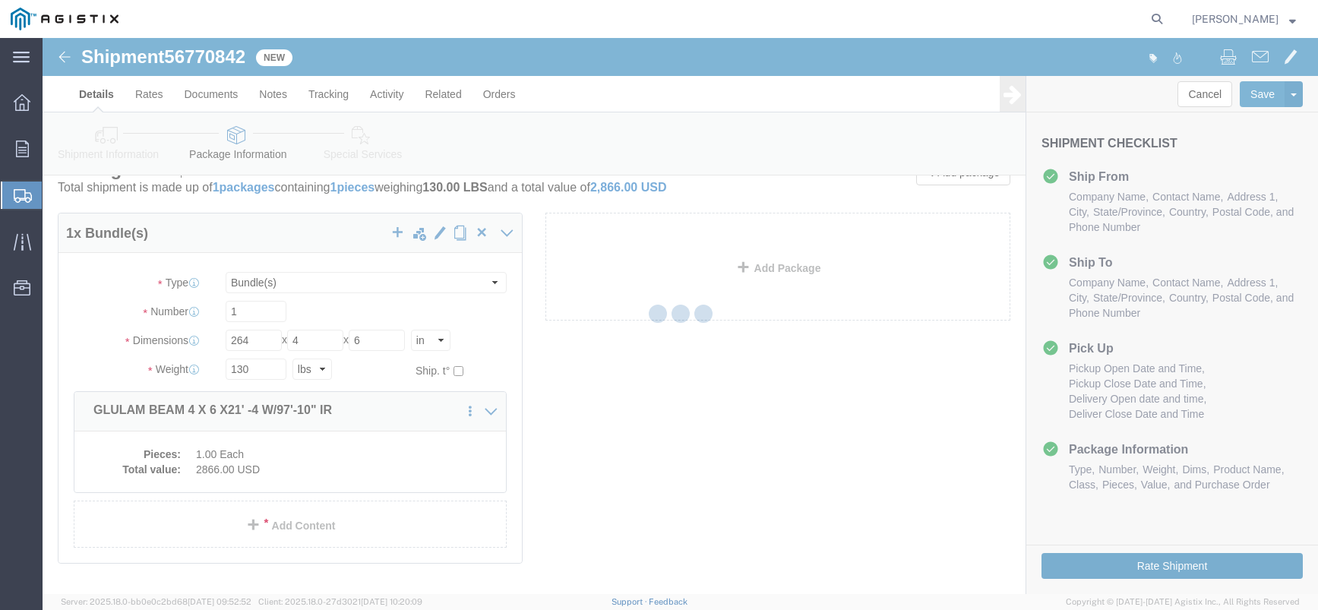
scroll to position [0, 0]
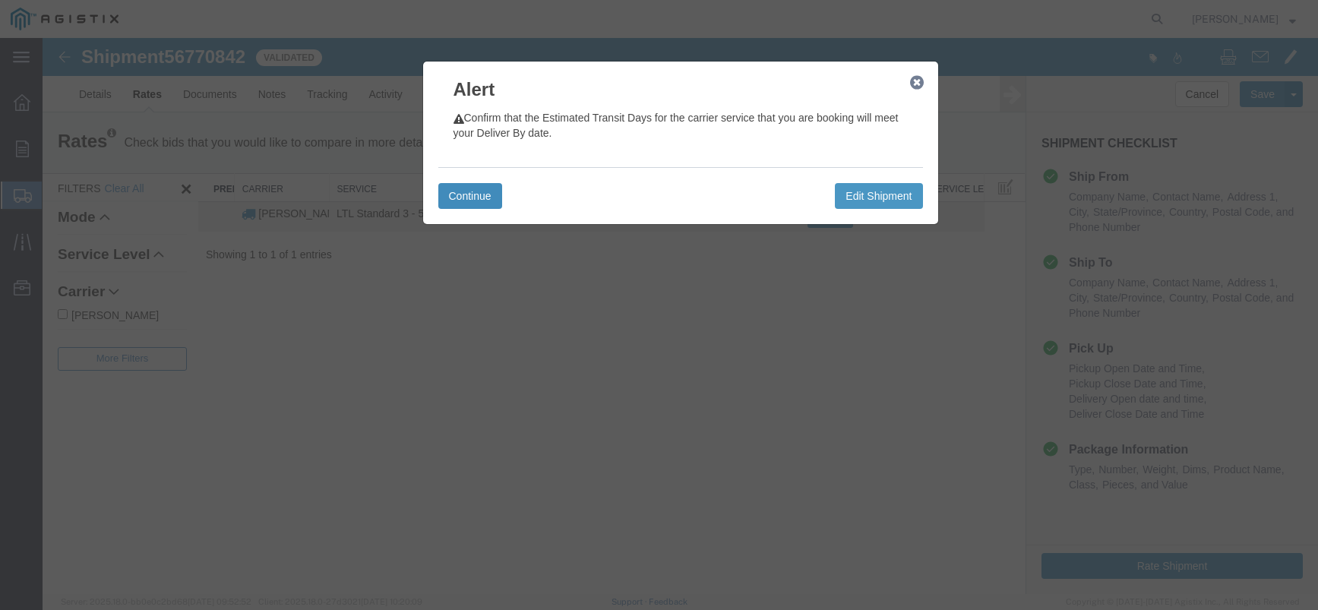
click at [483, 189] on button "Continue" at bounding box center [470, 196] width 64 height 26
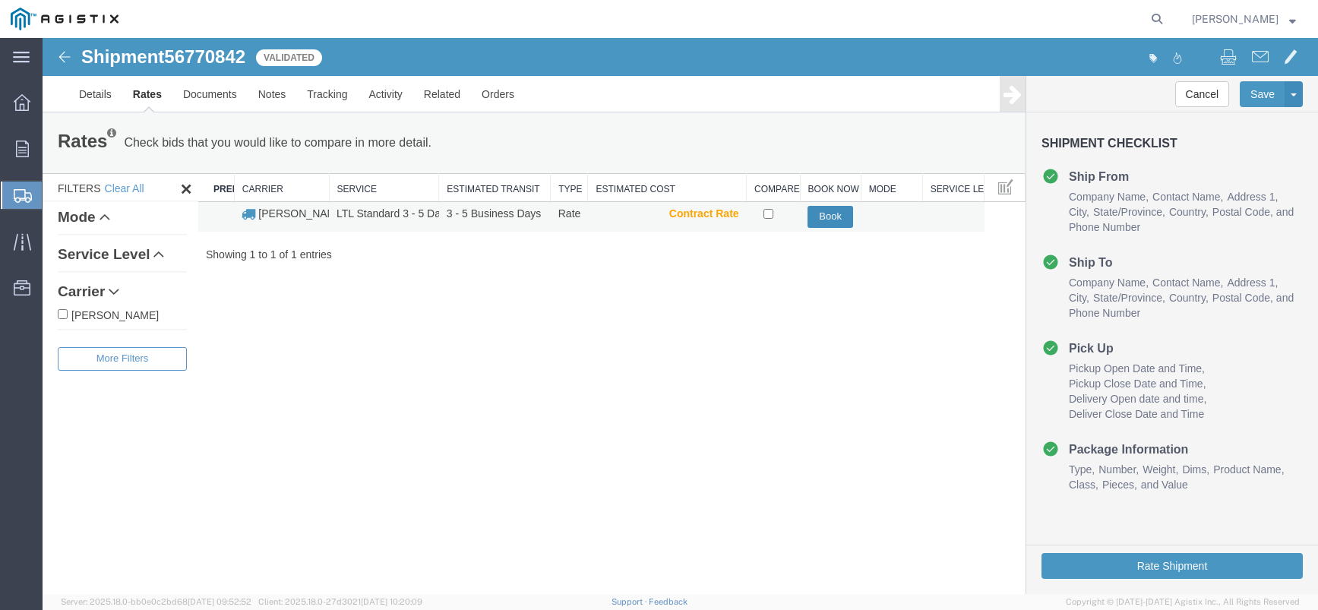
click at [834, 221] on button "Book" at bounding box center [831, 217] width 46 height 22
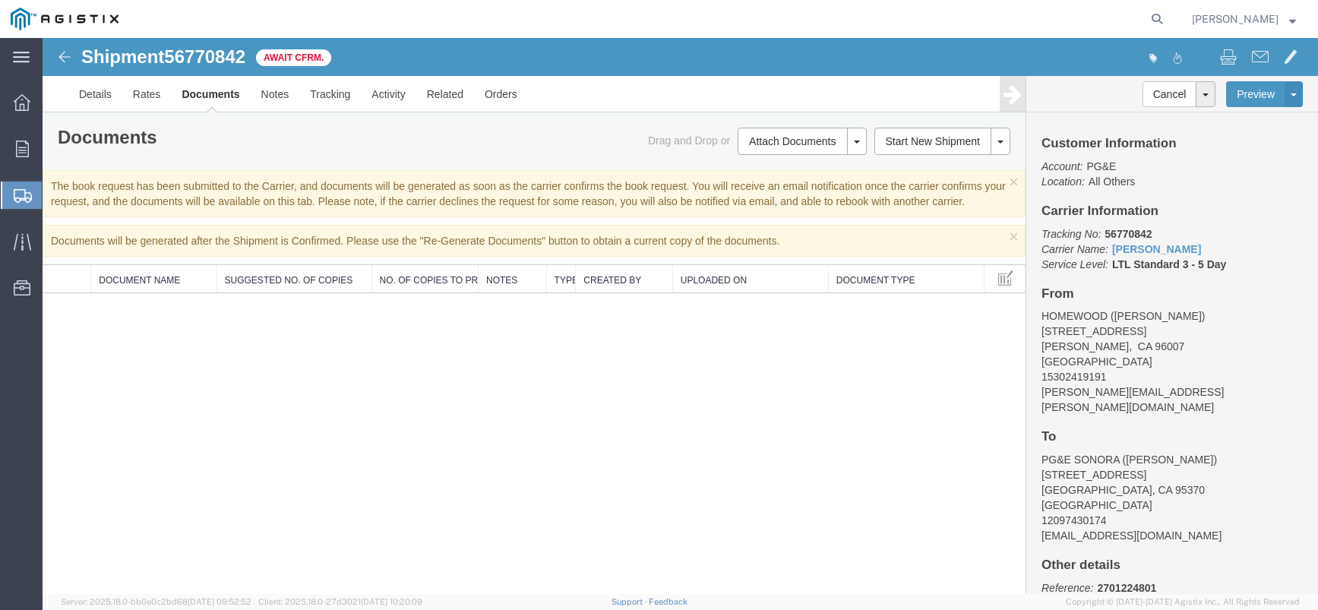
click at [1296, 18] on button "[PERSON_NAME]" at bounding box center [1244, 19] width 106 height 18
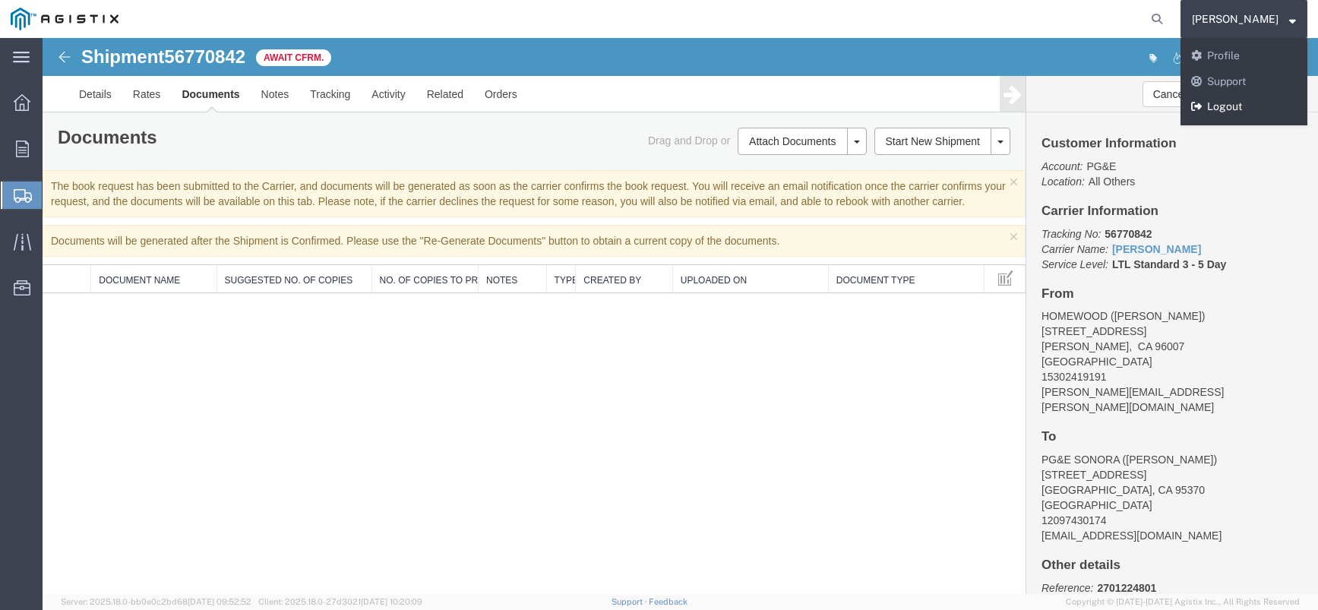
click at [1260, 102] on link "Logout" at bounding box center [1244, 107] width 127 height 26
